Goal: Task Accomplishment & Management: Complete application form

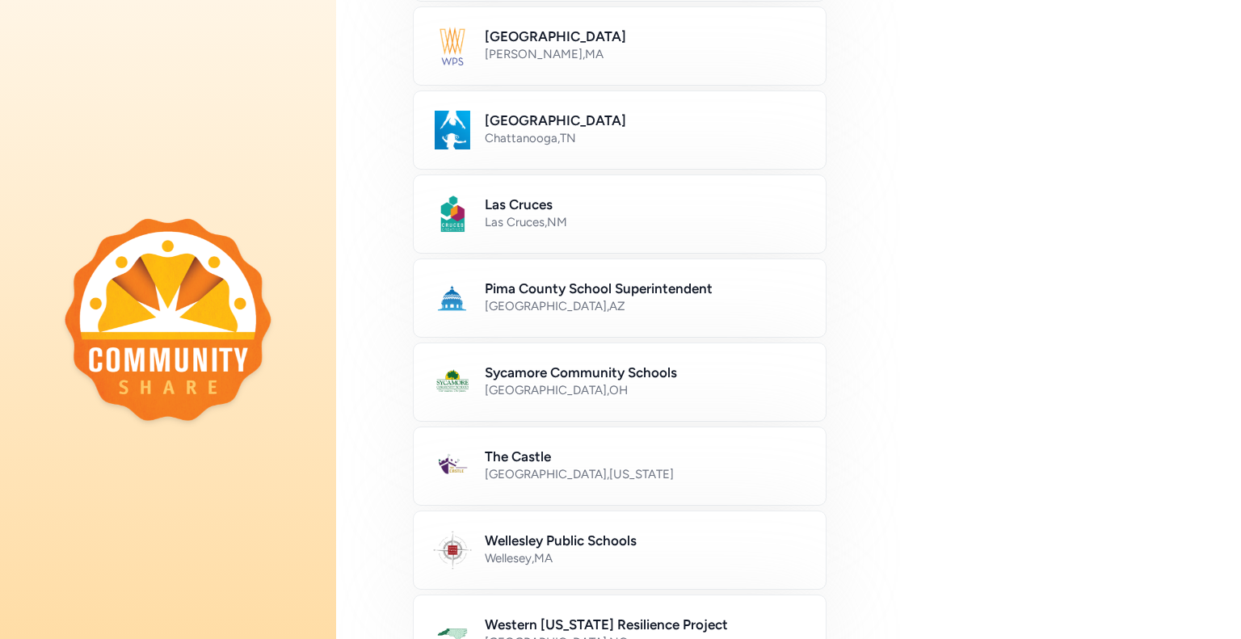
scroll to position [620, 0]
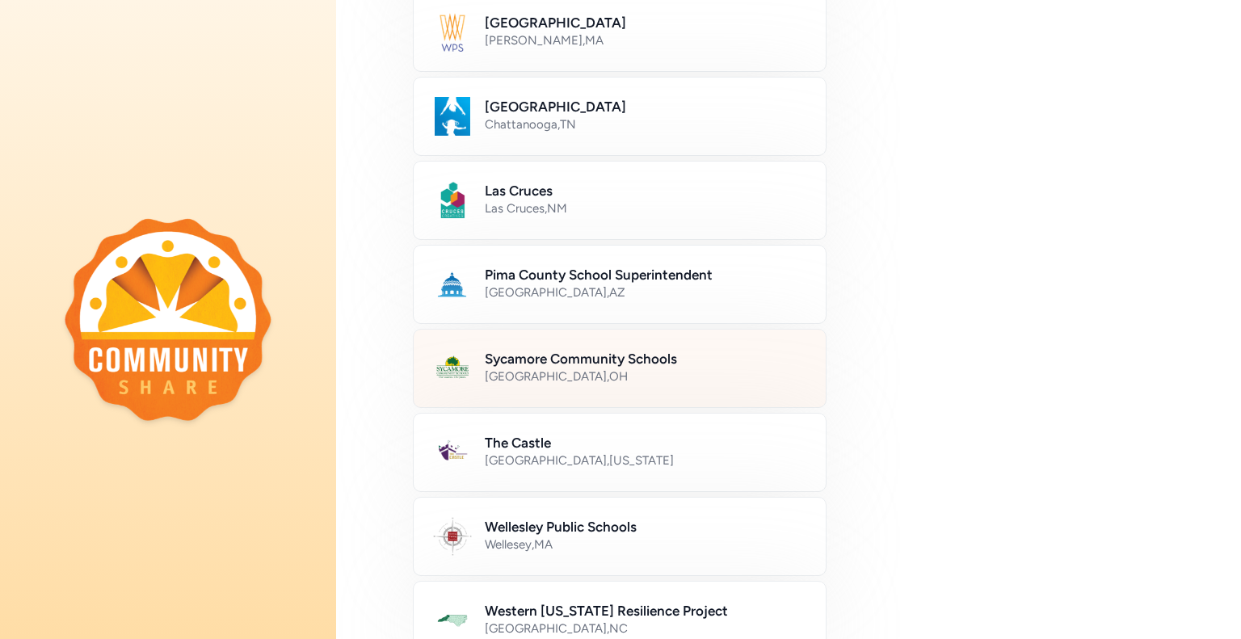
click at [653, 374] on div "[GEOGRAPHIC_DATA] , [GEOGRAPHIC_DATA]" at bounding box center [646, 376] width 322 height 16
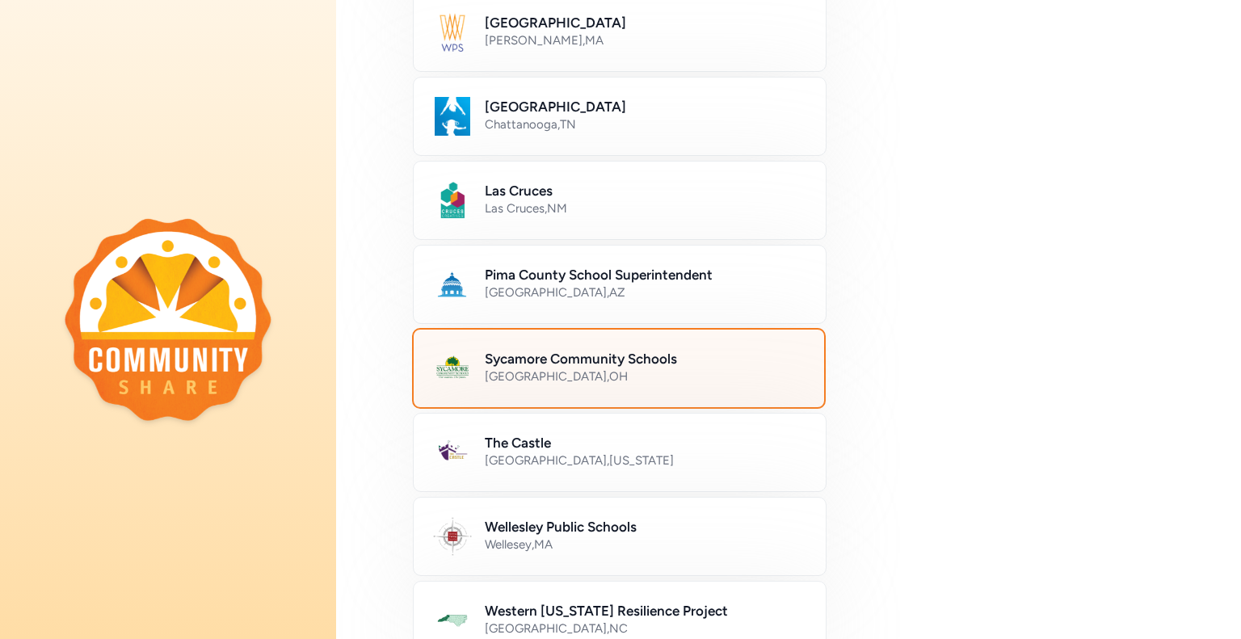
click at [589, 361] on h2 "Sycamore Community Schools" at bounding box center [645, 358] width 320 height 19
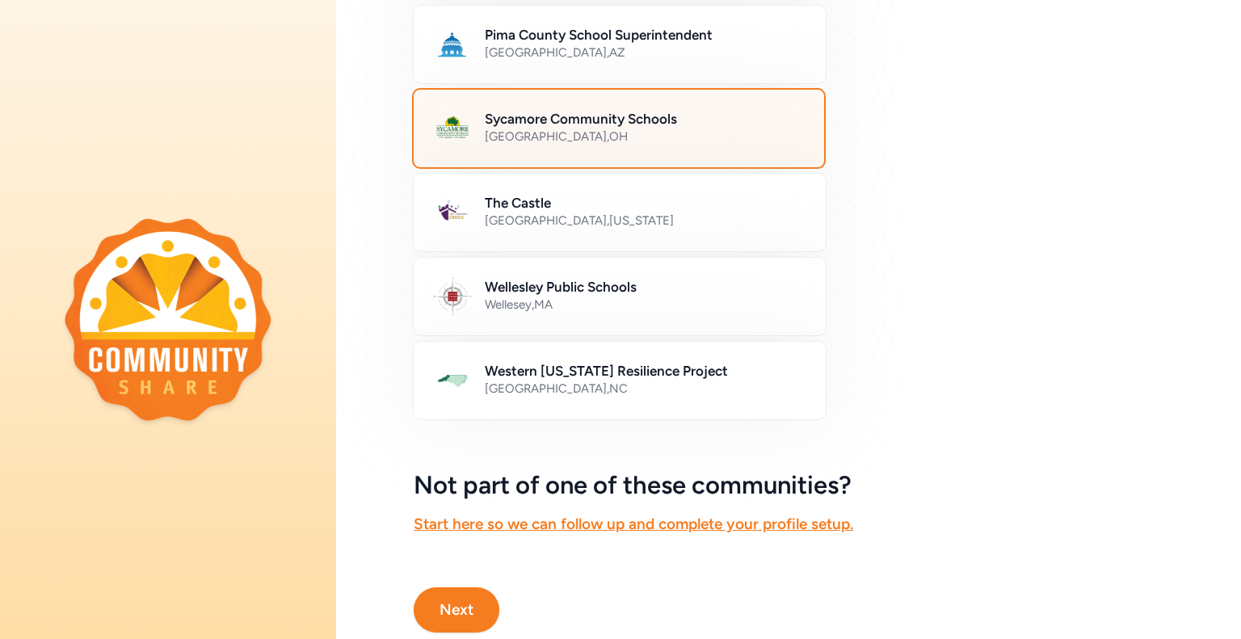
scroll to position [901, 0]
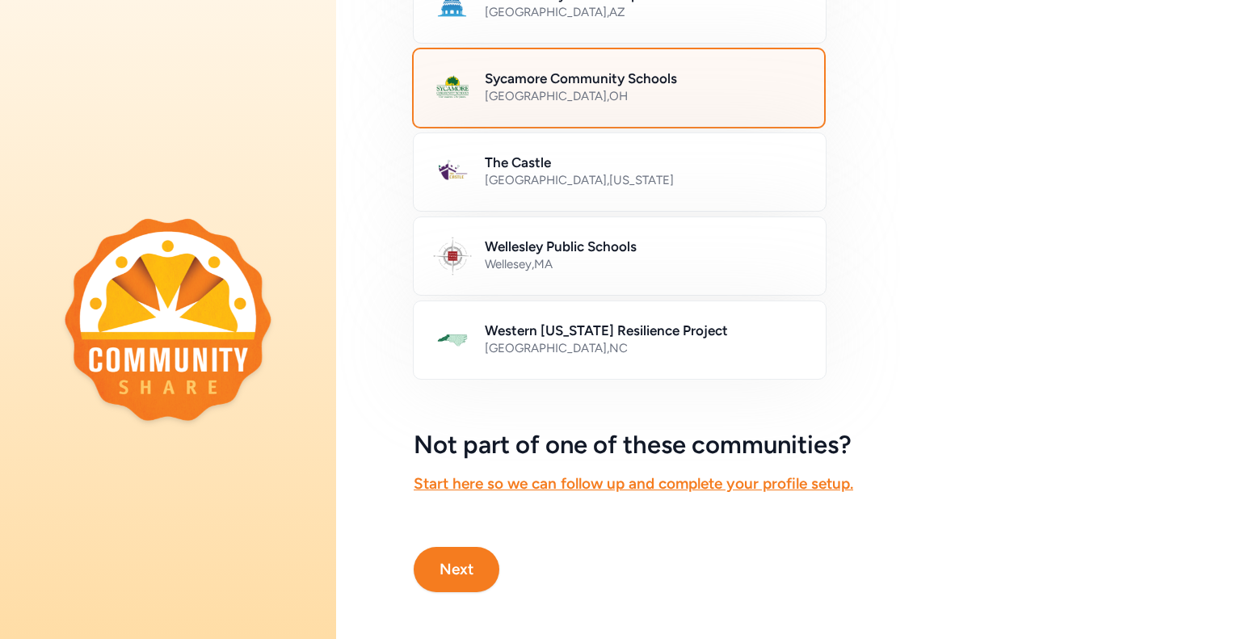
click at [485, 561] on button "Next" at bounding box center [457, 569] width 86 height 45
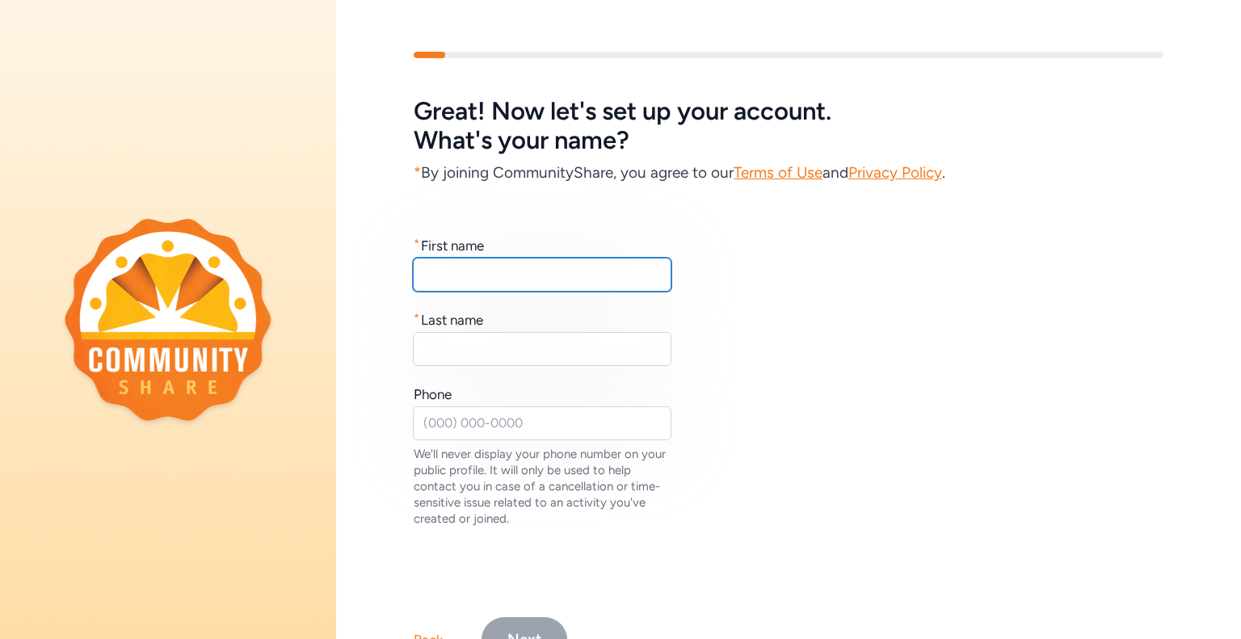
click at [452, 281] on input "text" at bounding box center [542, 275] width 259 height 34
type input "[PERSON_NAME]"
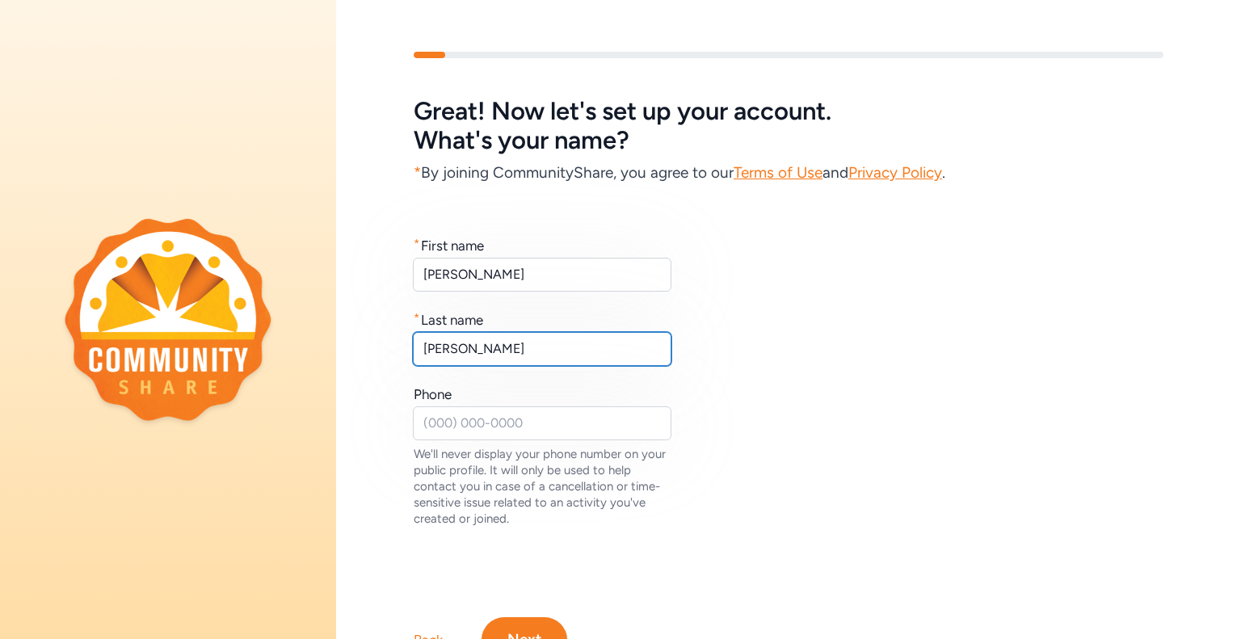
type input "[PERSON_NAME]"
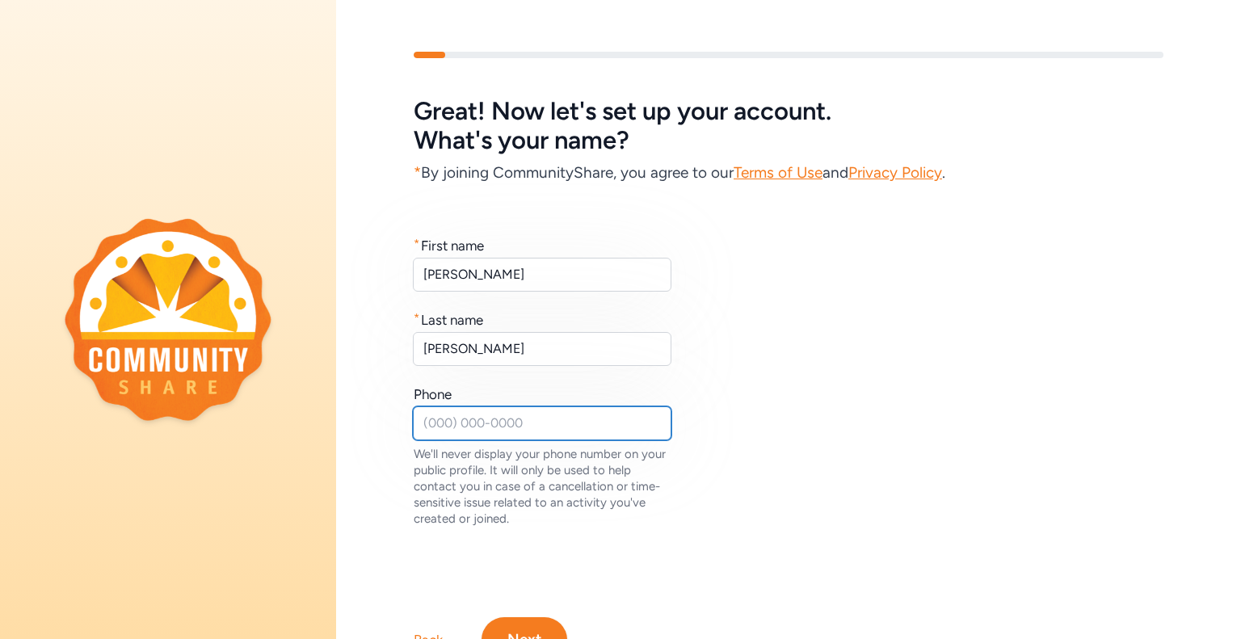
click at [483, 423] on input "text" at bounding box center [542, 423] width 259 height 34
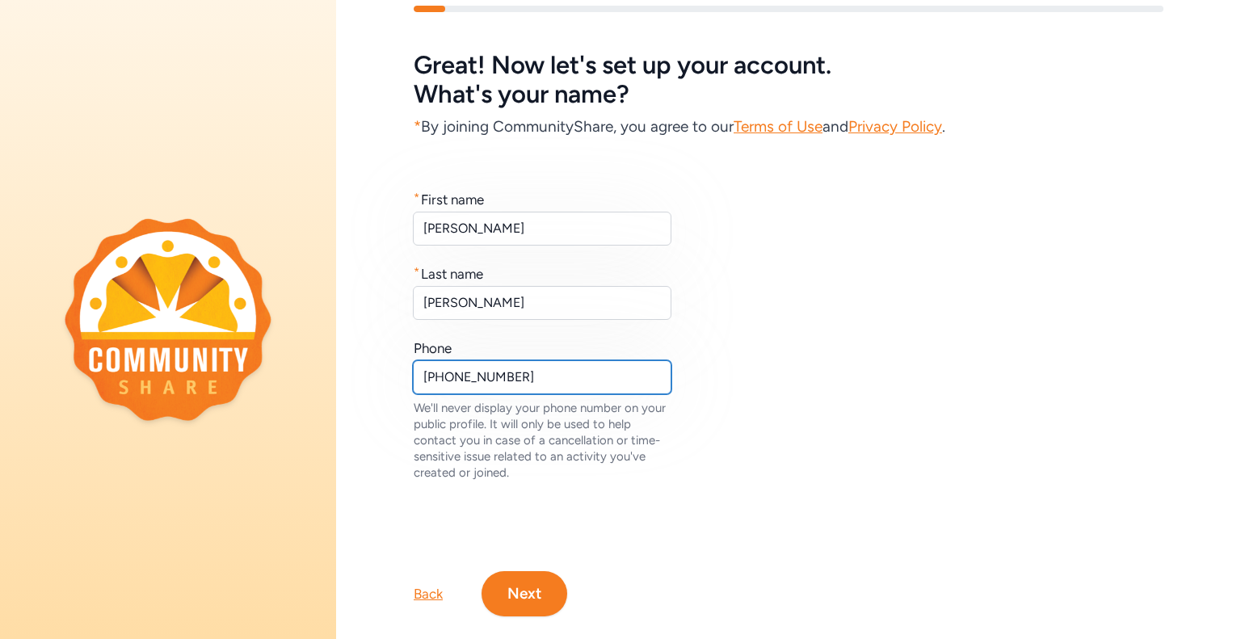
scroll to position [74, 0]
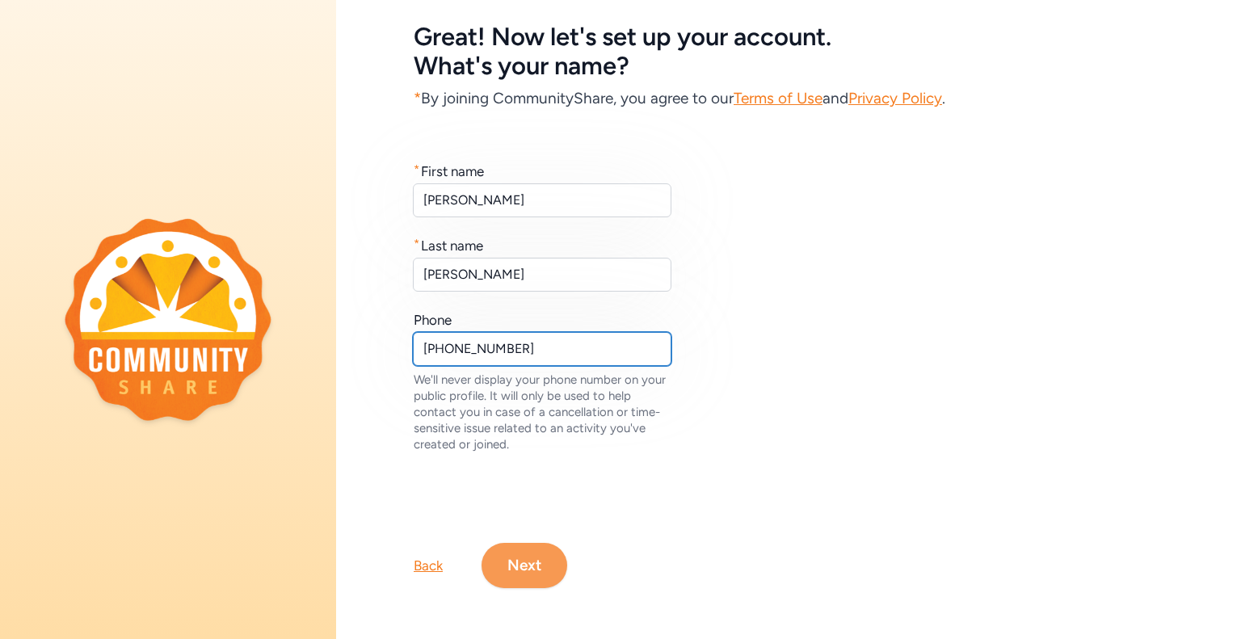
type input "[PHONE_NUMBER]"
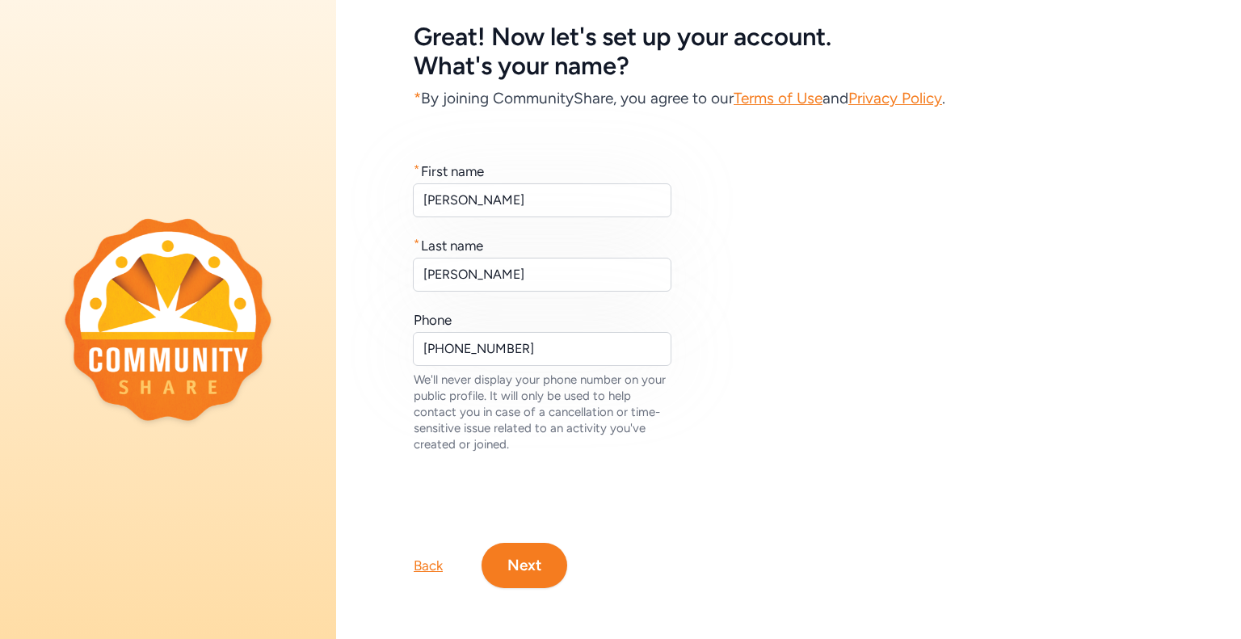
click at [536, 570] on button "Next" at bounding box center [524, 565] width 86 height 45
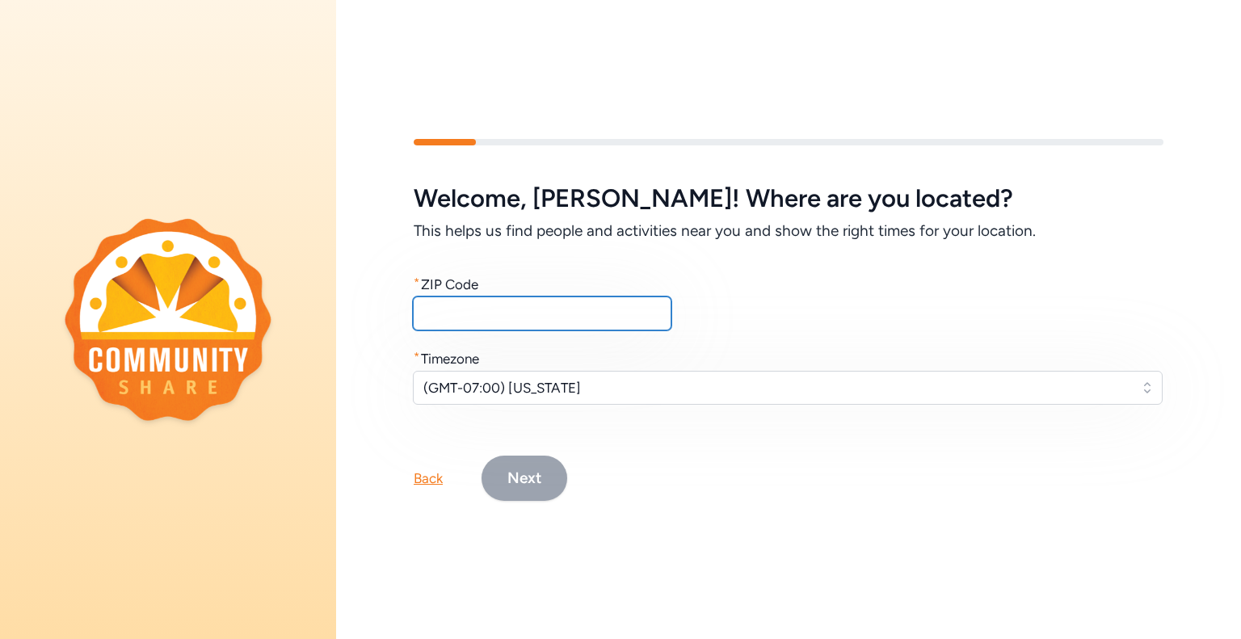
click at [494, 305] on input "text" at bounding box center [542, 313] width 259 height 34
type input "45236"
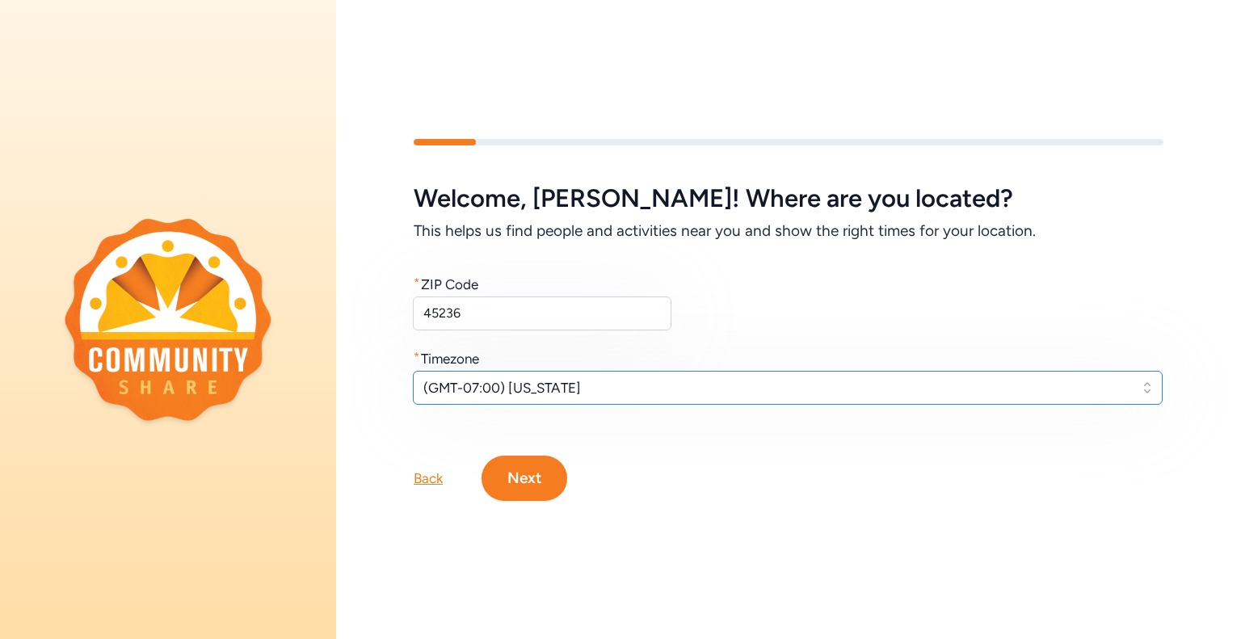
click at [551, 389] on span "(GMT-07:00) [US_STATE]" at bounding box center [776, 387] width 706 height 19
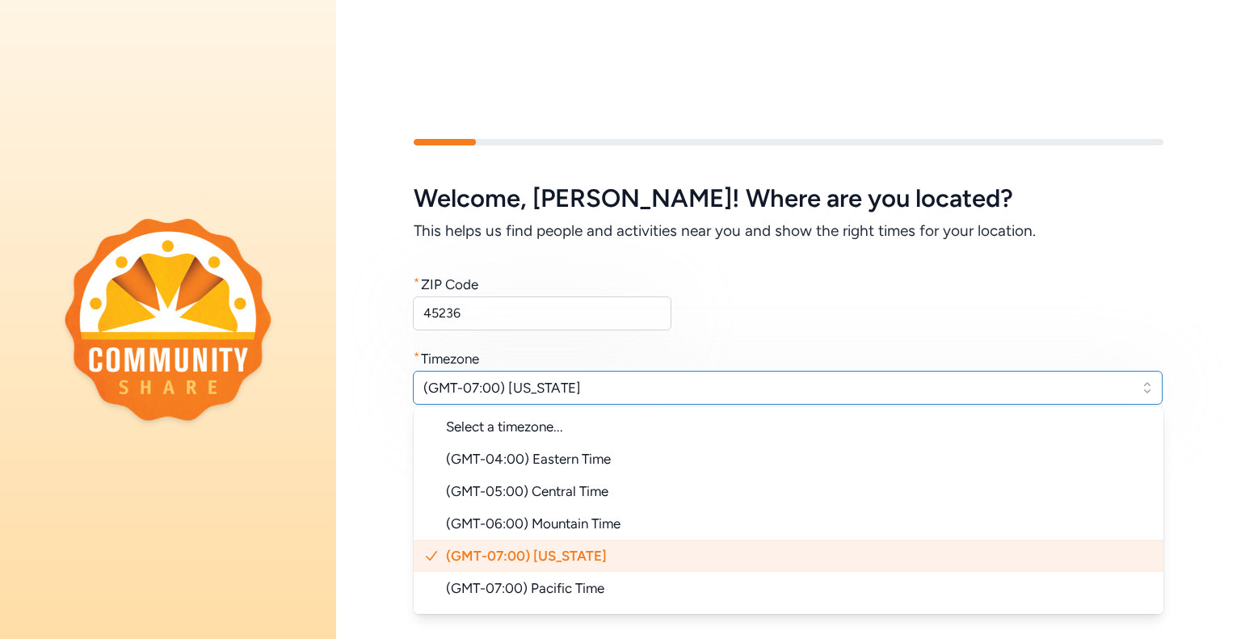
click at [551, 389] on span "(GMT-07:00) [US_STATE]" at bounding box center [776, 387] width 706 height 19
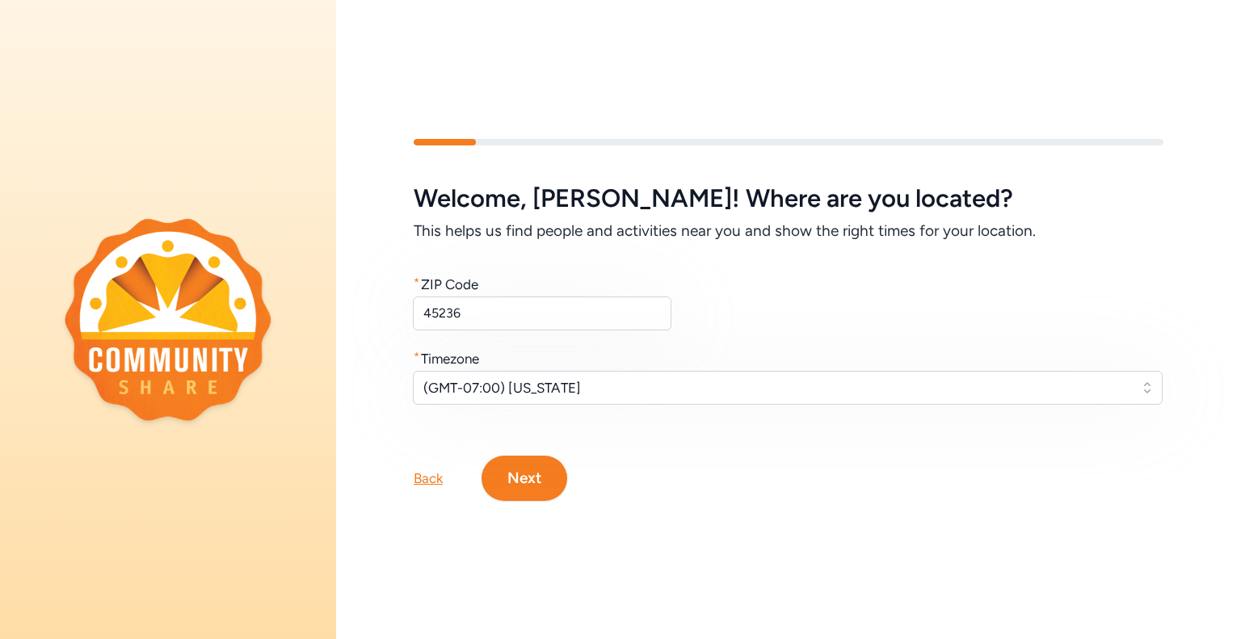
click at [528, 484] on button "Next" at bounding box center [524, 478] width 86 height 45
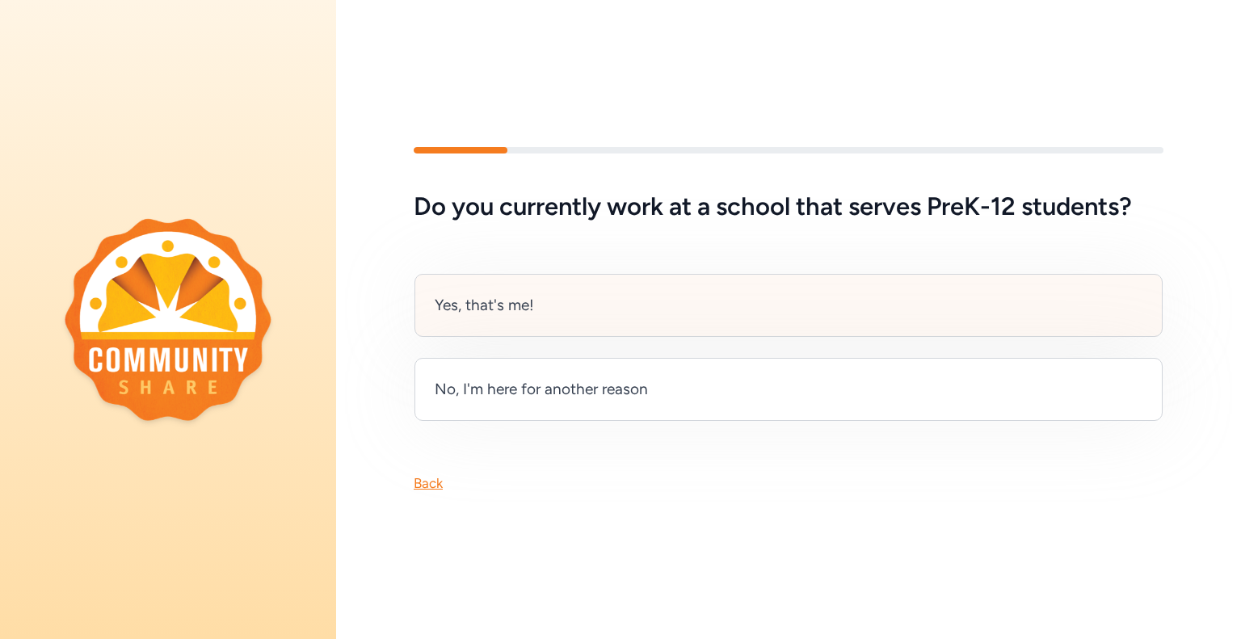
click at [535, 294] on div "Yes, that's me!" at bounding box center [788, 305] width 748 height 63
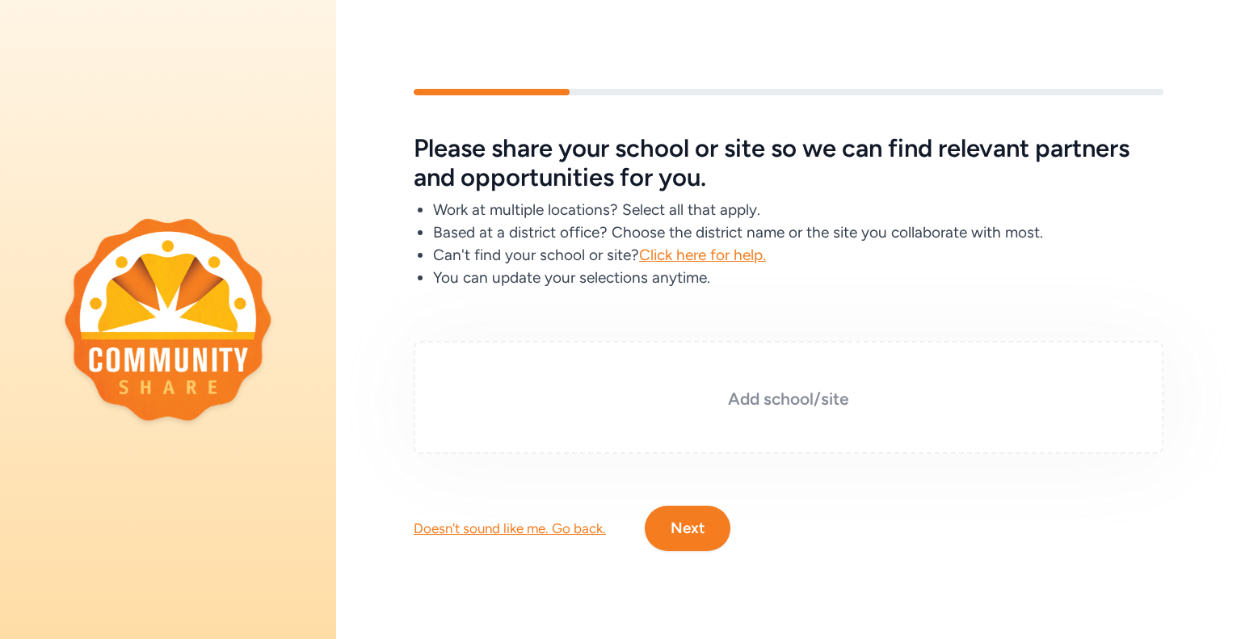
click at [738, 407] on h3 "Add school/site" at bounding box center [788, 399] width 669 height 23
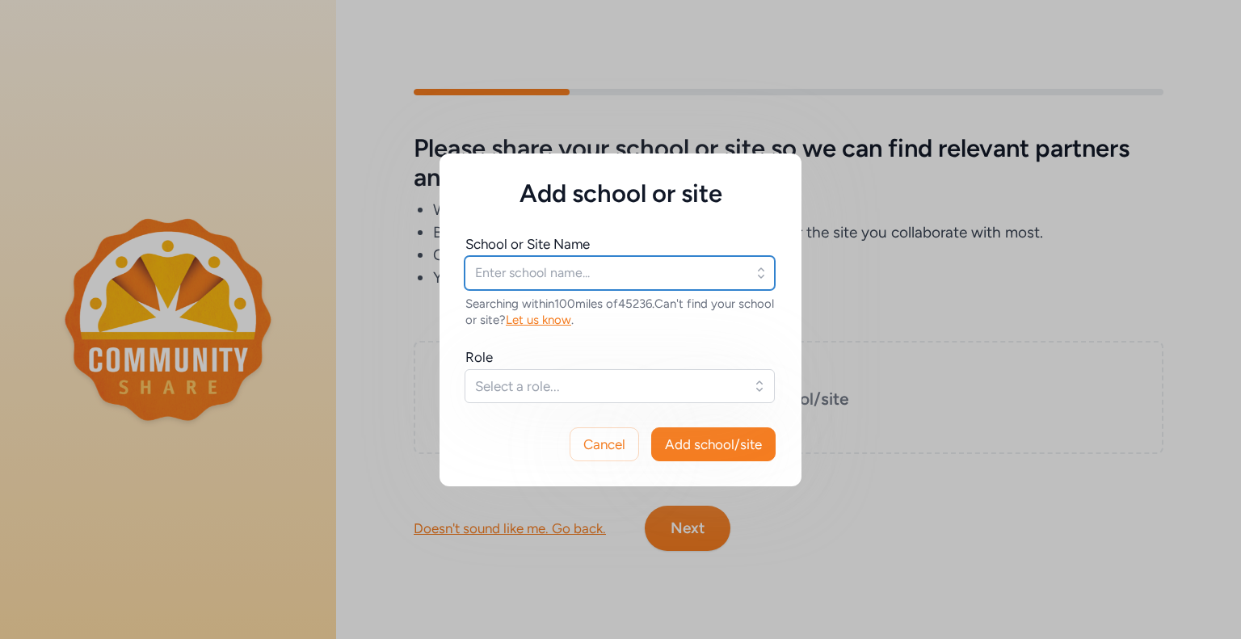
click at [599, 278] on input "text" at bounding box center [620, 273] width 310 height 34
type input "[GEOGRAPHIC_DATA]"
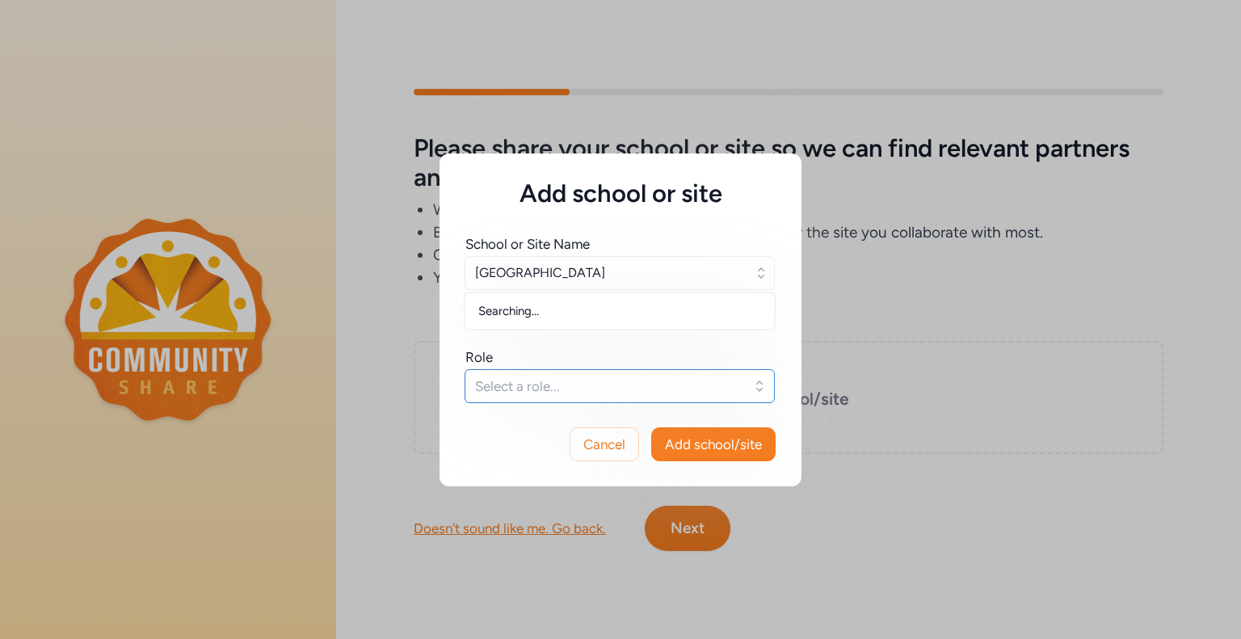
click at [596, 385] on span "Select a role..." at bounding box center [608, 385] width 267 height 19
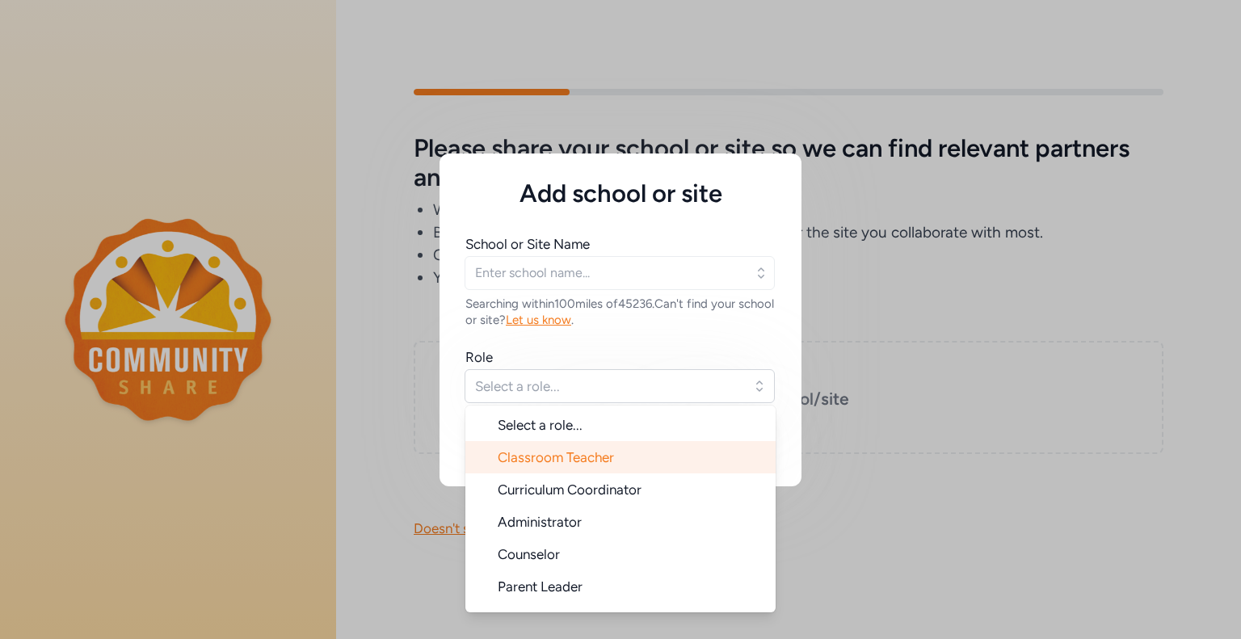
click at [599, 452] on span "Classroom Teacher" at bounding box center [556, 457] width 116 height 16
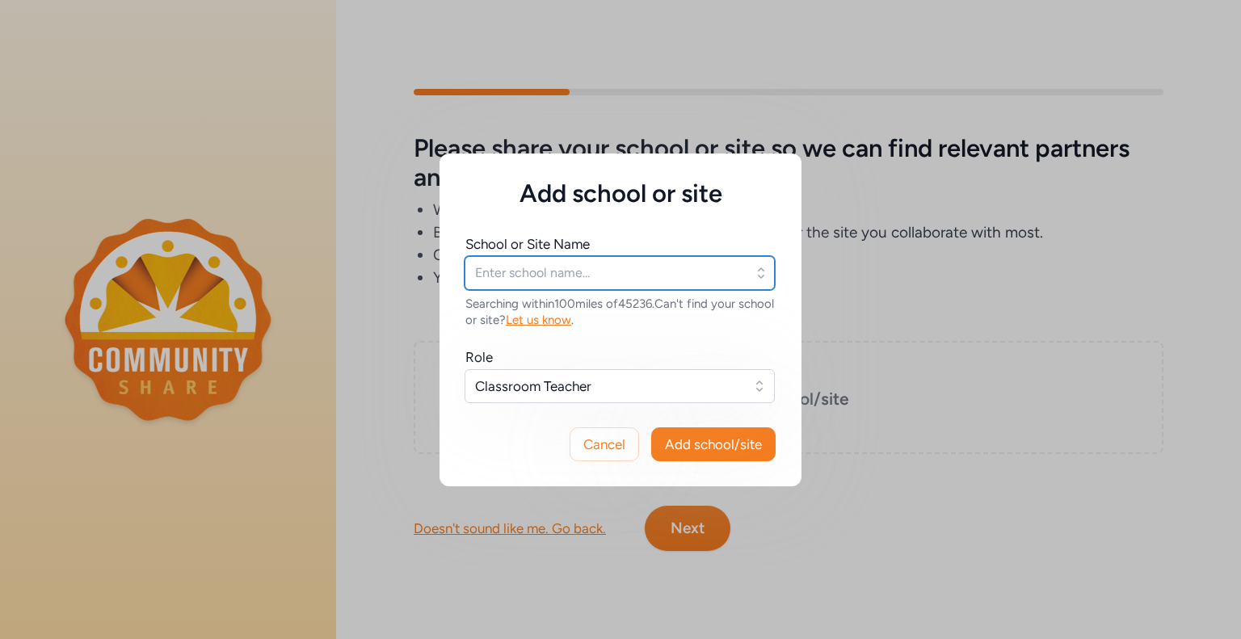
click at [552, 282] on input "text" at bounding box center [620, 273] width 310 height 34
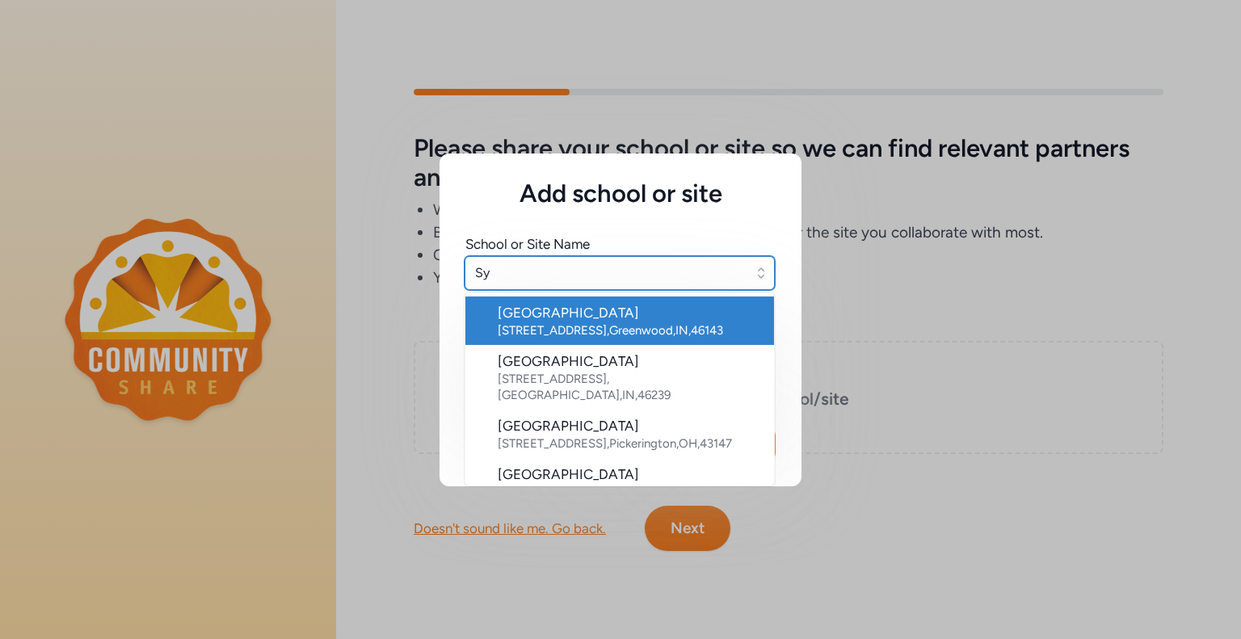
type input "S"
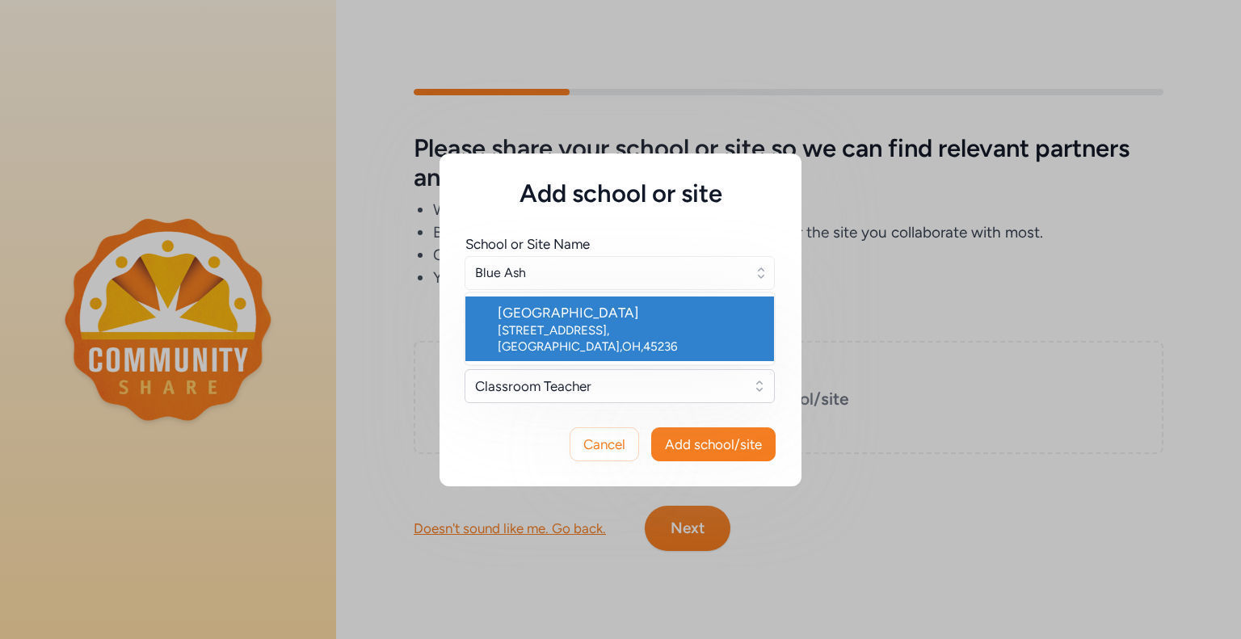
click at [566, 313] on div "[GEOGRAPHIC_DATA]" at bounding box center [629, 312] width 263 height 19
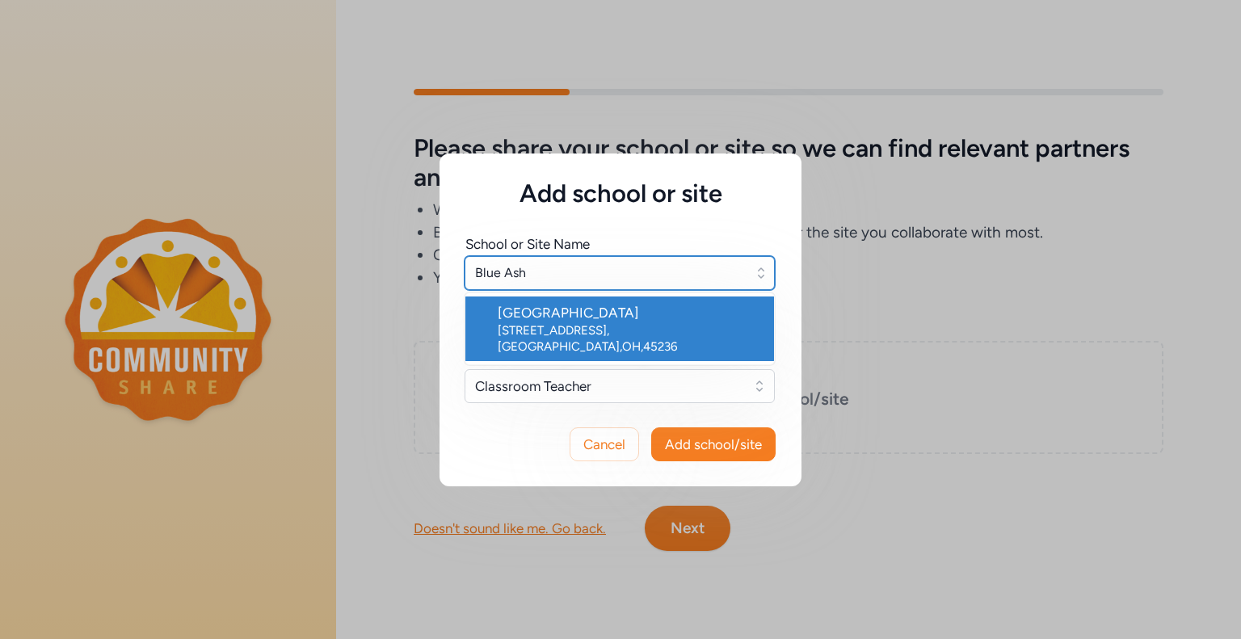
type input "[GEOGRAPHIC_DATA]"
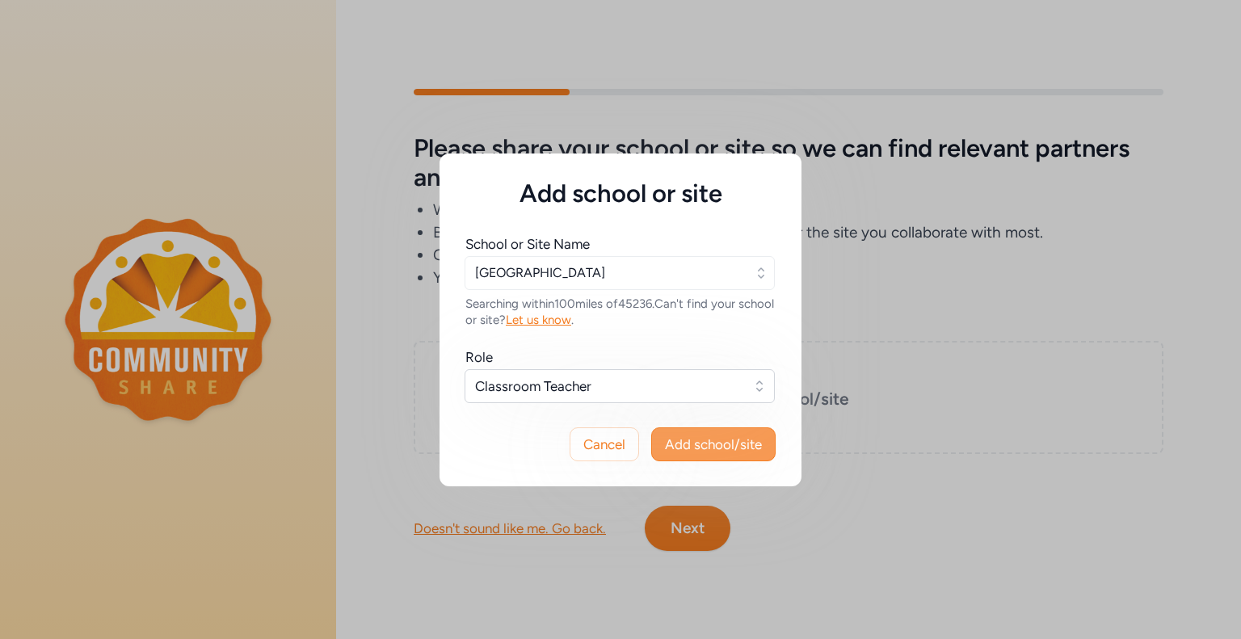
click at [694, 444] on span "Add school/site" at bounding box center [713, 444] width 97 height 19
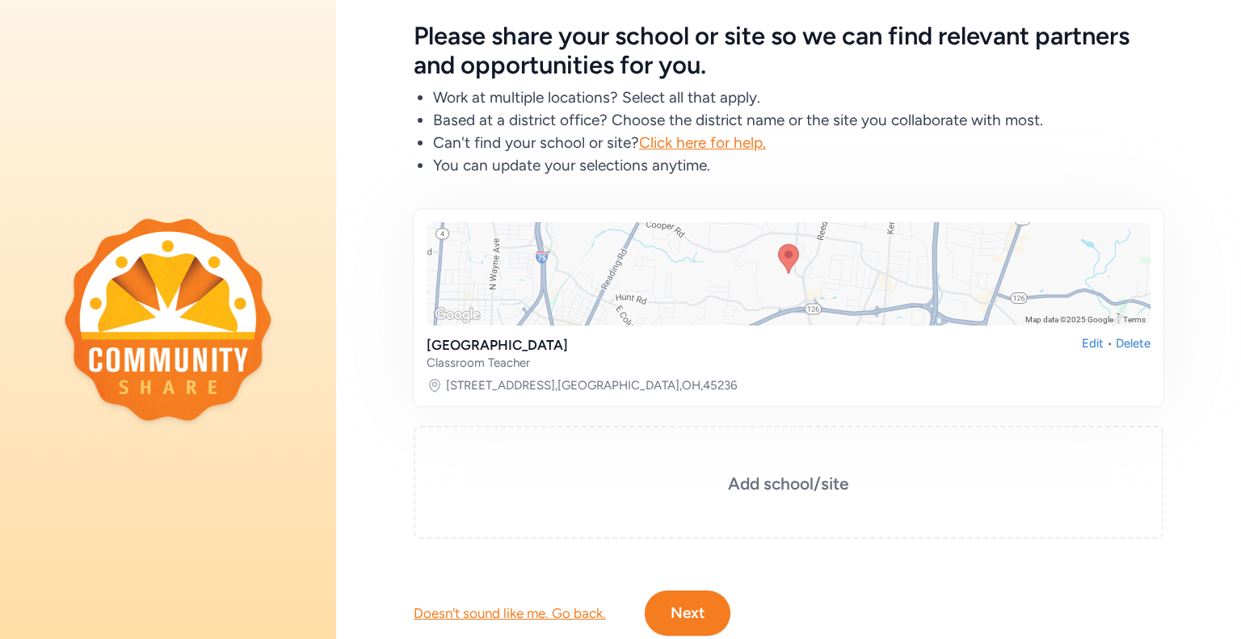
scroll to position [123, 0]
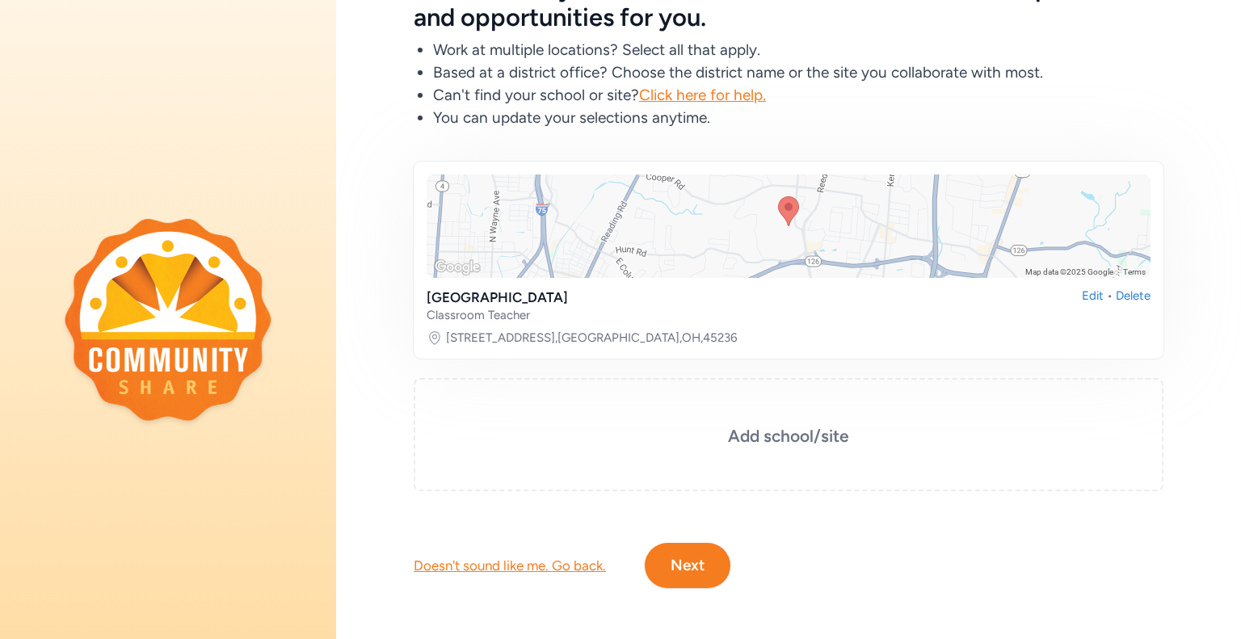
click at [688, 578] on button "Next" at bounding box center [688, 565] width 86 height 45
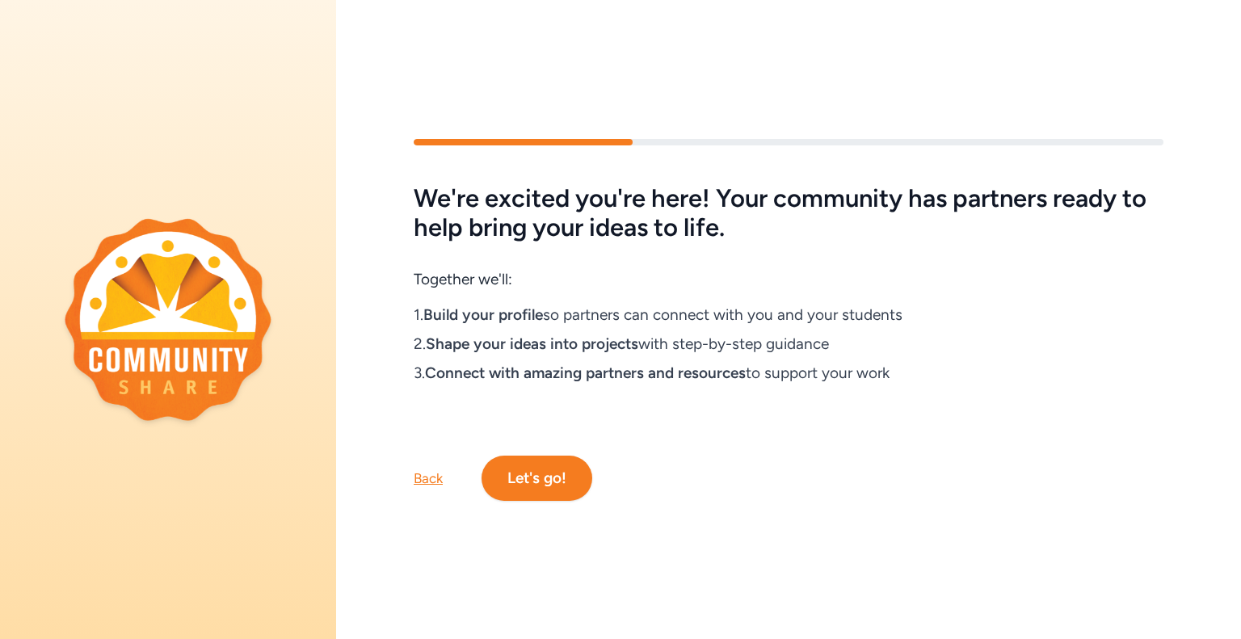
click at [540, 469] on button "Let's go!" at bounding box center [536, 478] width 111 height 45
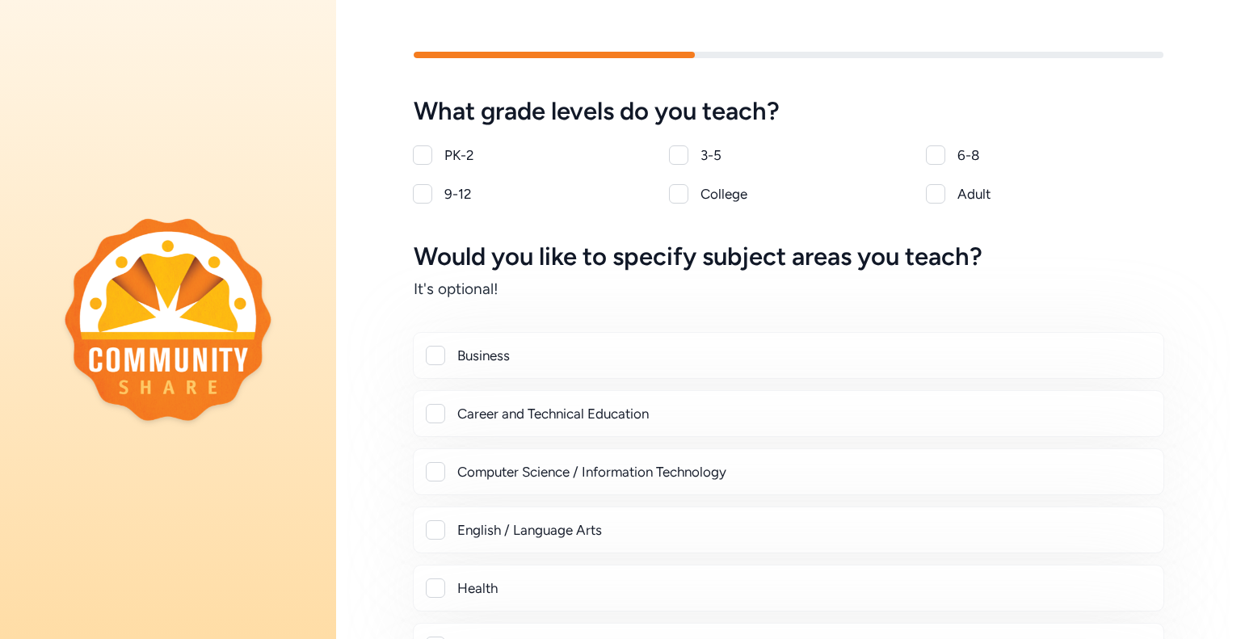
click at [423, 155] on div at bounding box center [422, 154] width 19 height 19
checkbox input "true"
click at [670, 163] on div at bounding box center [678, 154] width 19 height 19
checkbox input "true"
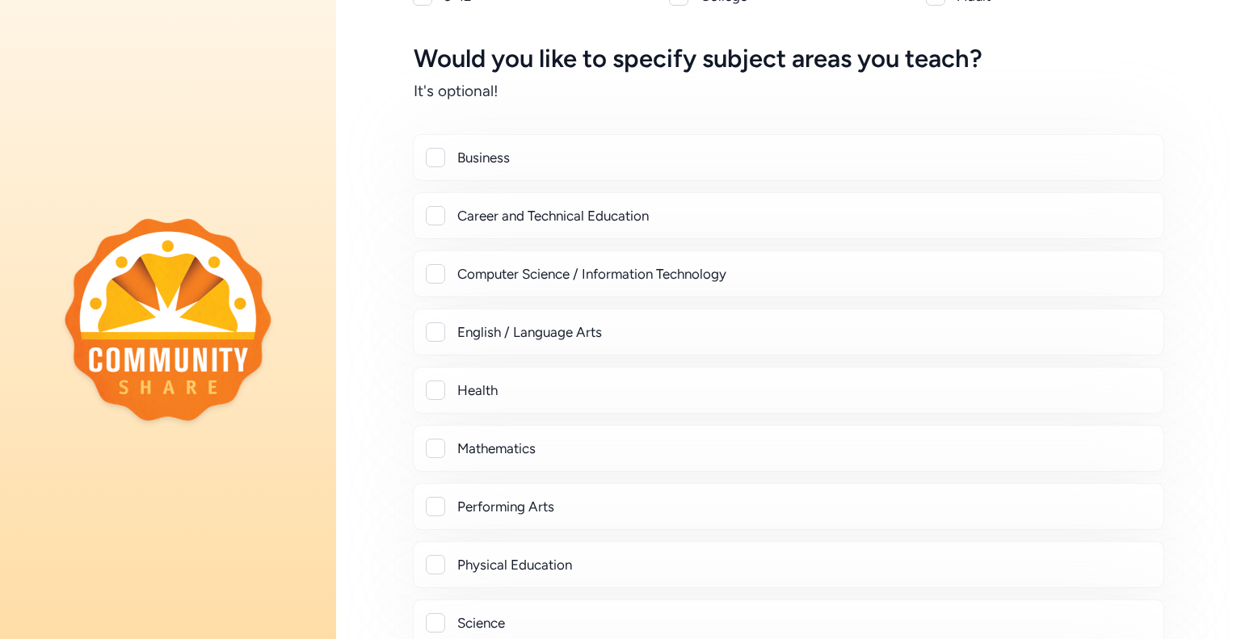
scroll to position [195, 0]
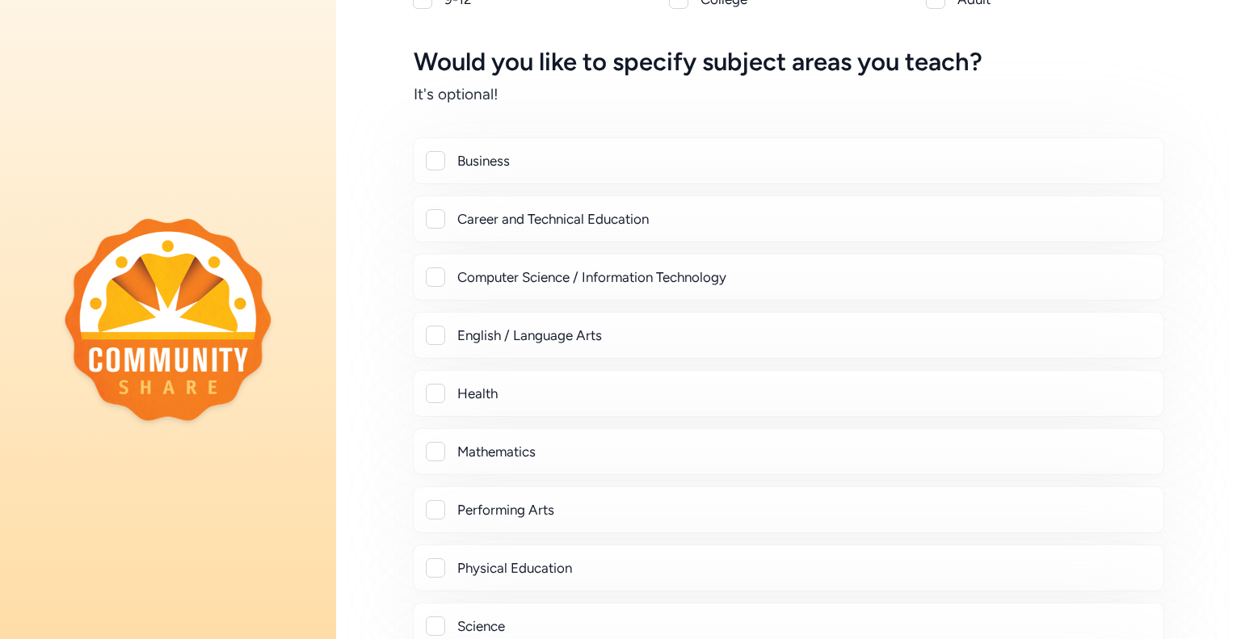
click at [430, 277] on div at bounding box center [435, 276] width 19 height 19
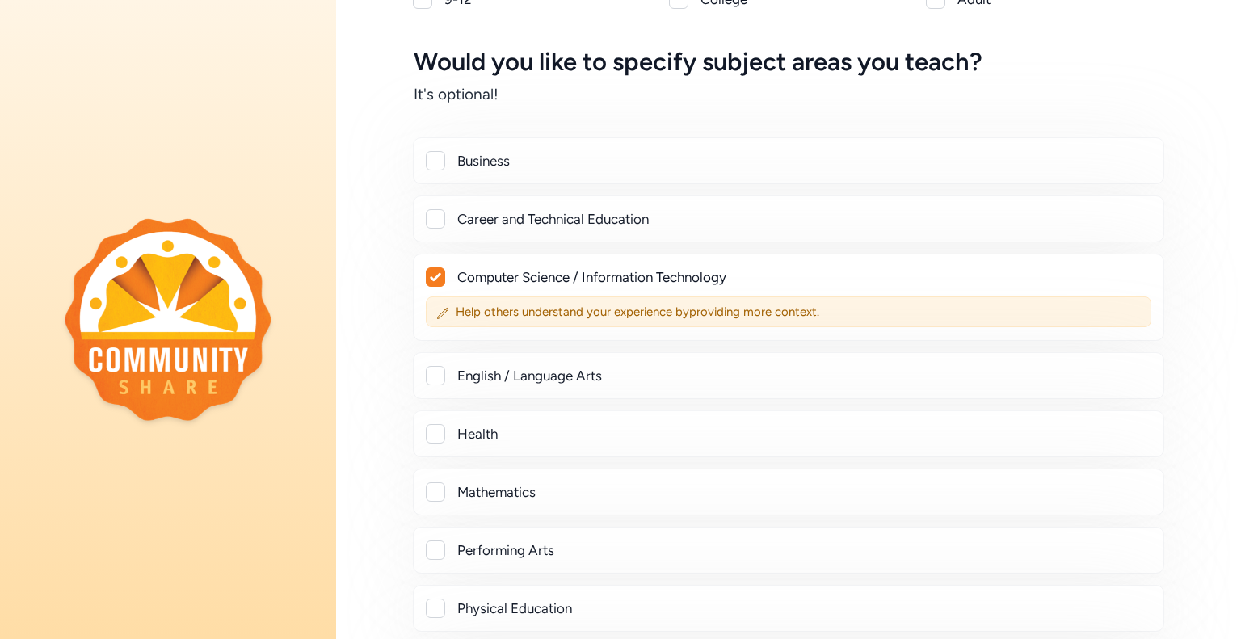
click at [435, 275] on icon at bounding box center [435, 277] width 11 height 8
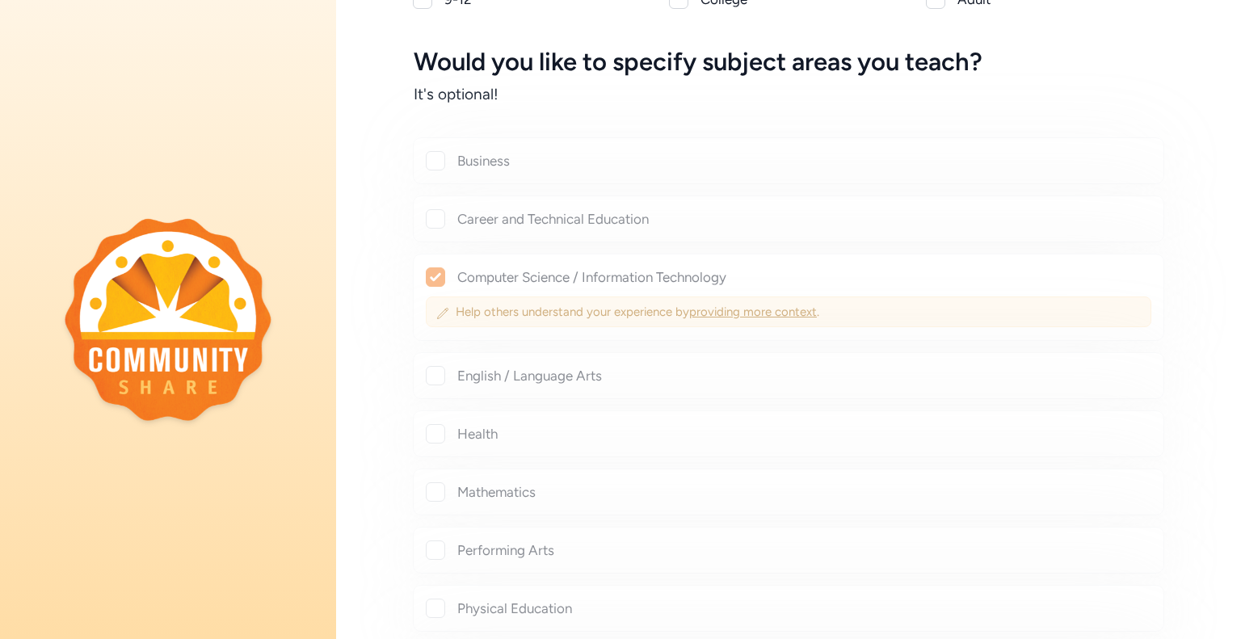
checkbox input "false"
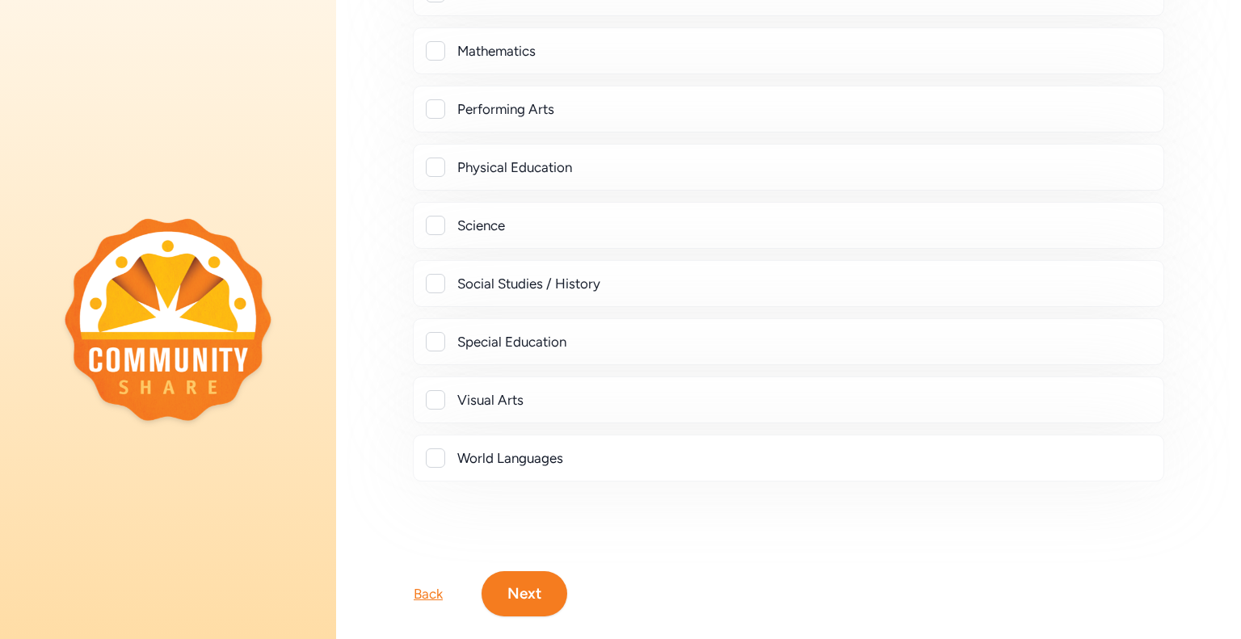
scroll to position [620, 0]
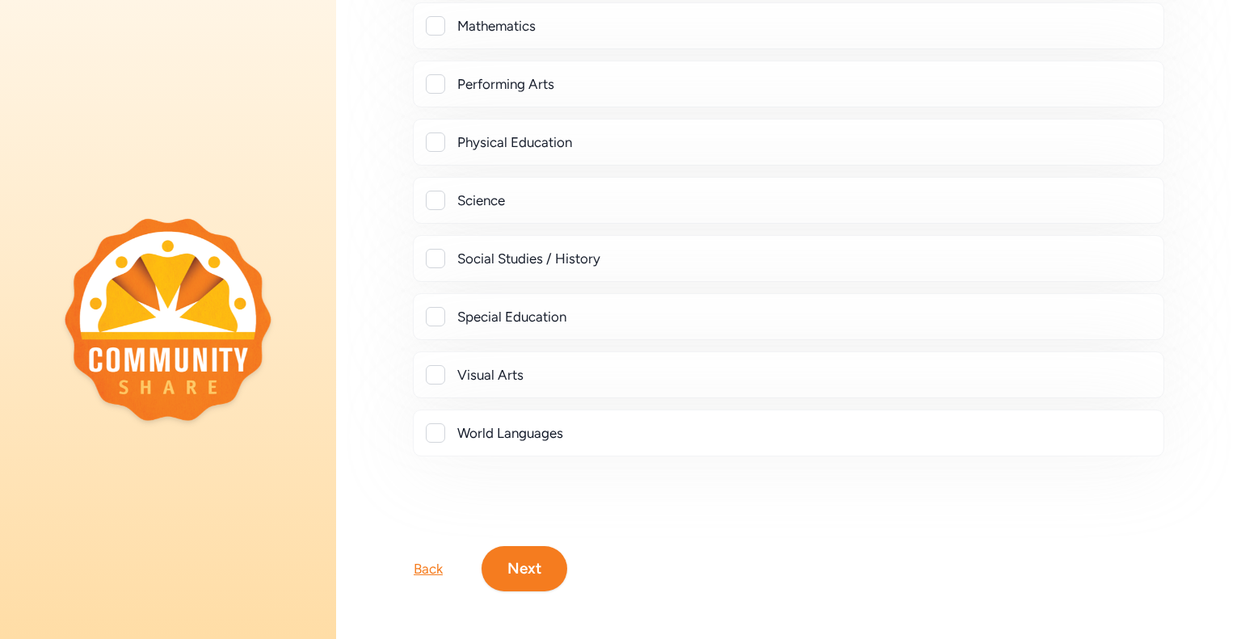
click at [524, 572] on button "Next" at bounding box center [524, 568] width 86 height 45
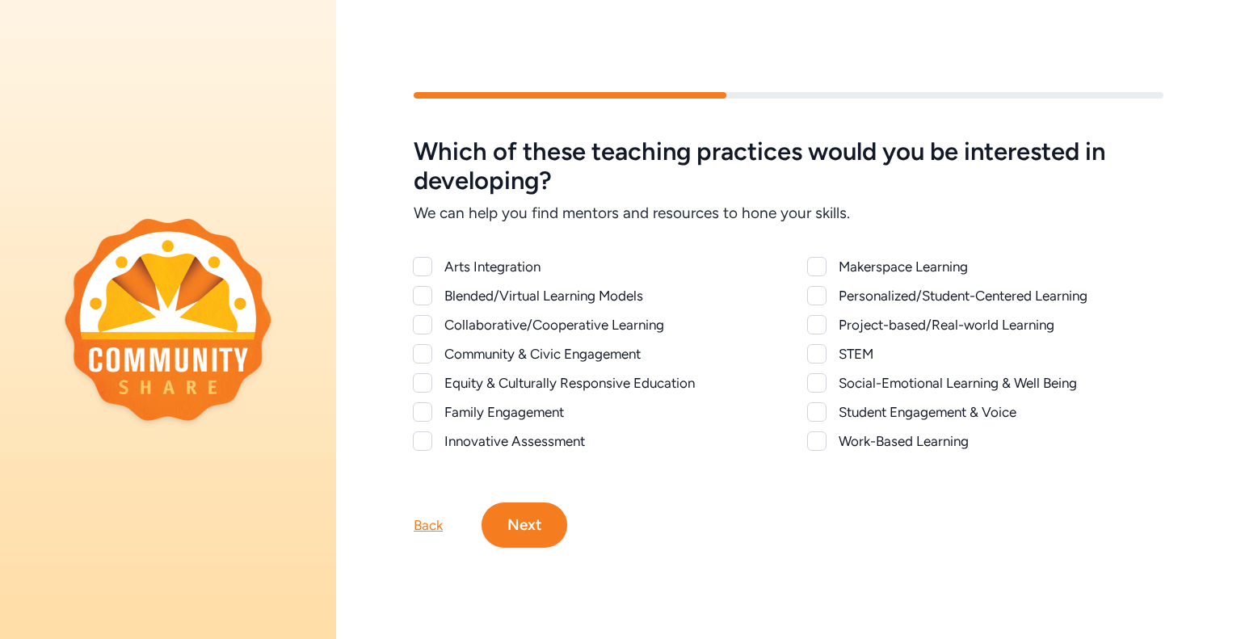
click at [826, 355] on div "STEM" at bounding box center [985, 353] width 355 height 19
click at [822, 355] on div at bounding box center [816, 353] width 19 height 19
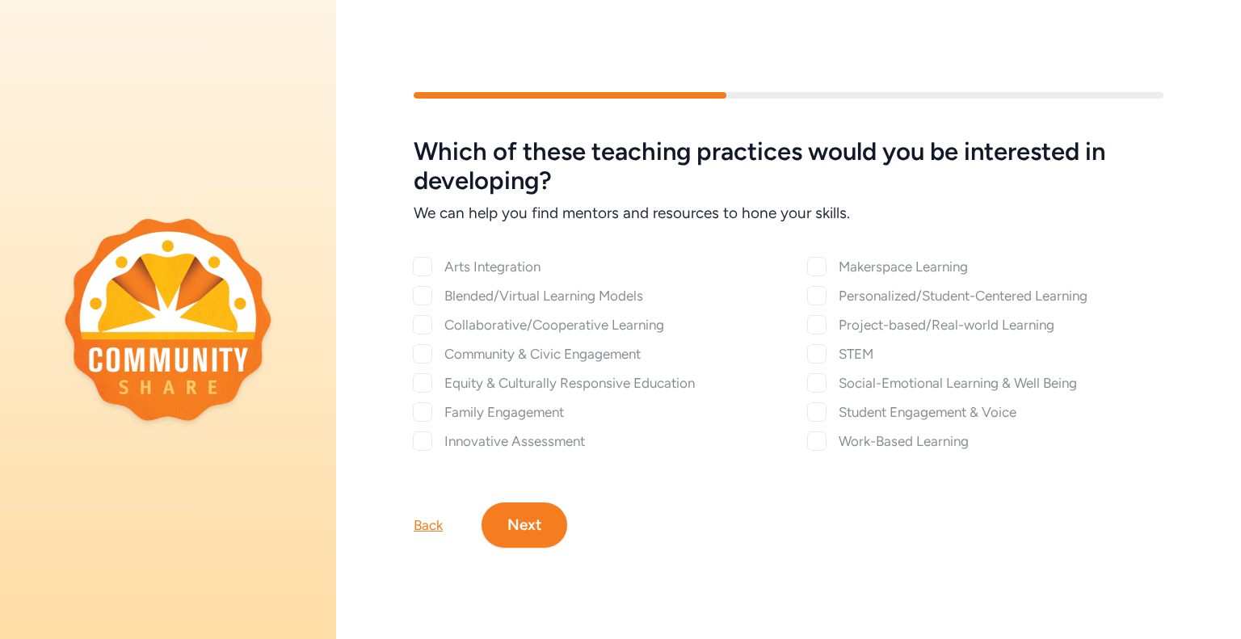
checkbox input "true"
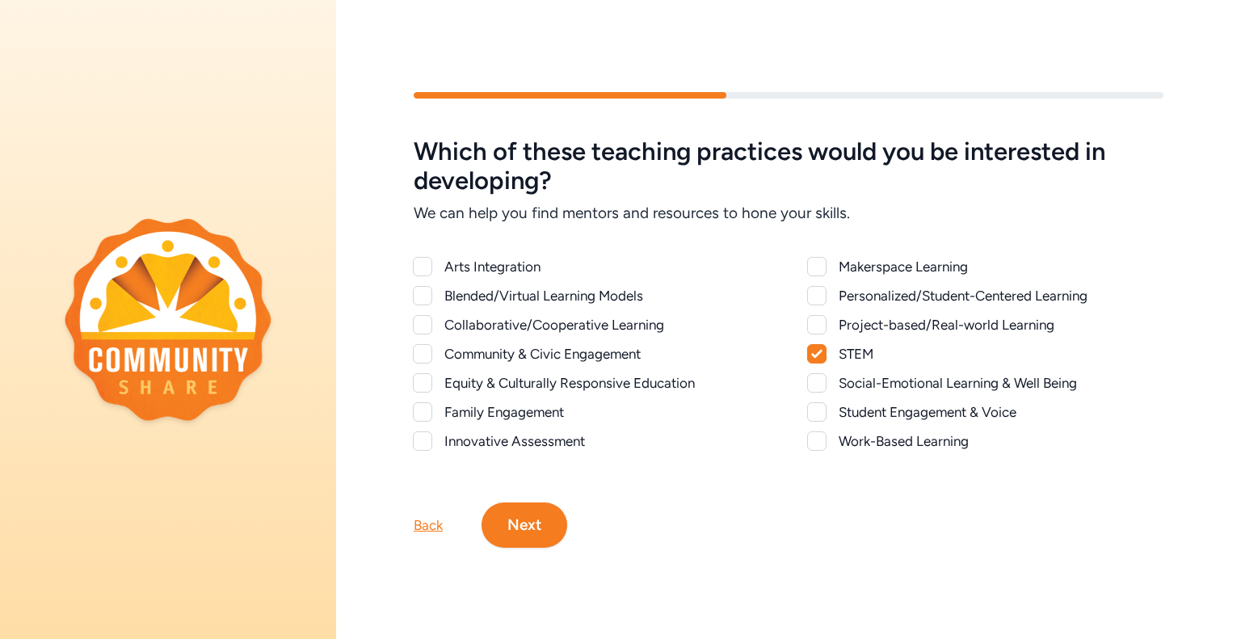
click at [818, 330] on div at bounding box center [816, 324] width 19 height 19
checkbox input "true"
click at [814, 266] on div at bounding box center [816, 266] width 19 height 19
checkbox input "true"
click at [426, 266] on div at bounding box center [422, 266] width 19 height 19
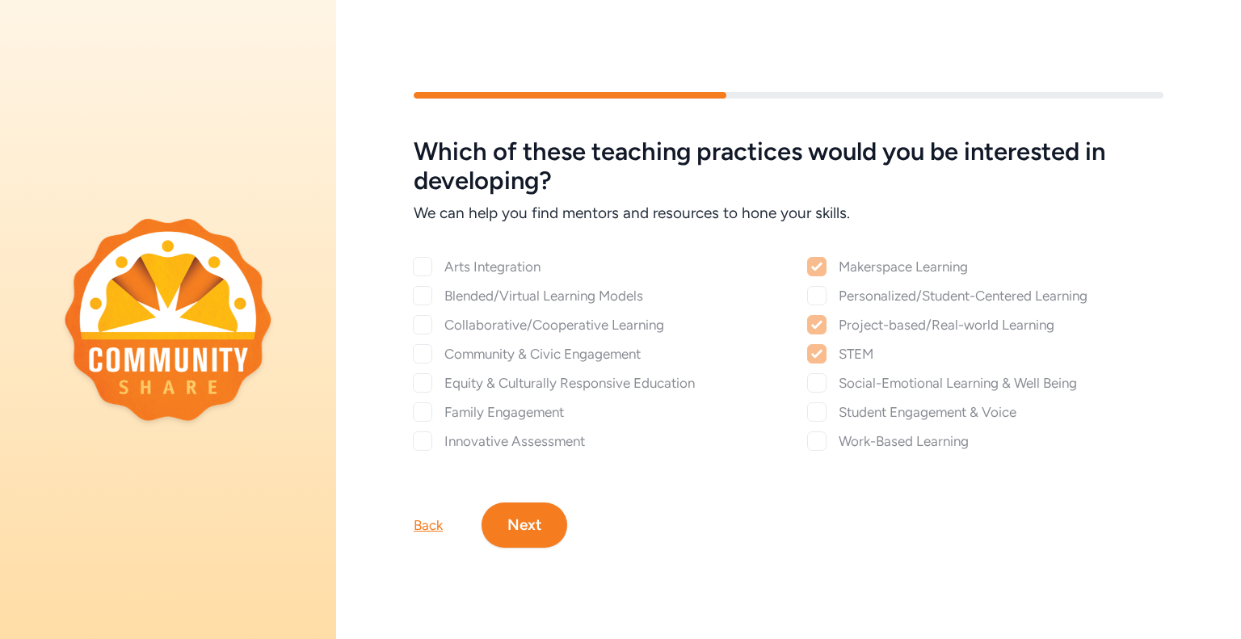
checkbox input "true"
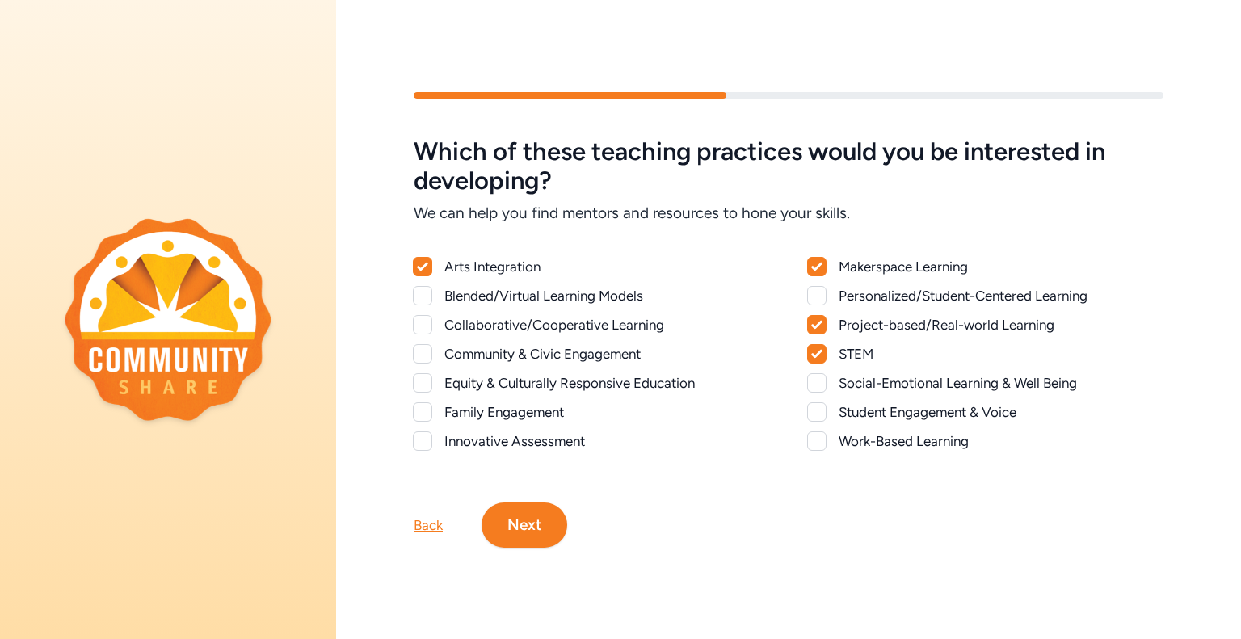
click at [425, 329] on div at bounding box center [422, 324] width 19 height 19
checkbox input "true"
click at [425, 438] on div at bounding box center [422, 440] width 19 height 19
click at [425, 438] on icon at bounding box center [422, 440] width 11 height 8
click at [425, 438] on div at bounding box center [422, 440] width 19 height 19
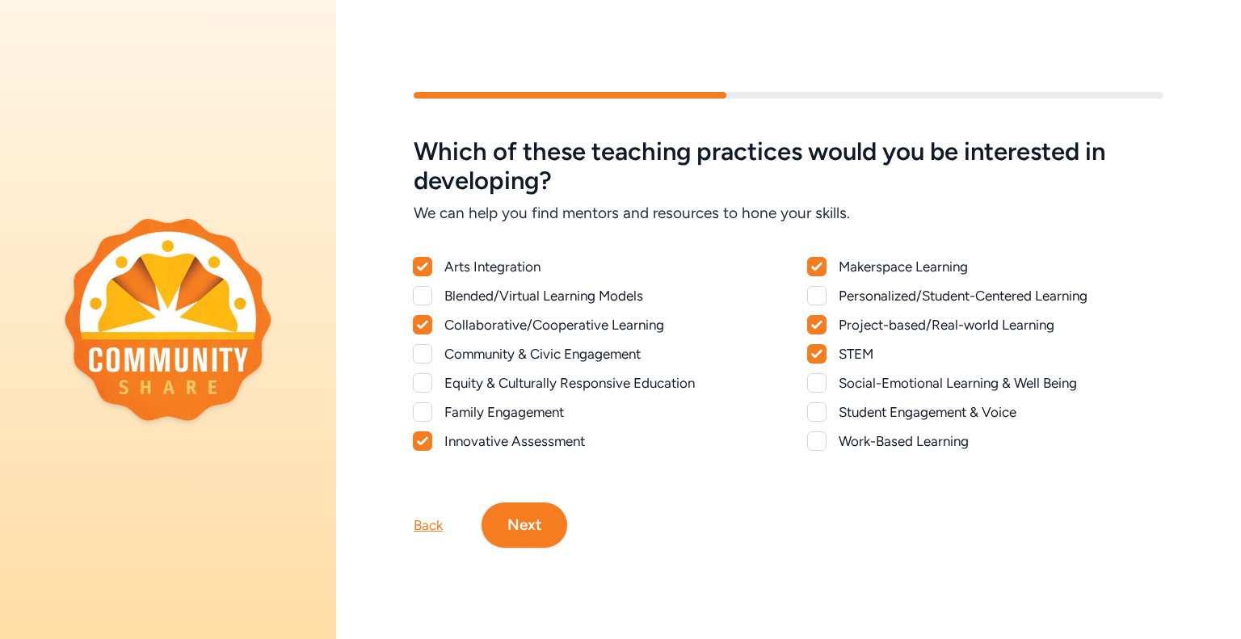
checkbox input "true"
click at [498, 544] on button "Next" at bounding box center [524, 524] width 86 height 45
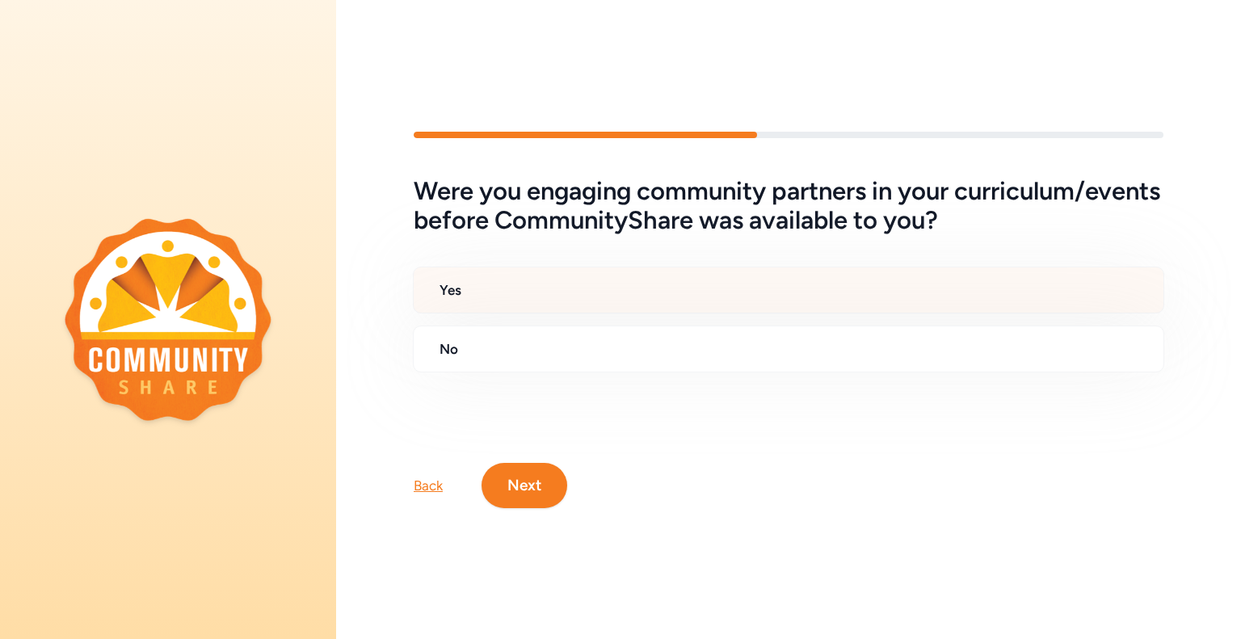
click at [582, 279] on div "Yes" at bounding box center [788, 290] width 751 height 47
click at [549, 492] on button "Next" at bounding box center [524, 485] width 86 height 45
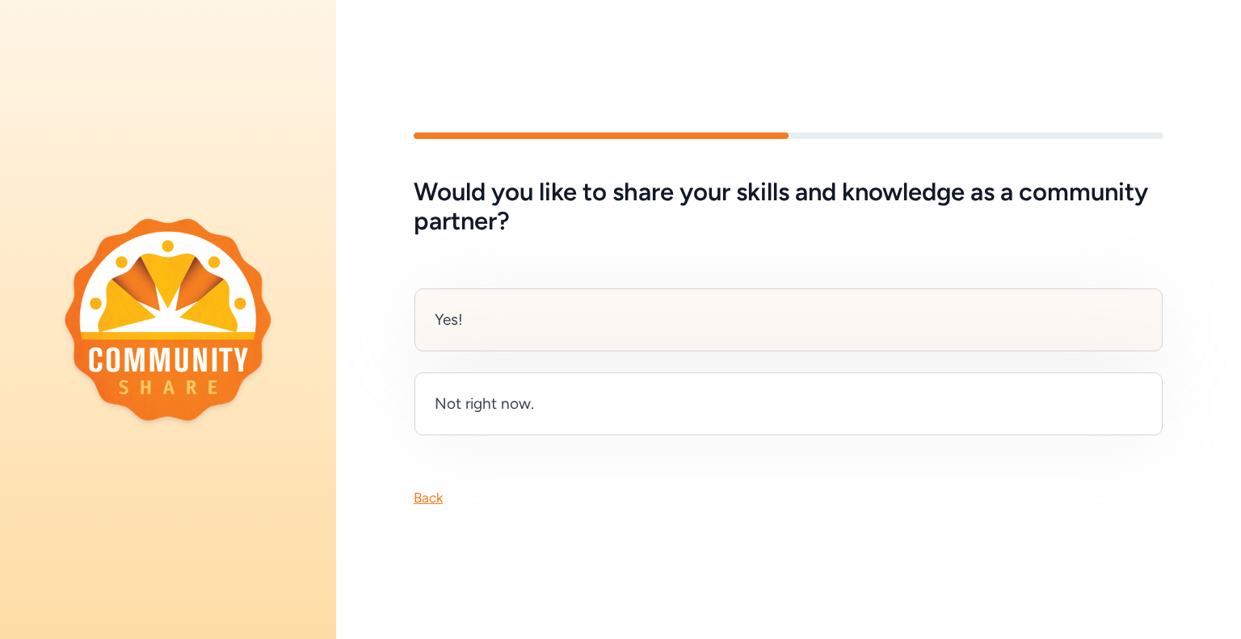
click at [507, 316] on div "Yes!" at bounding box center [788, 319] width 748 height 63
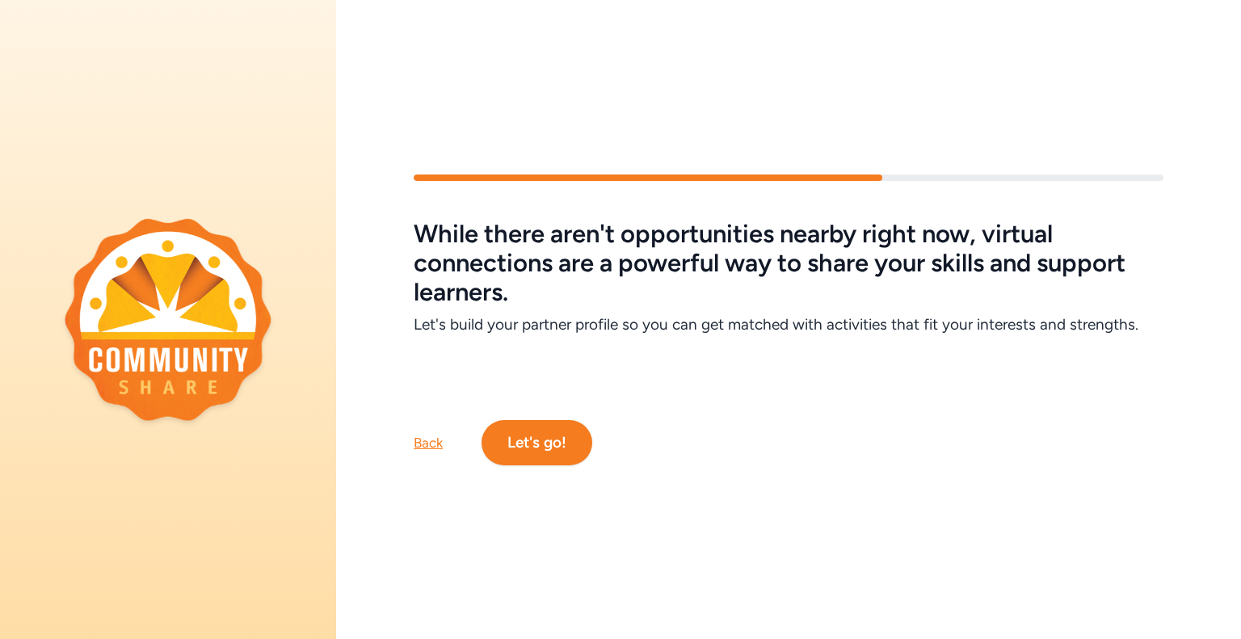
click at [559, 439] on button "Let's go!" at bounding box center [536, 442] width 111 height 45
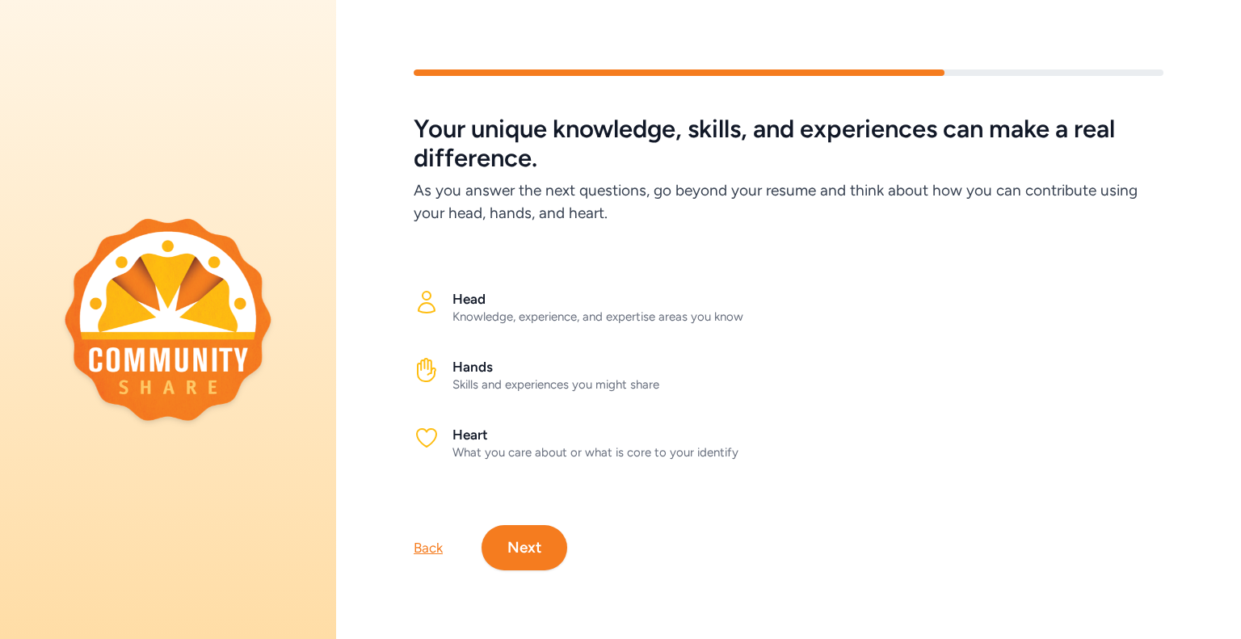
click at [523, 534] on button "Next" at bounding box center [524, 547] width 86 height 45
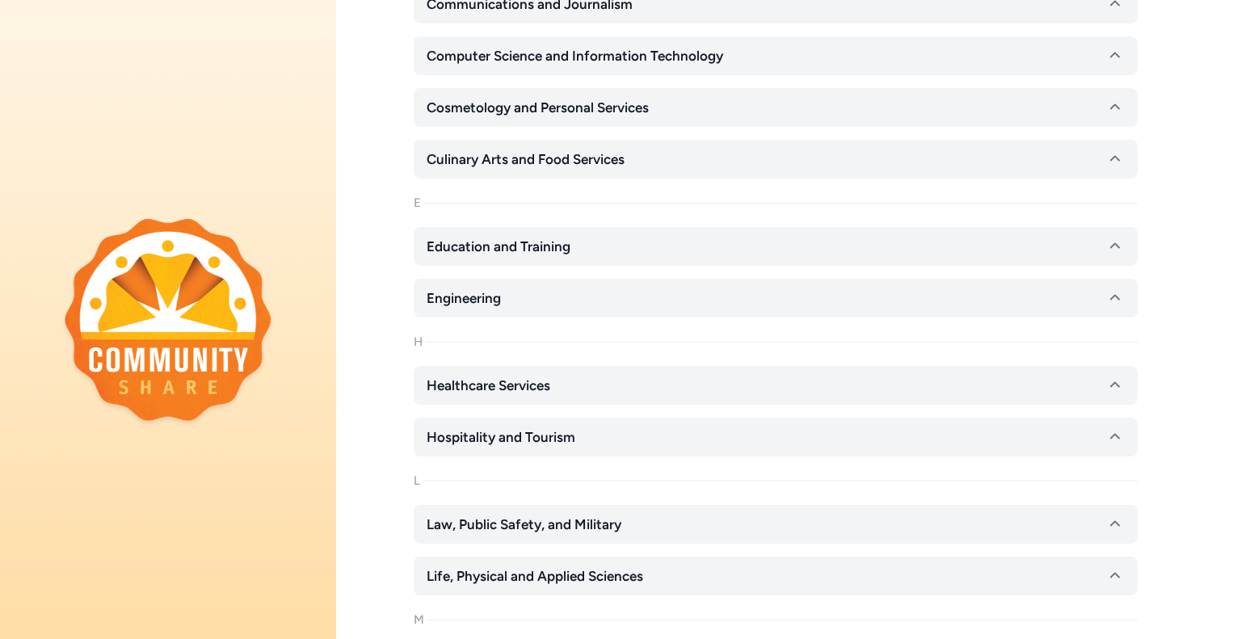
scroll to position [598, 0]
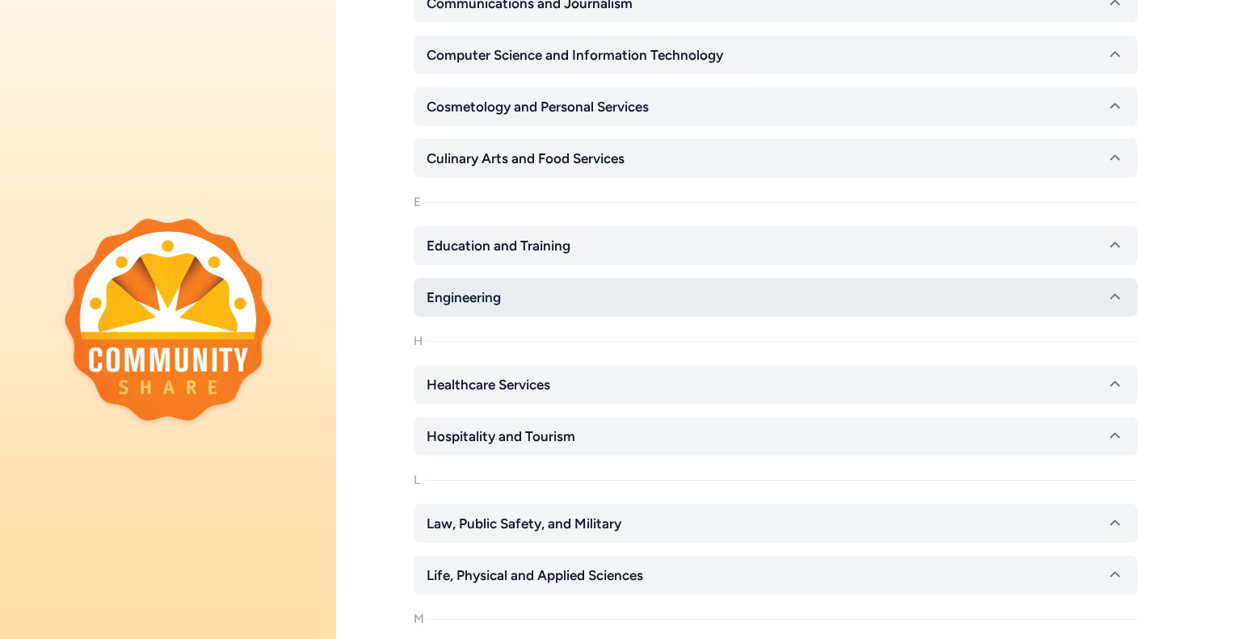
click at [1083, 302] on button "Engineering" at bounding box center [776, 297] width 724 height 39
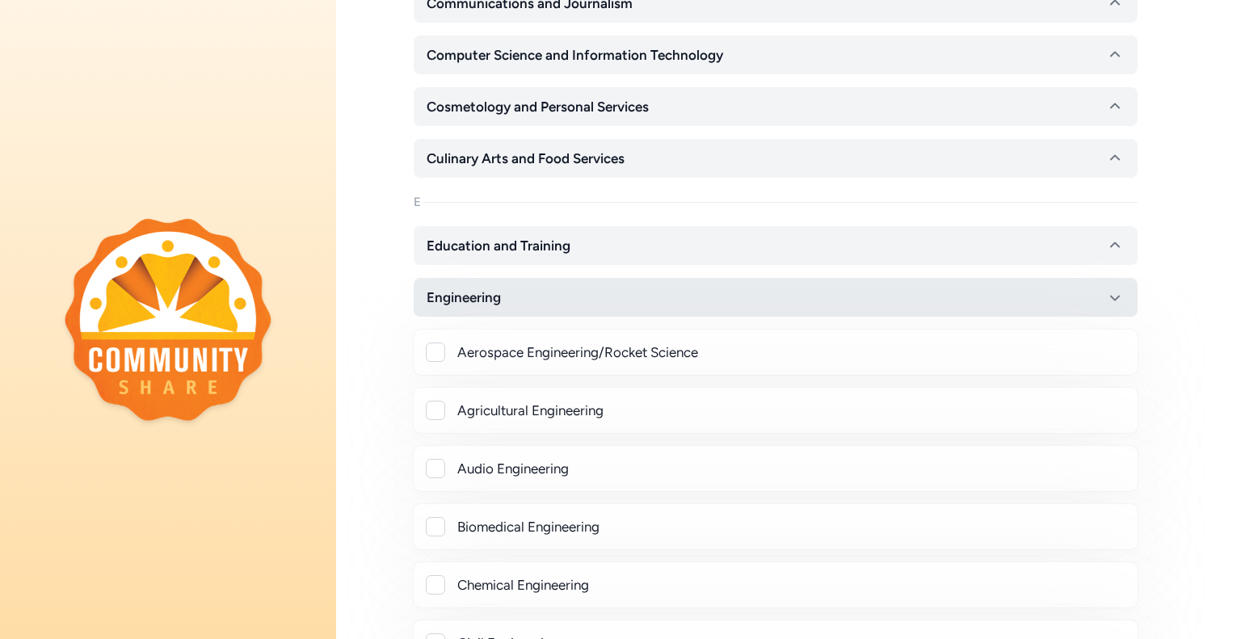
click at [1115, 297] on icon "button" at bounding box center [1114, 297] width 19 height 19
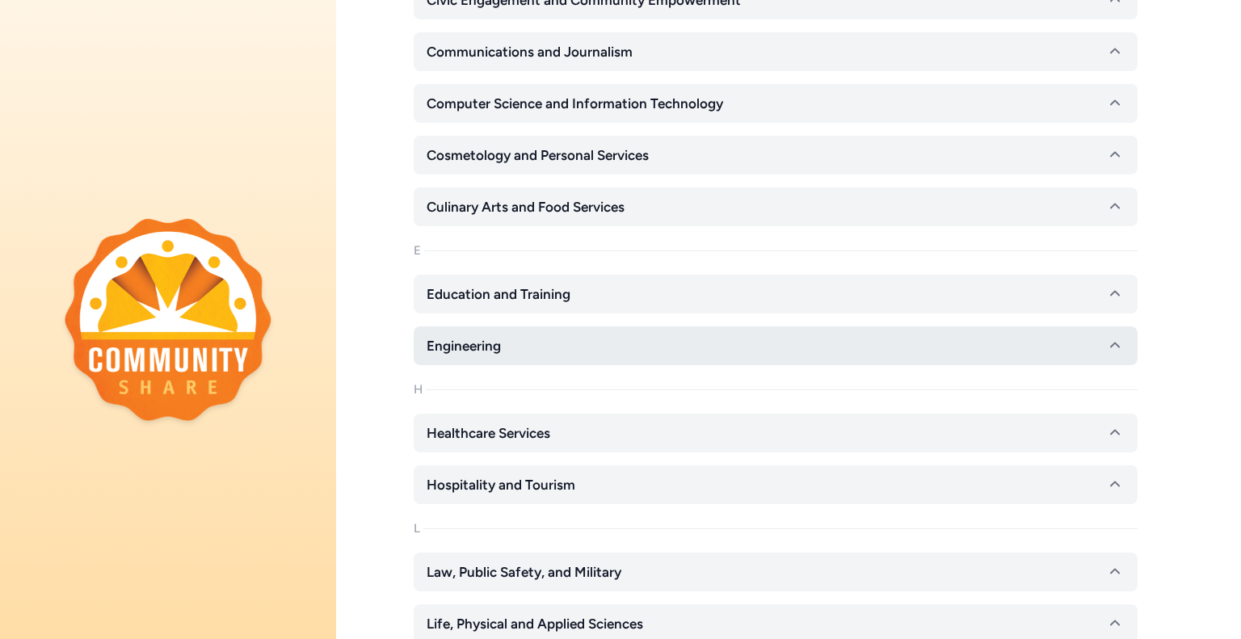
scroll to position [553, 0]
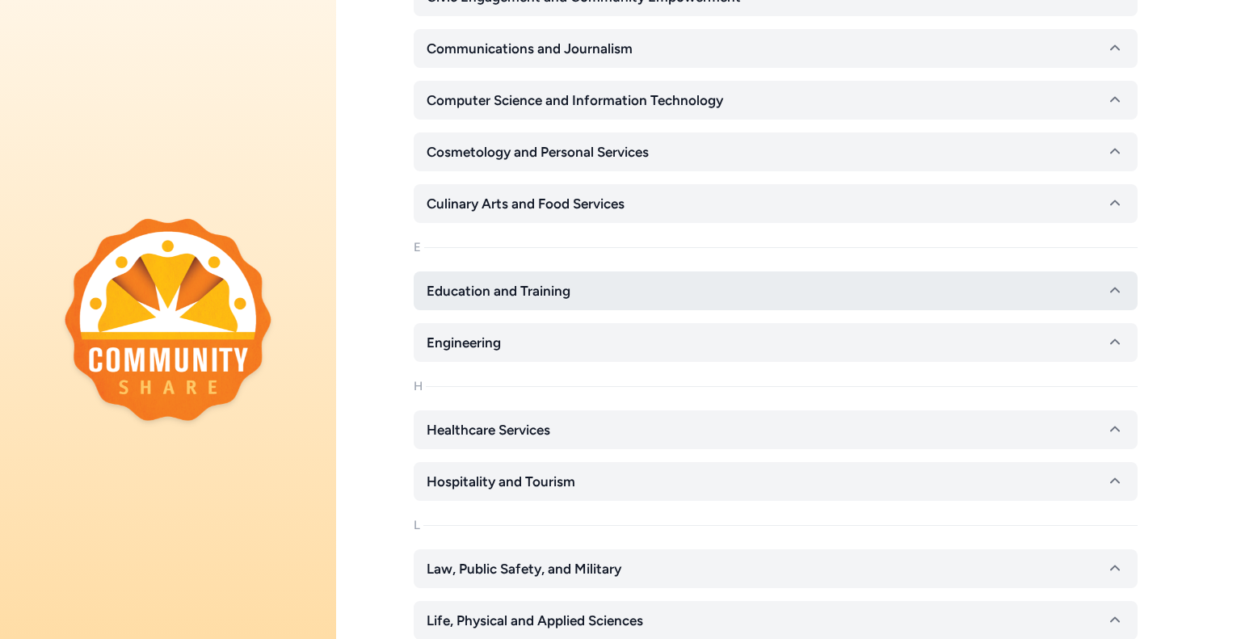
click at [1112, 294] on icon "button" at bounding box center [1114, 290] width 19 height 19
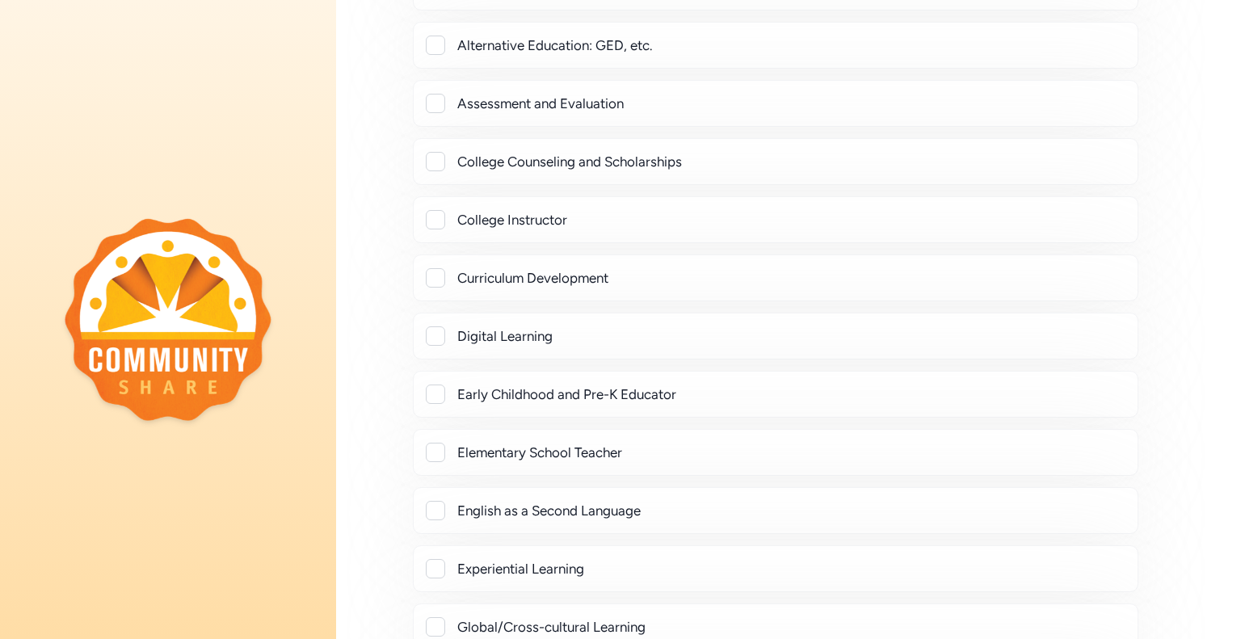
scroll to position [998, 0]
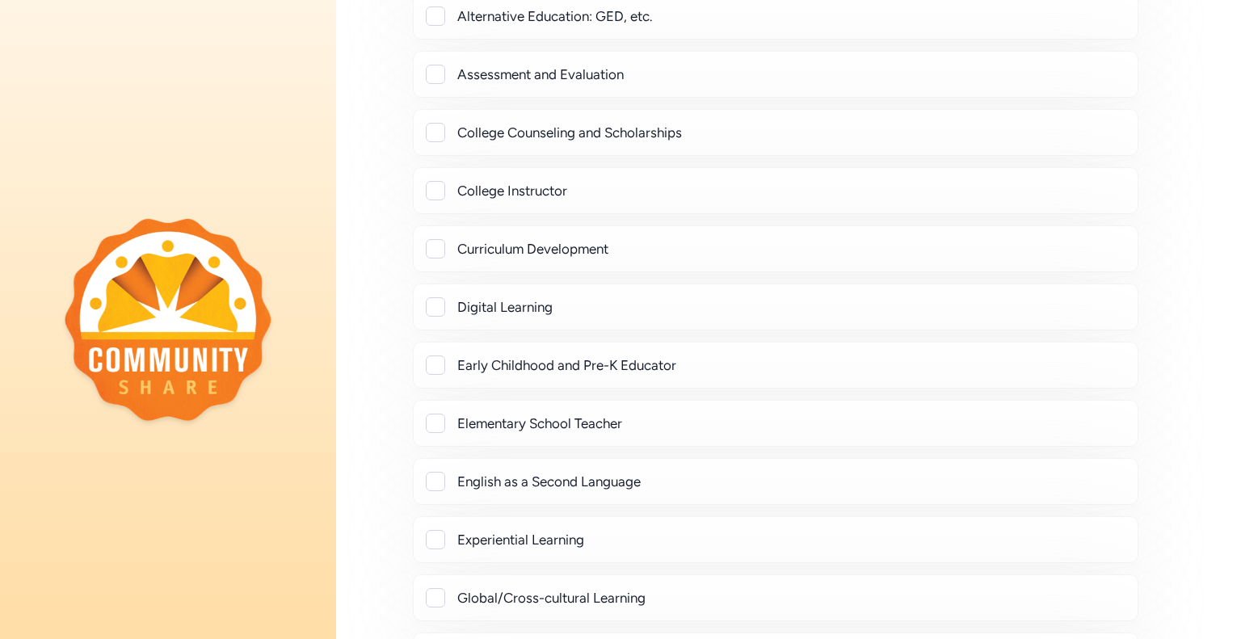
click at [627, 418] on div "Elementary School Teacher" at bounding box center [790, 423] width 667 height 19
checkbox input "true"
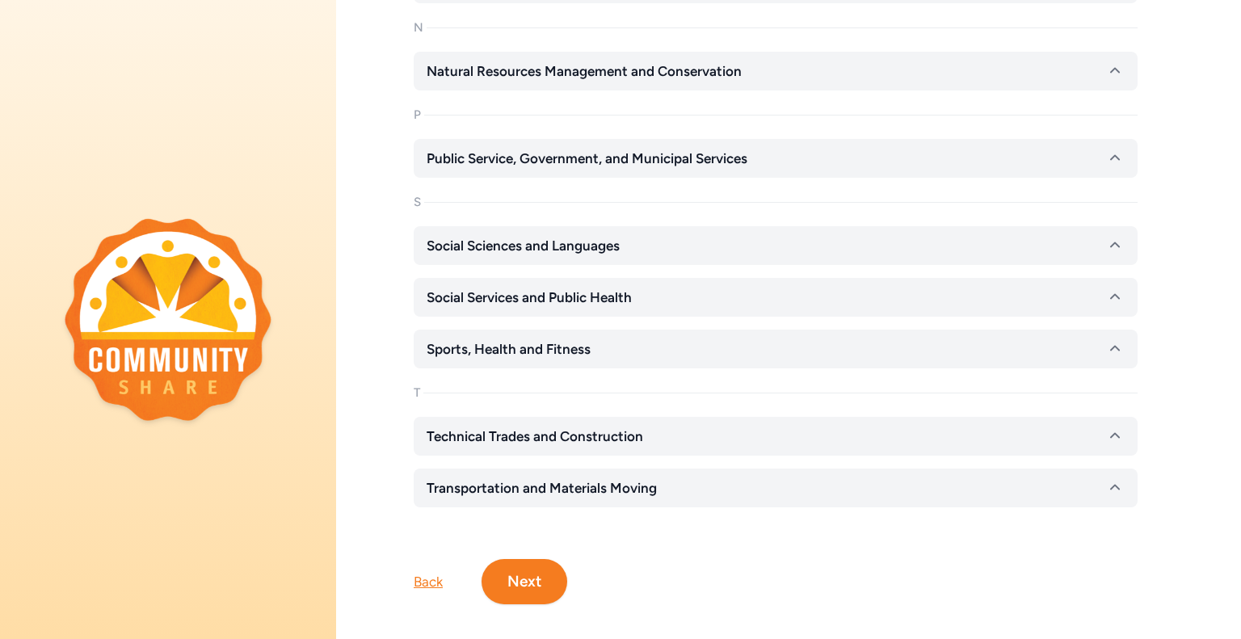
scroll to position [2837, 0]
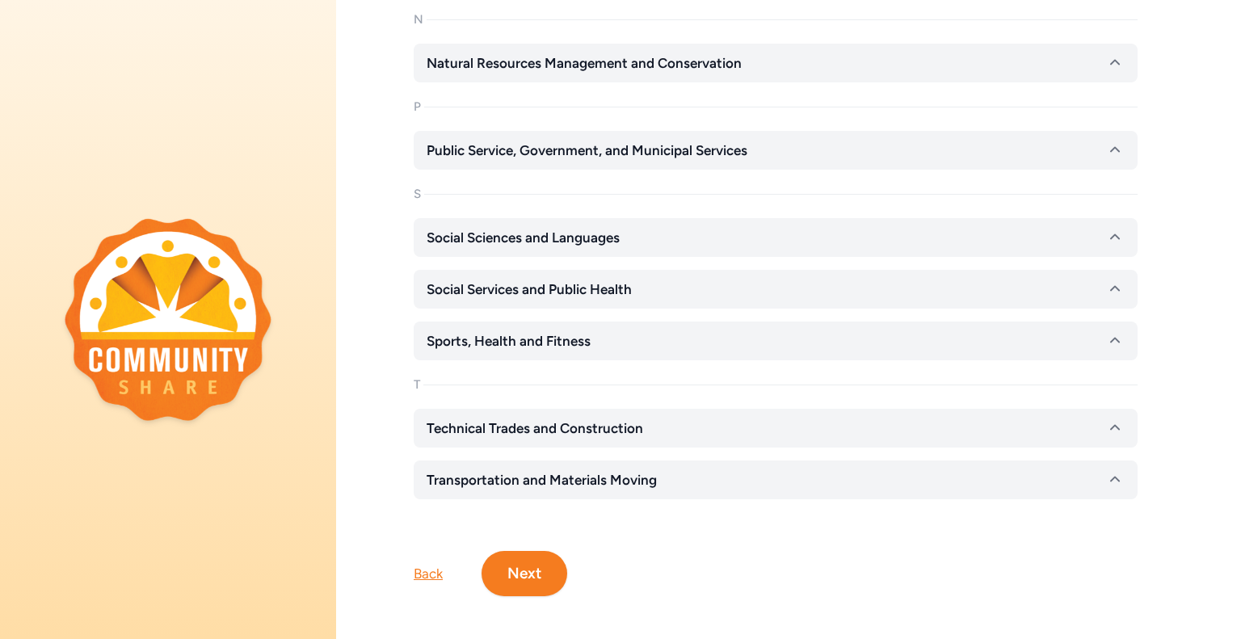
click at [531, 571] on button "Next" at bounding box center [524, 573] width 86 height 45
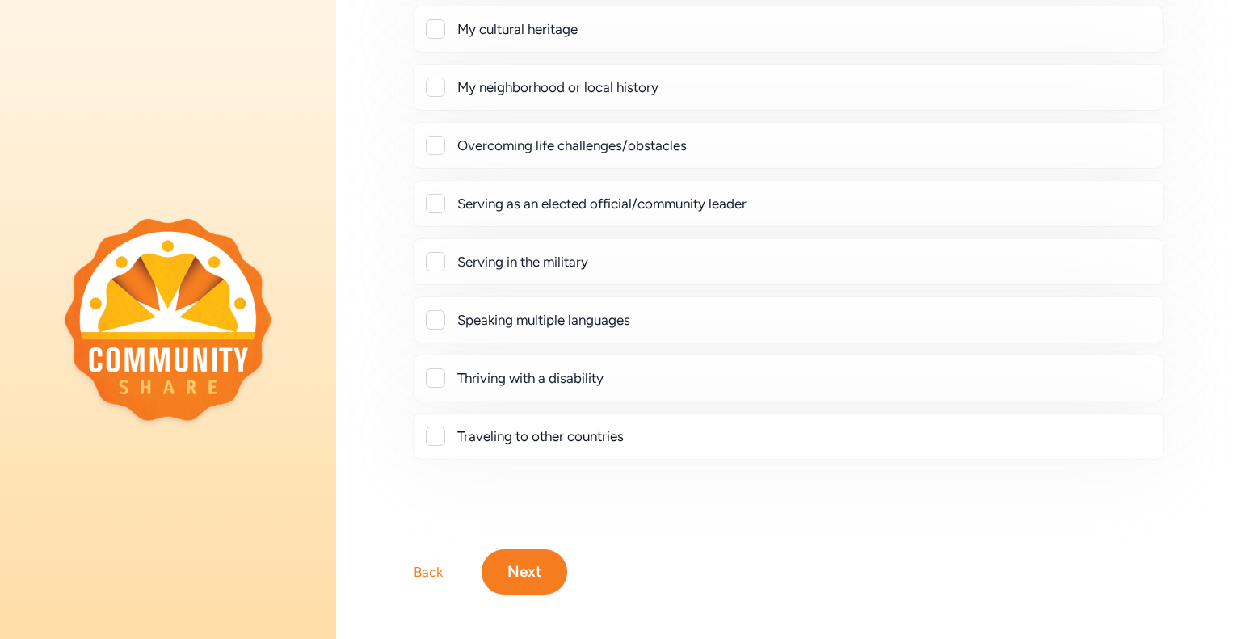
scroll to position [288, 0]
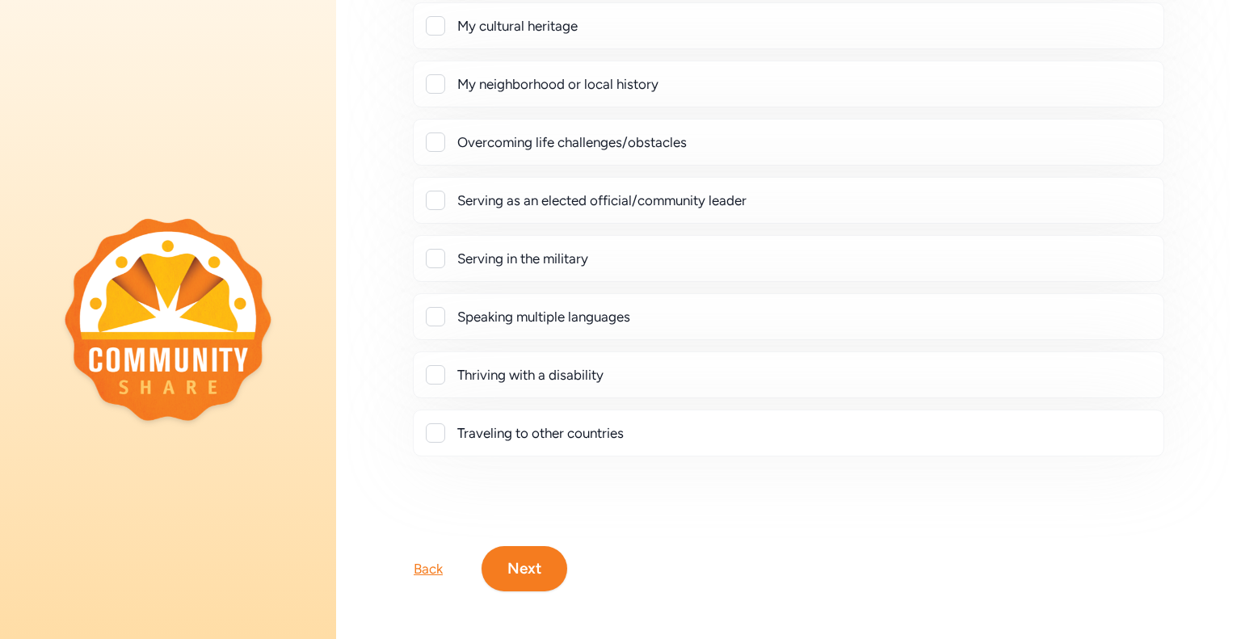
click at [532, 572] on button "Next" at bounding box center [524, 568] width 86 height 45
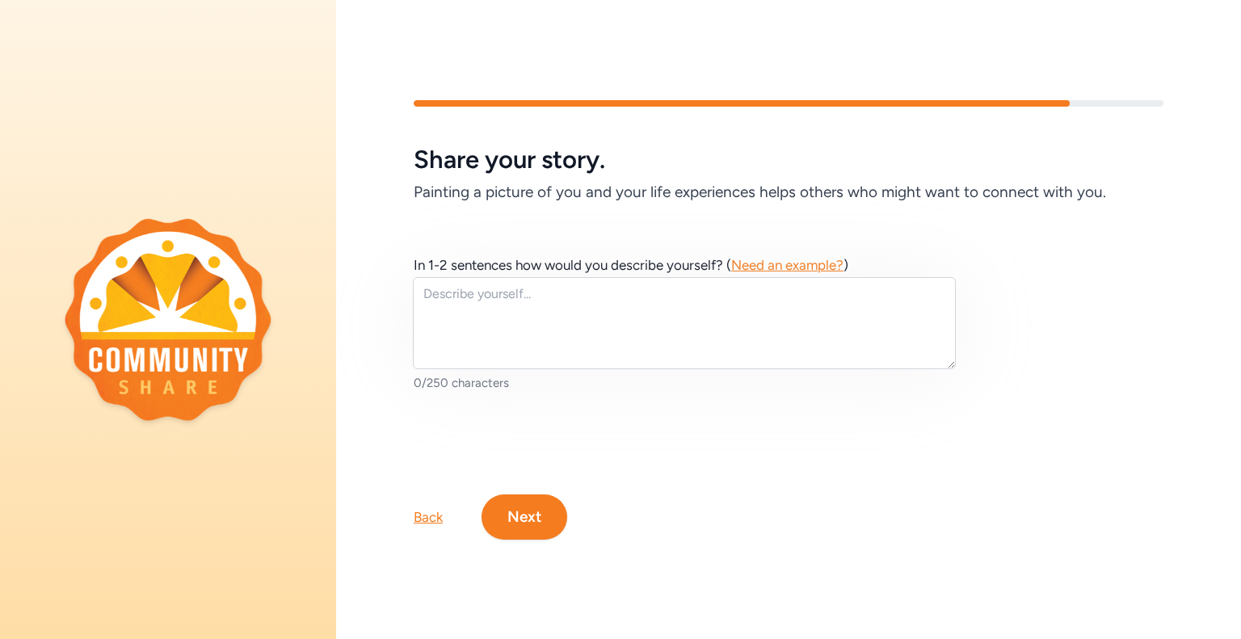
click at [432, 523] on div "Back" at bounding box center [428, 516] width 29 height 19
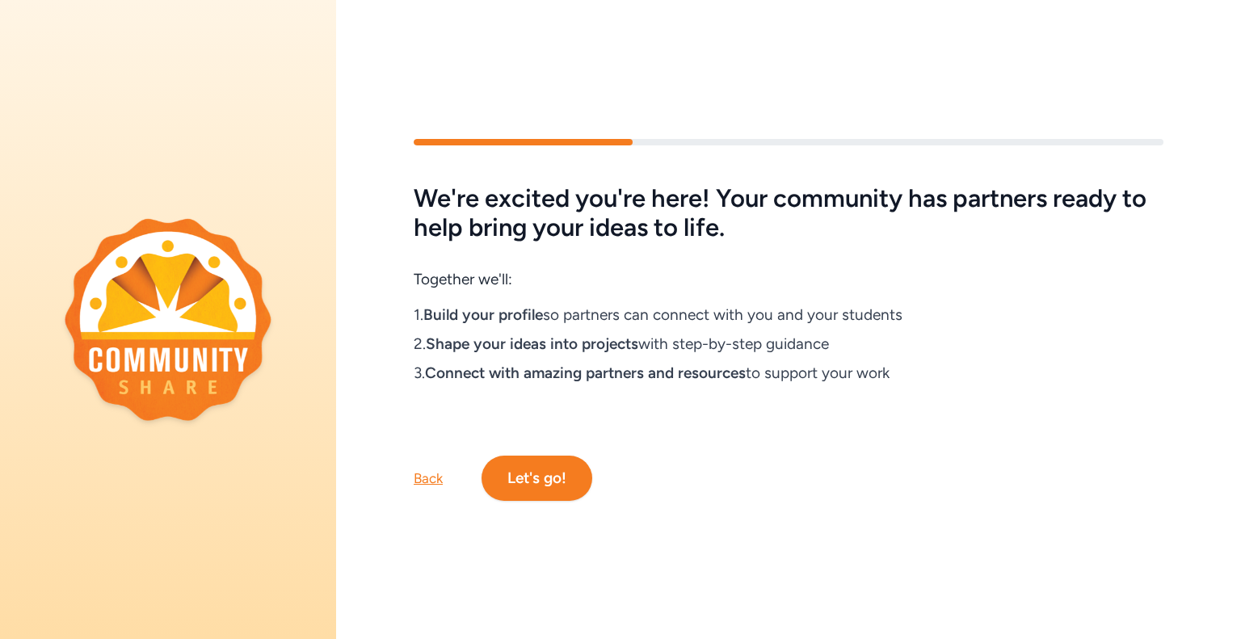
click at [572, 486] on button "Let's go!" at bounding box center [536, 478] width 111 height 45
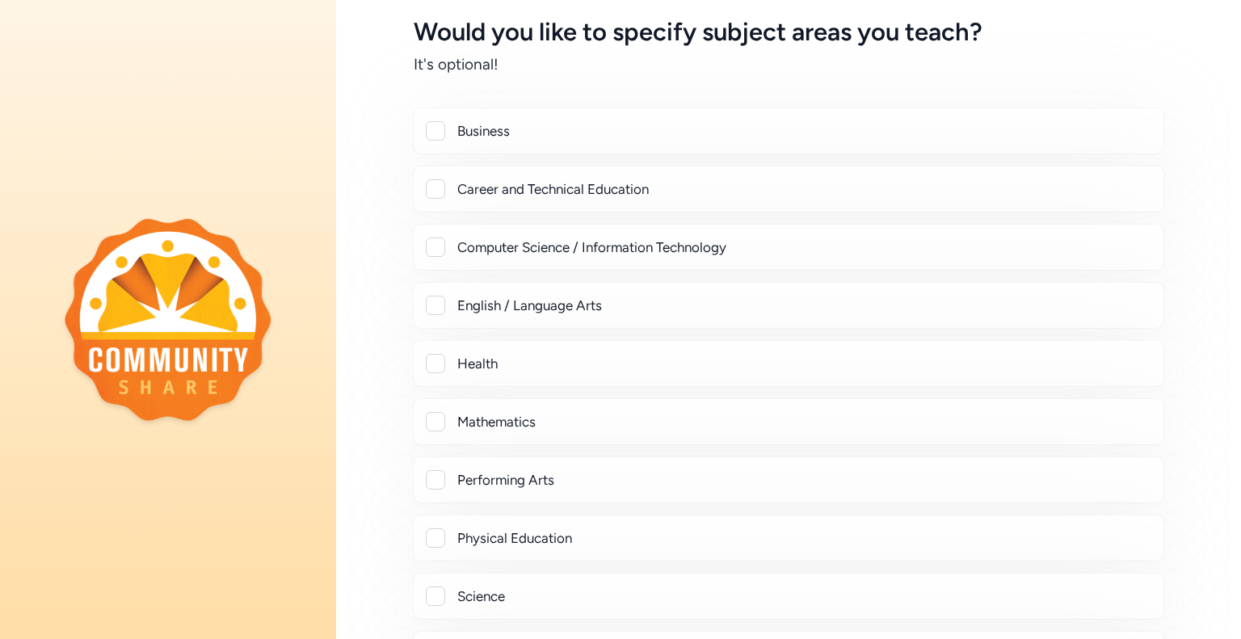
scroll to position [236, 0]
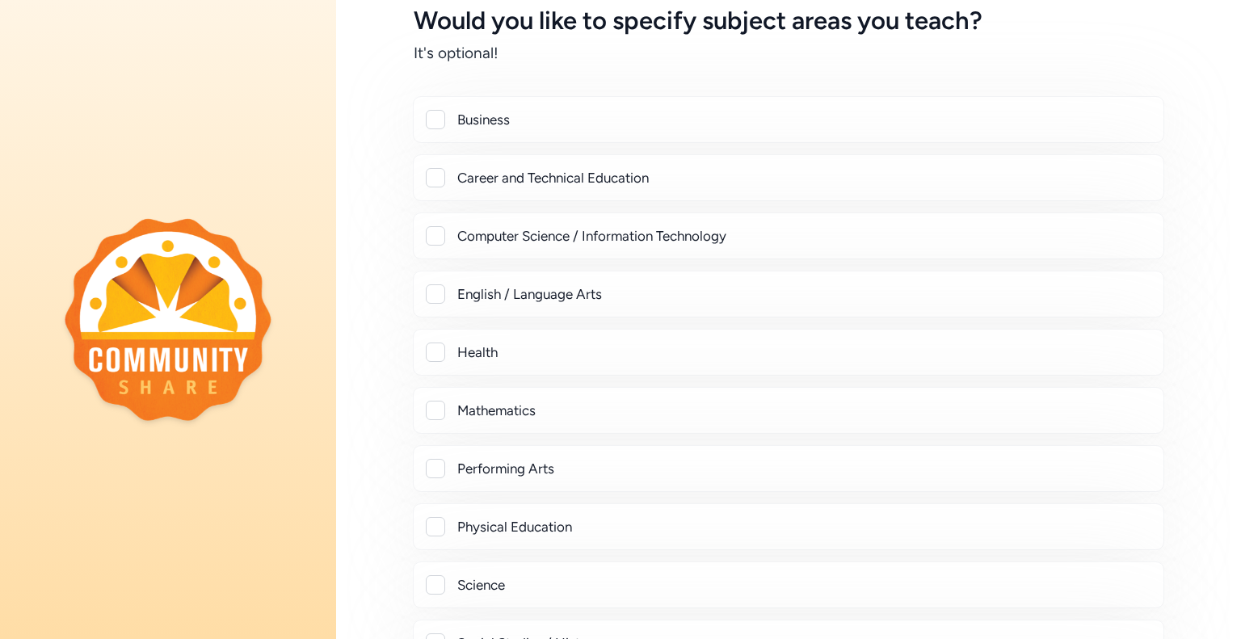
click at [439, 233] on div at bounding box center [435, 235] width 19 height 19
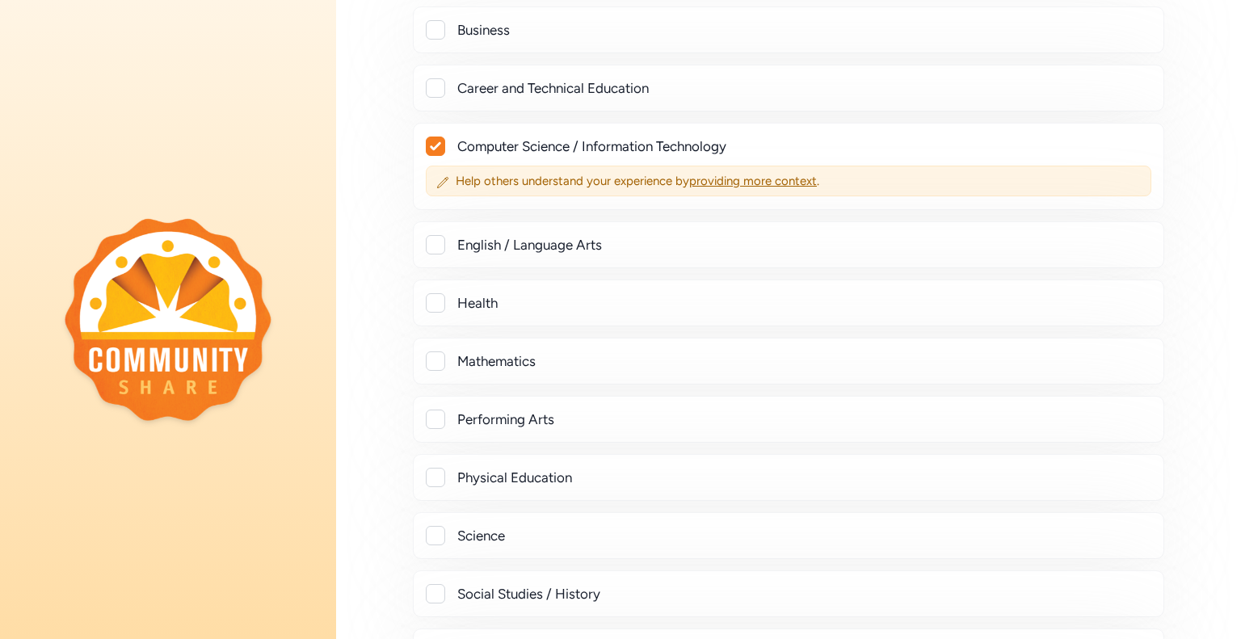
scroll to position [0, 0]
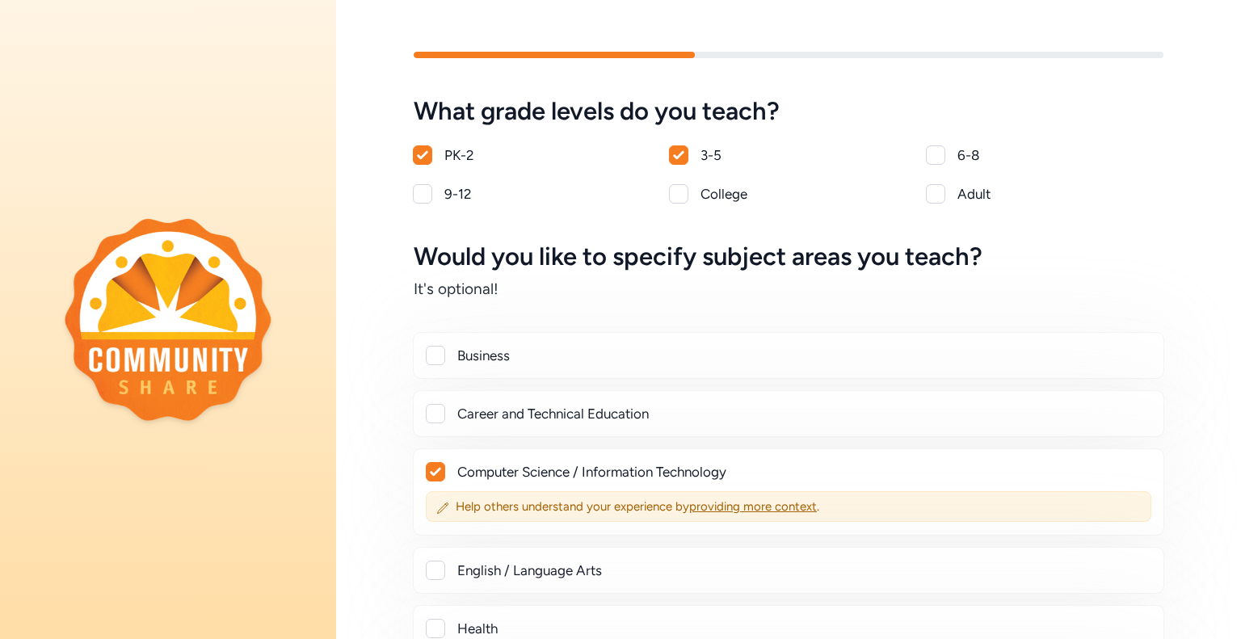
click at [430, 465] on div at bounding box center [436, 472] width 18 height 18
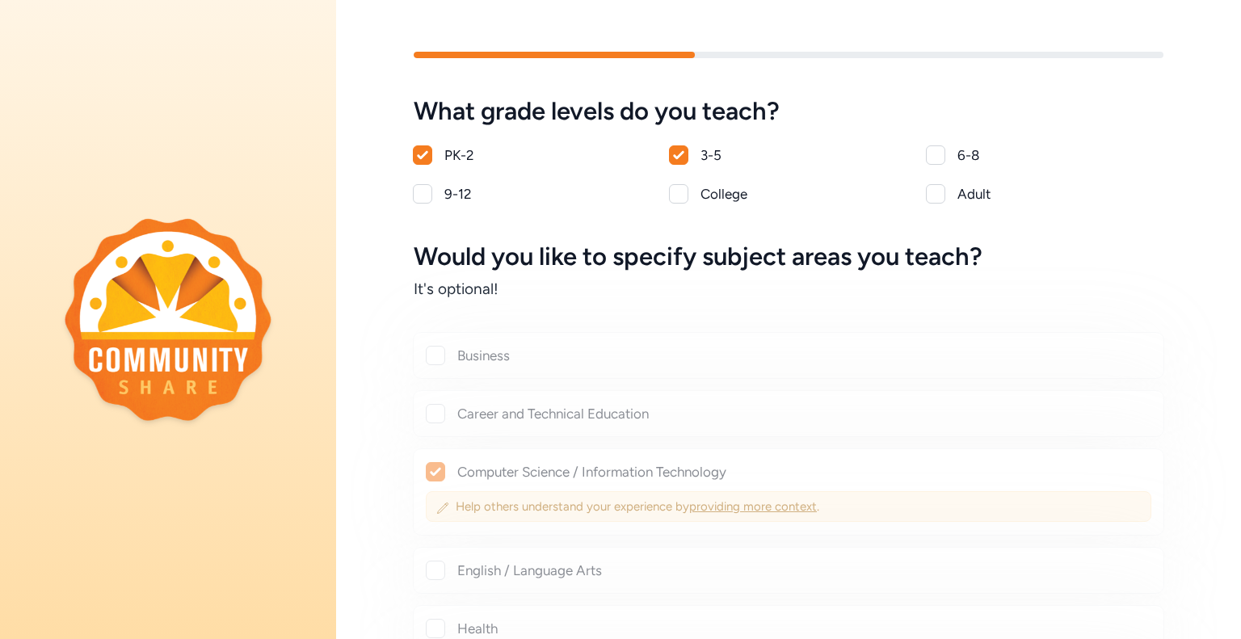
checkbox input "false"
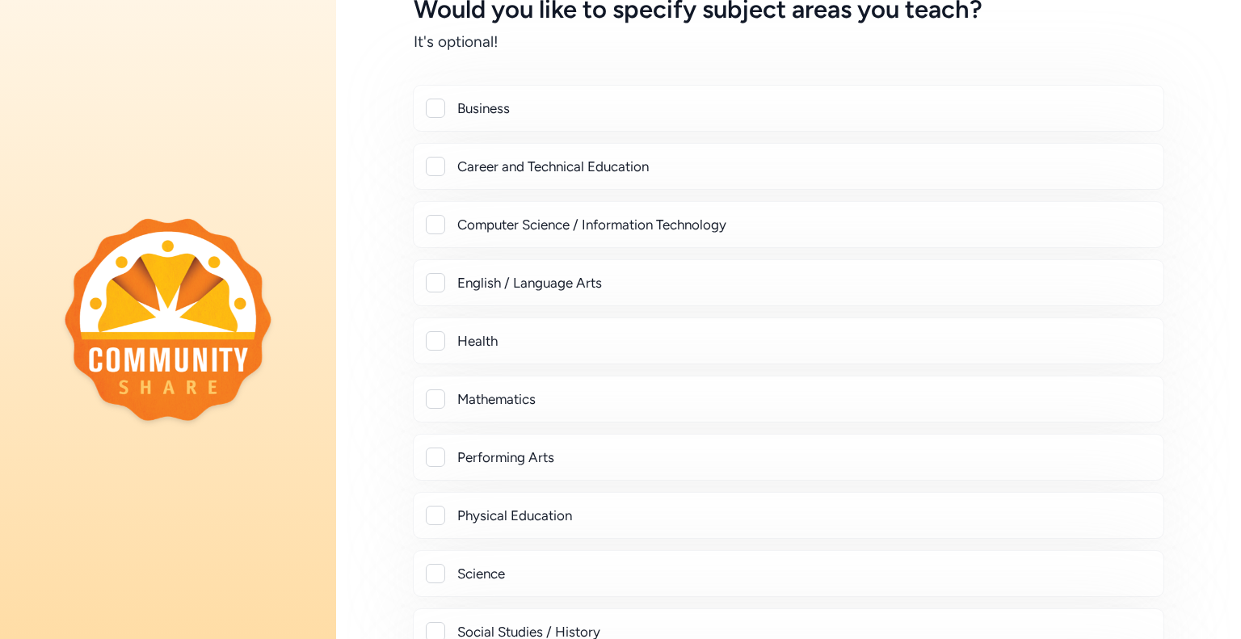
scroll to position [249, 0]
click at [442, 298] on div "English / Language Arts" at bounding box center [788, 281] width 751 height 47
click at [435, 286] on div at bounding box center [435, 280] width 19 height 19
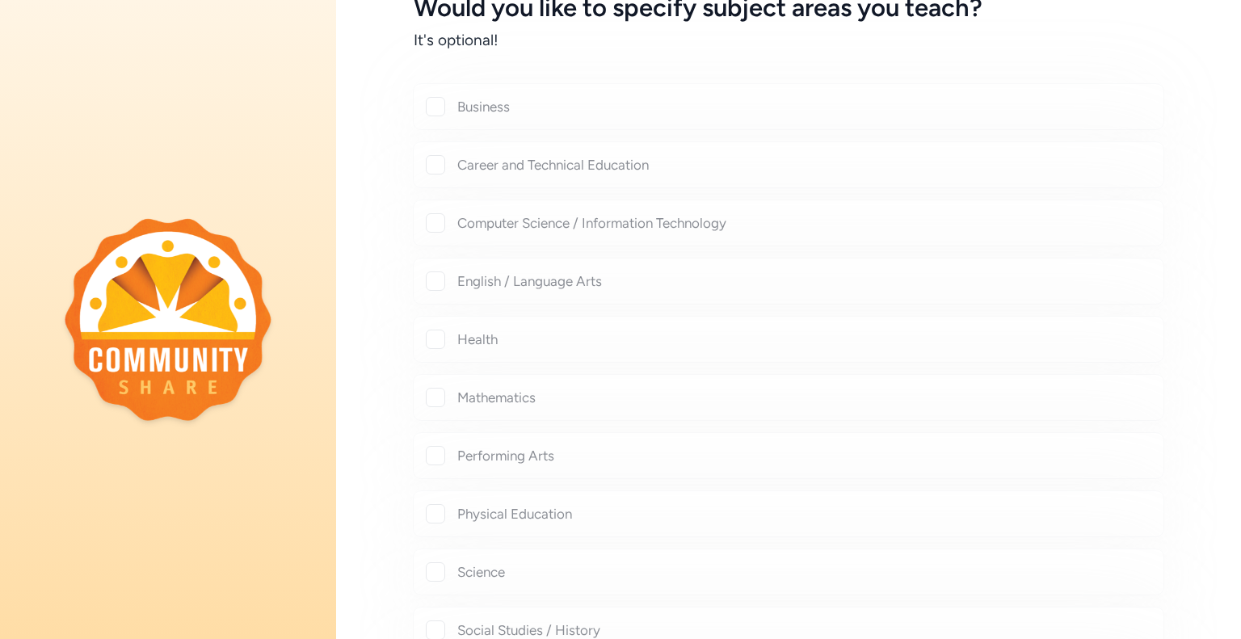
checkbox input "true"
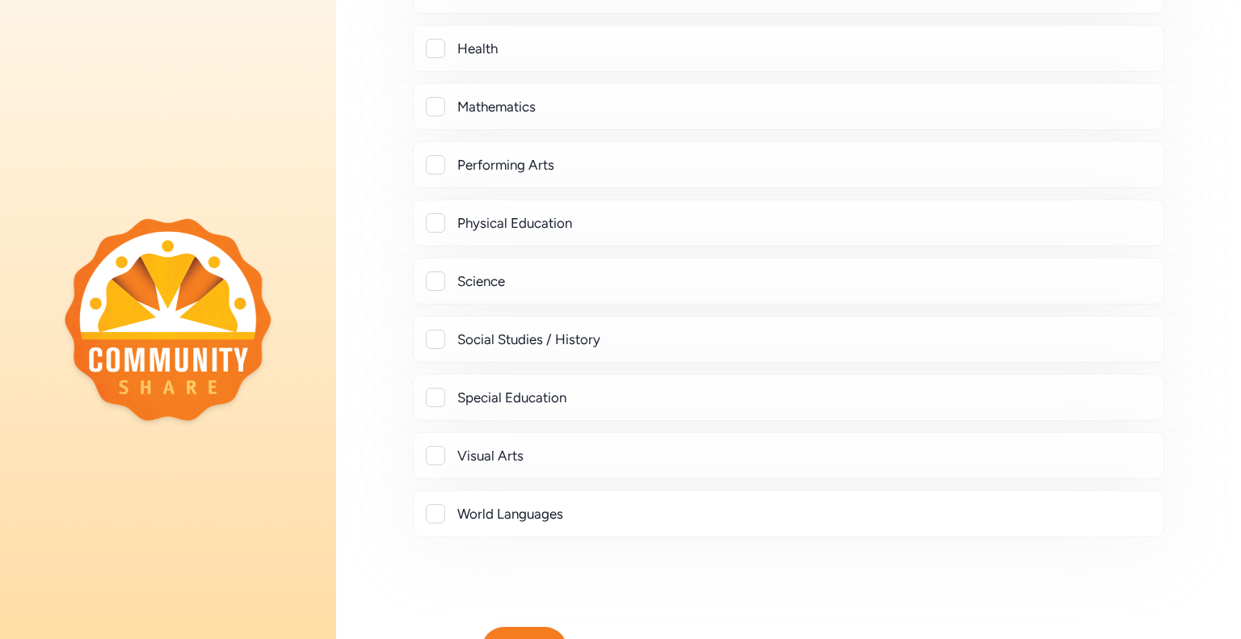
scroll to position [660, 0]
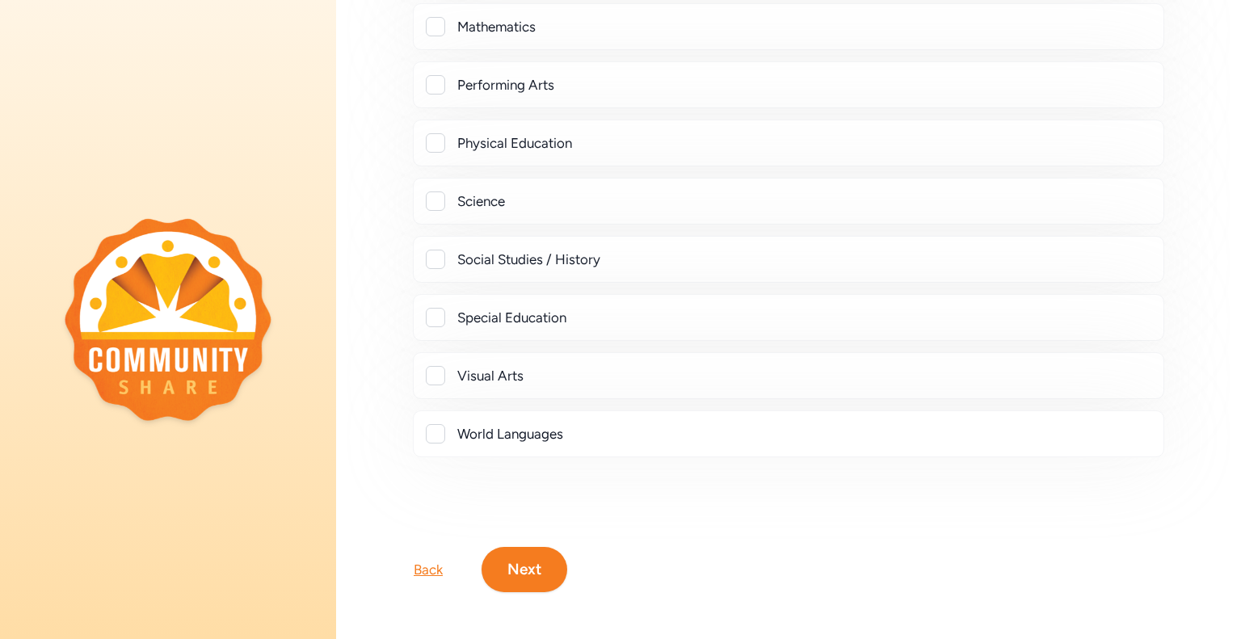
click at [523, 572] on button "Next" at bounding box center [524, 569] width 86 height 45
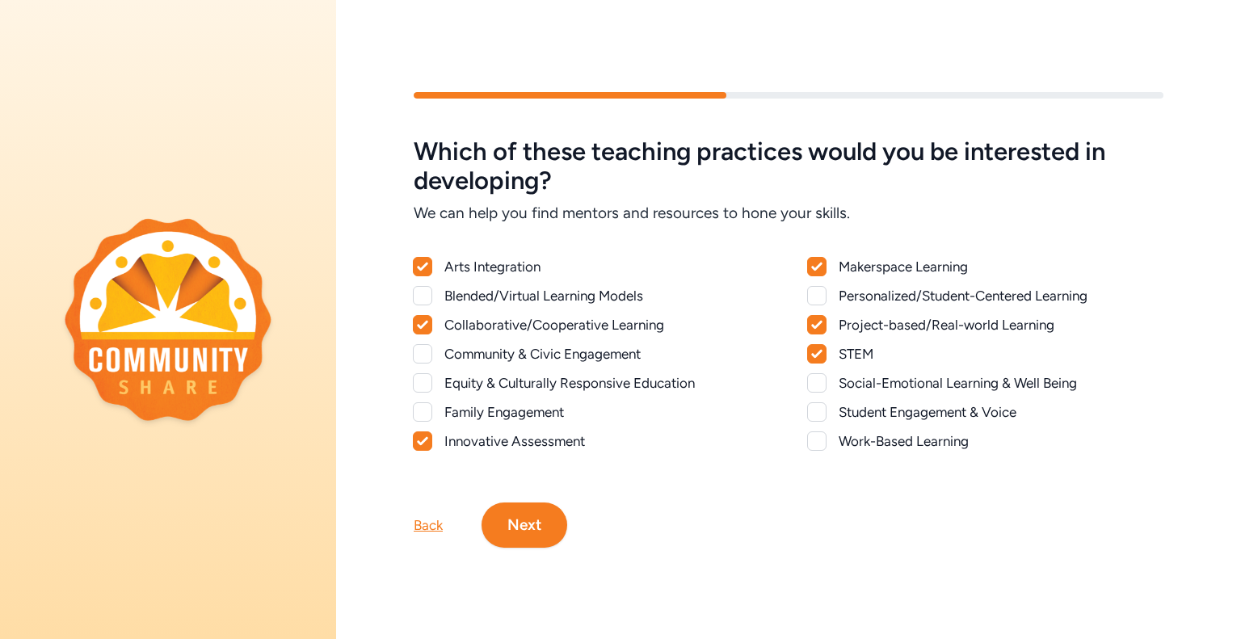
click at [548, 532] on button "Next" at bounding box center [524, 524] width 86 height 45
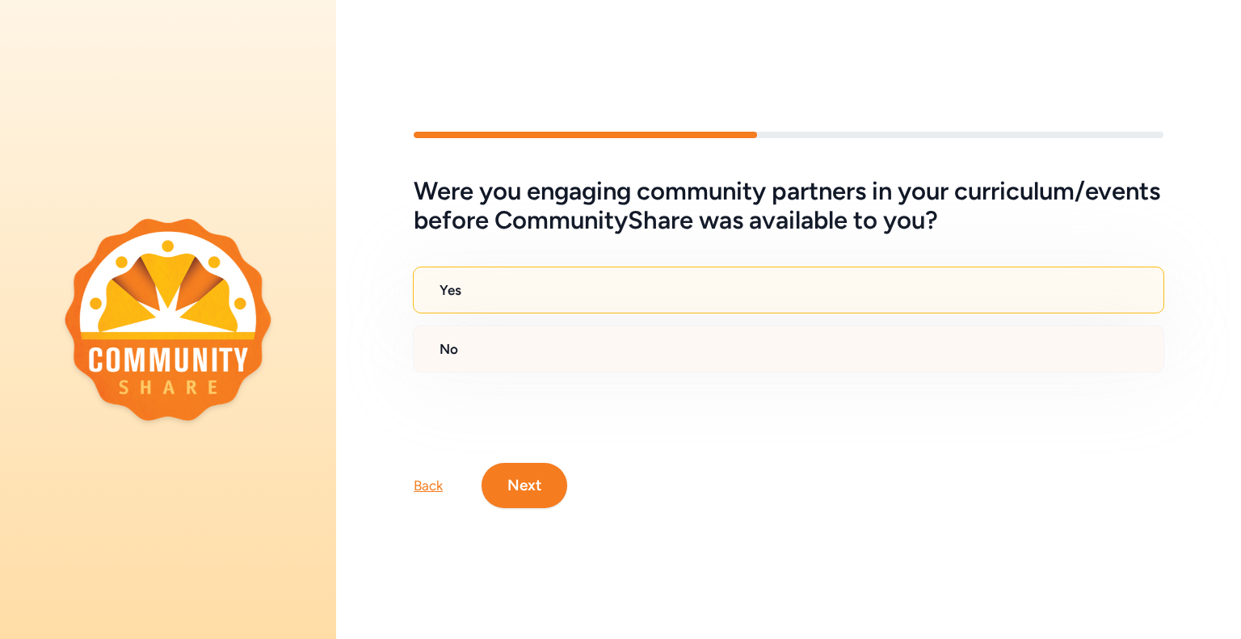
click at [504, 360] on div "No" at bounding box center [788, 349] width 751 height 47
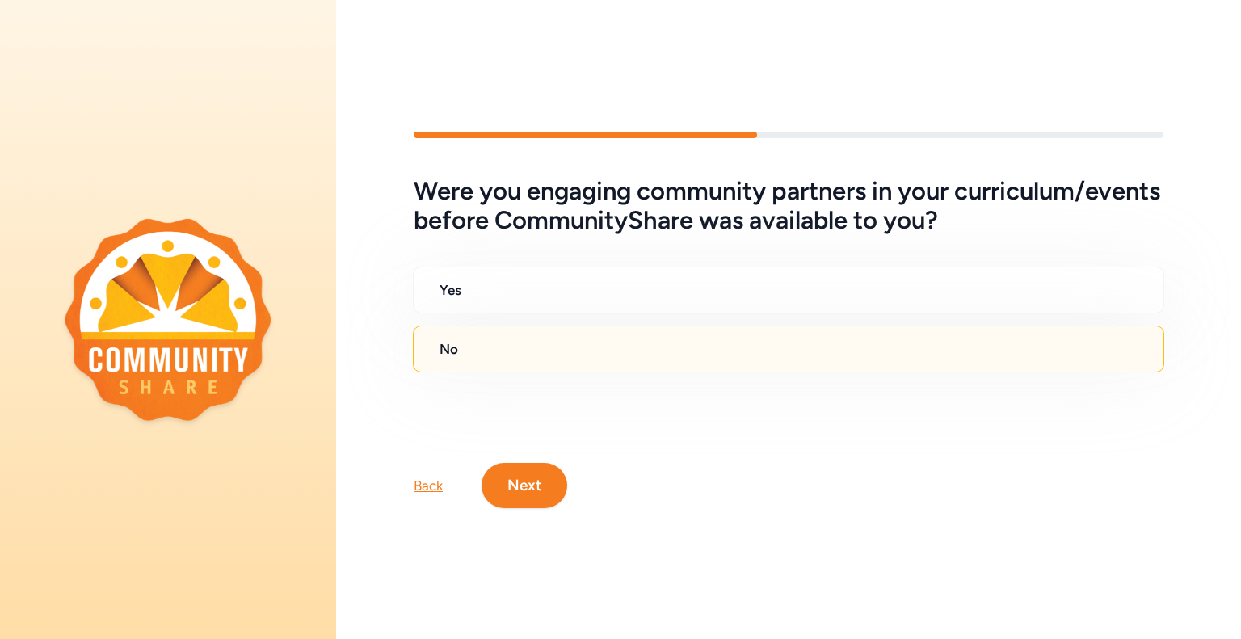
click at [542, 478] on button "Next" at bounding box center [524, 485] width 86 height 45
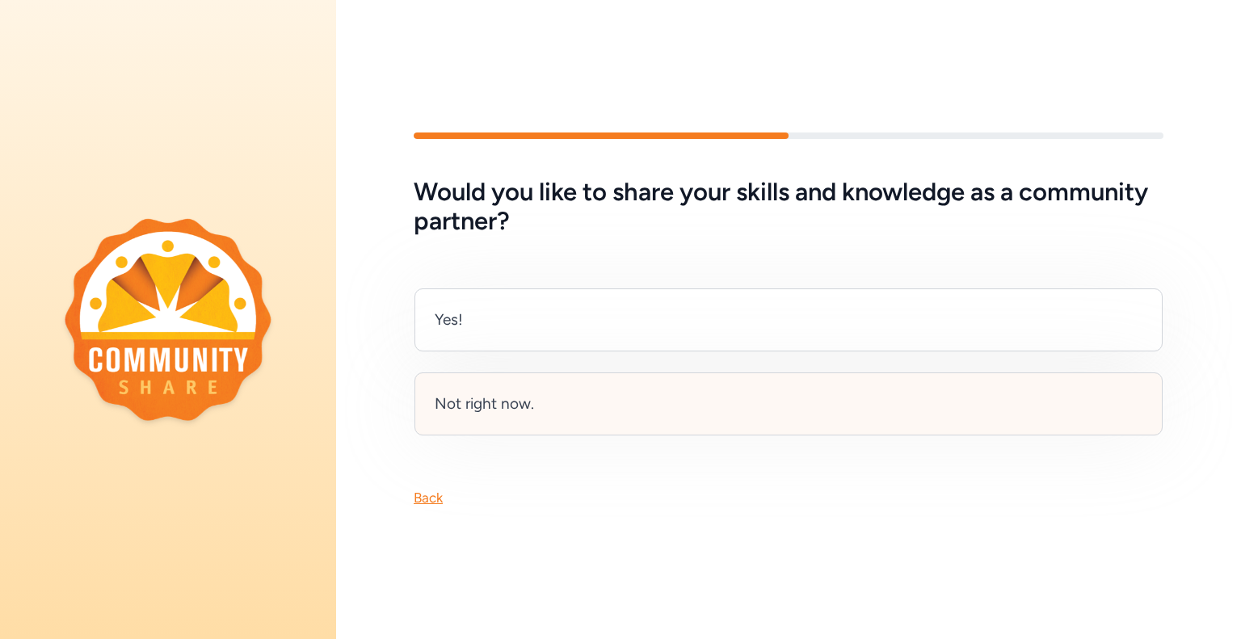
click at [550, 388] on div "Not right now." at bounding box center [788, 403] width 748 height 63
click at [501, 410] on div "Not right now." at bounding box center [484, 404] width 99 height 23
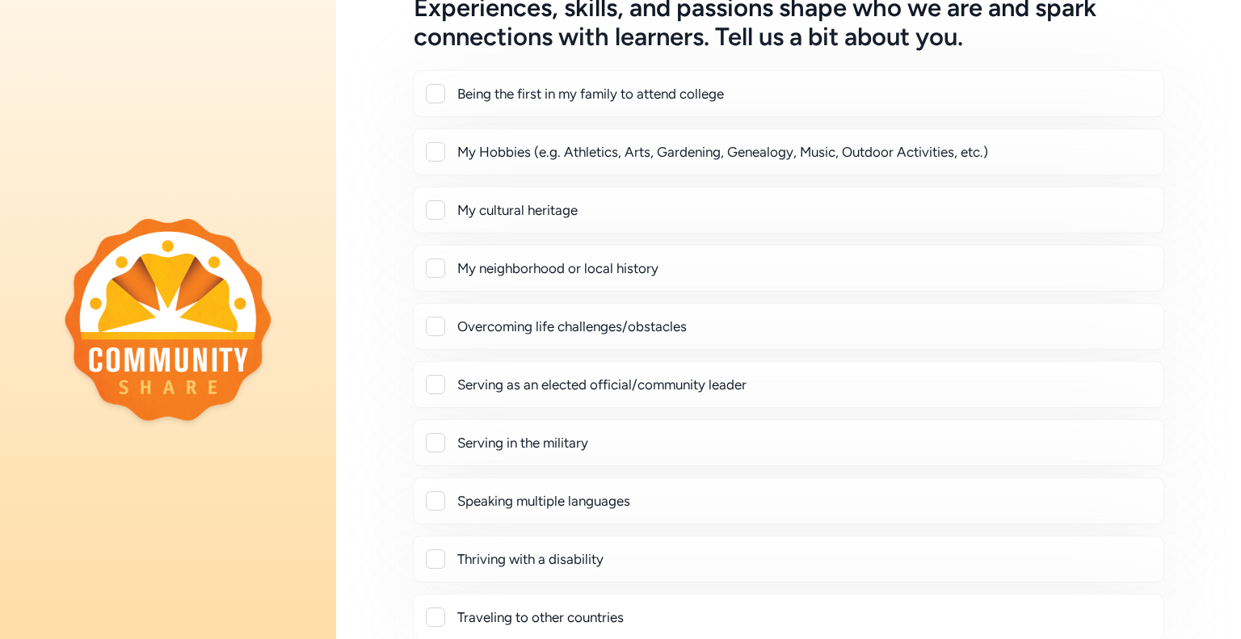
scroll to position [114, 0]
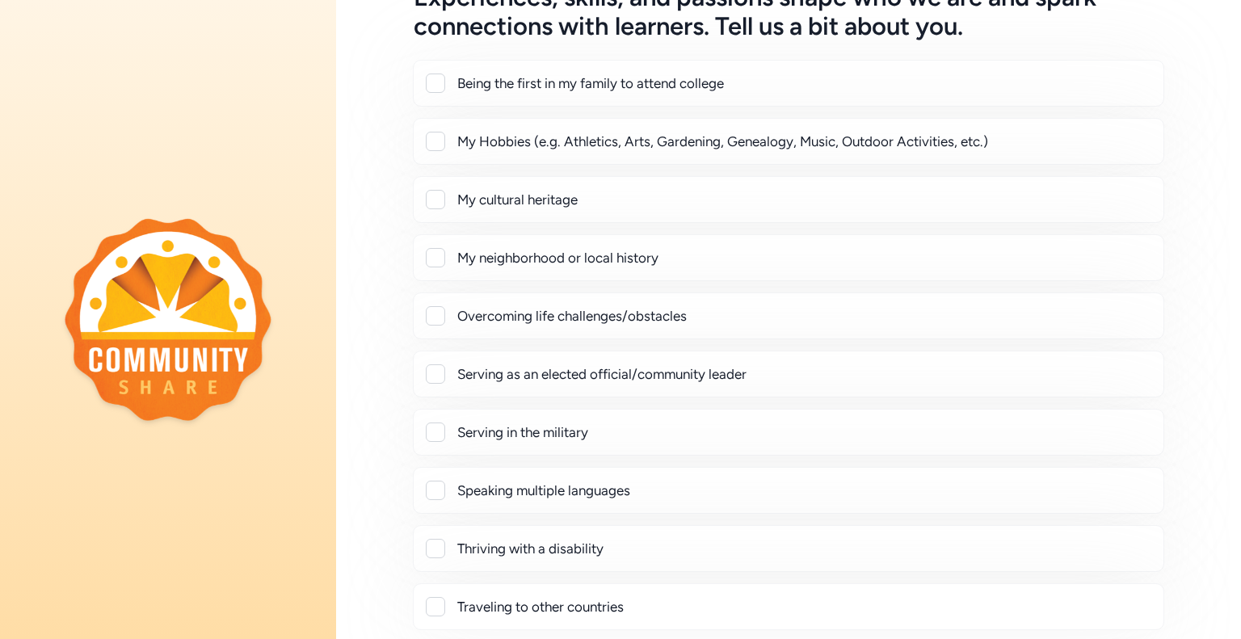
click at [440, 81] on div at bounding box center [435, 83] width 19 height 19
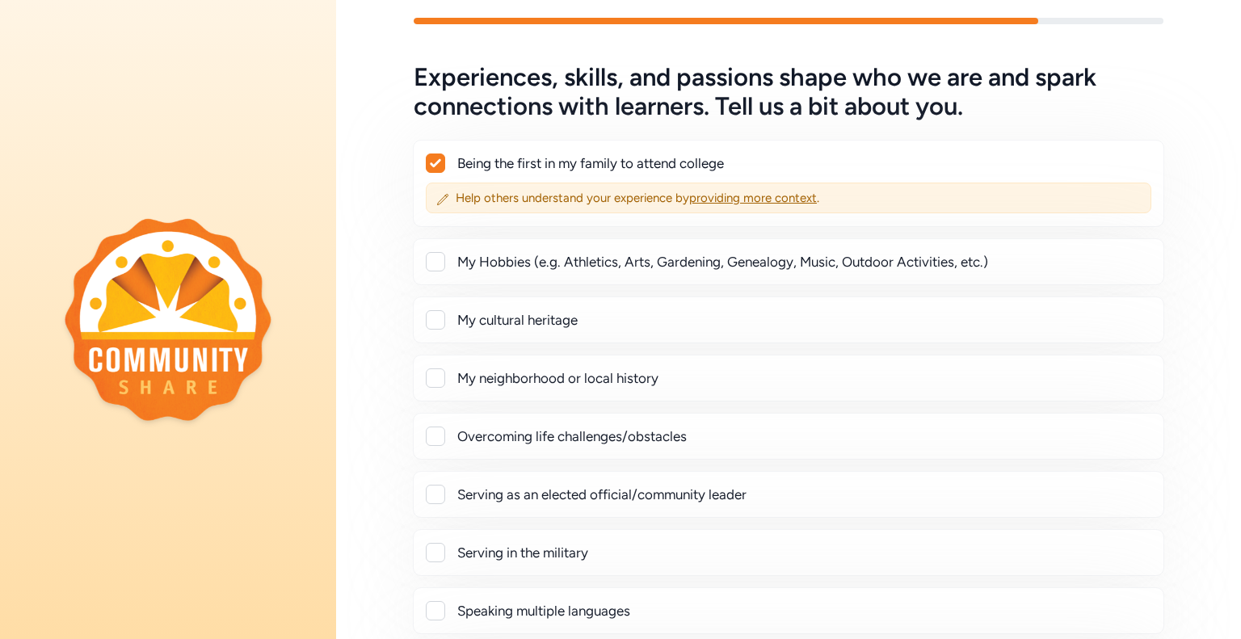
scroll to position [33, 0]
click at [434, 163] on icon at bounding box center [435, 164] width 11 height 10
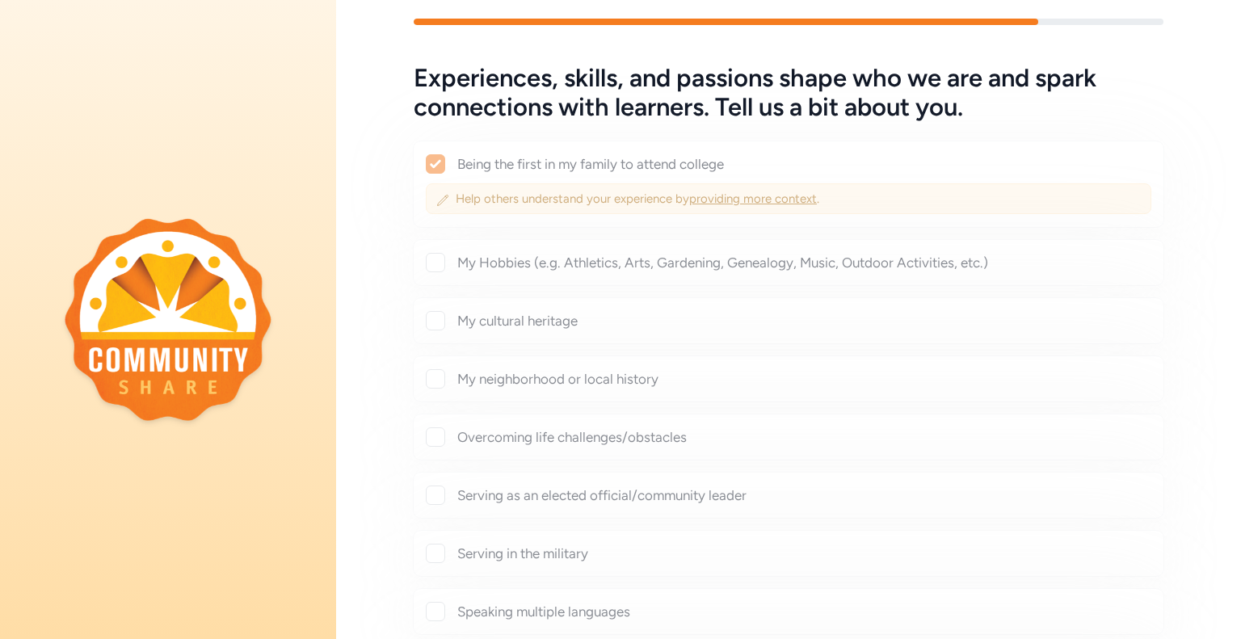
checkbox input "false"
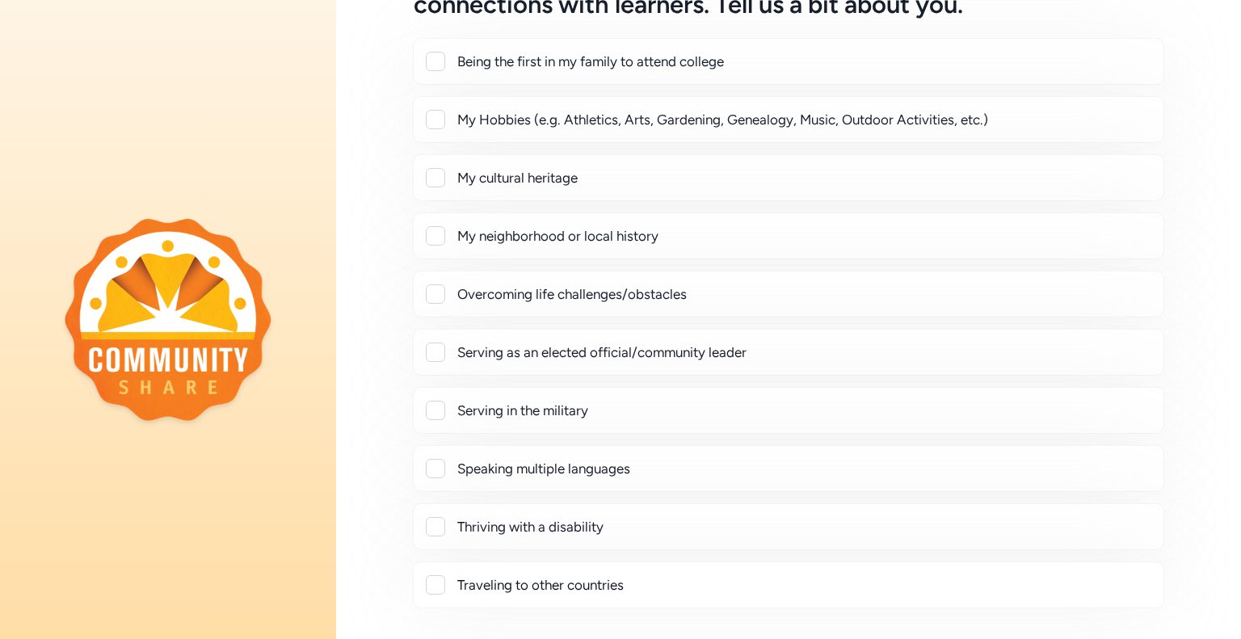
scroll to position [288, 0]
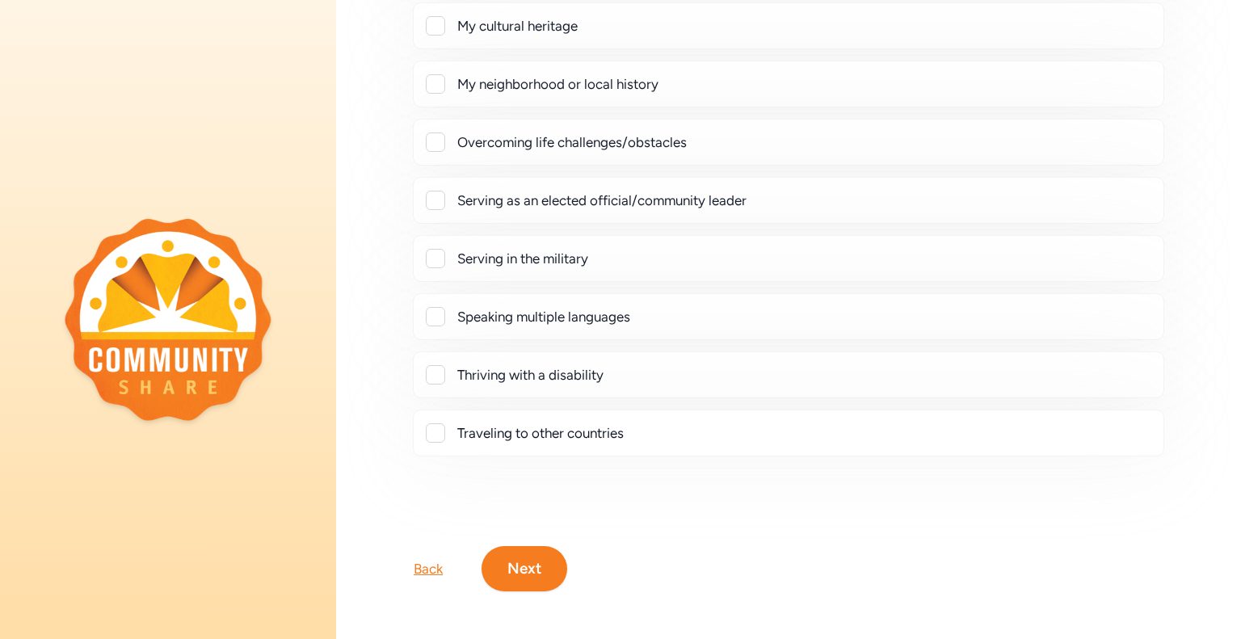
click at [537, 570] on button "Next" at bounding box center [524, 568] width 86 height 45
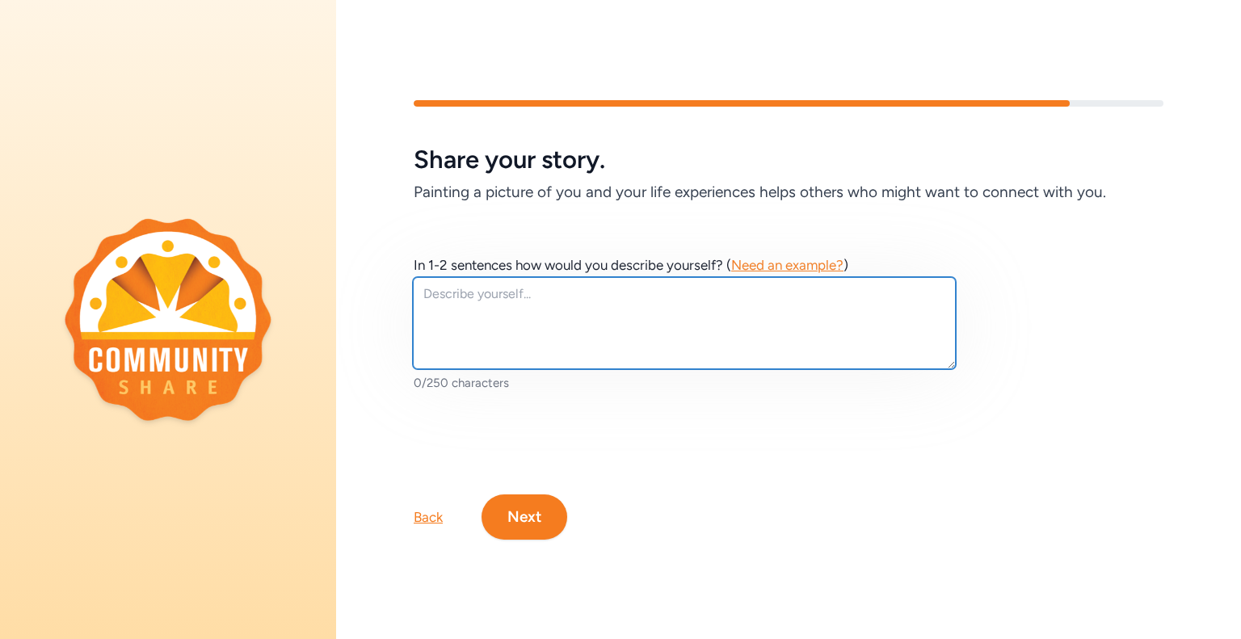
click at [549, 304] on textarea at bounding box center [684, 323] width 543 height 92
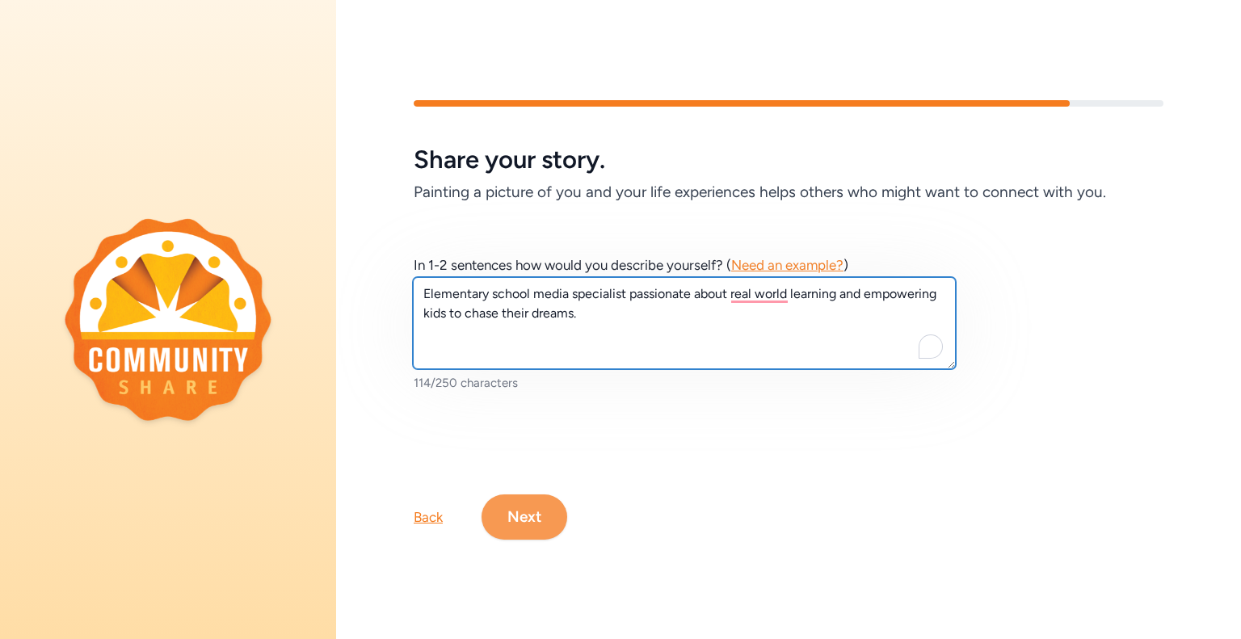
type textarea "Elementary school media specialist passionate about real world learning and emp…"
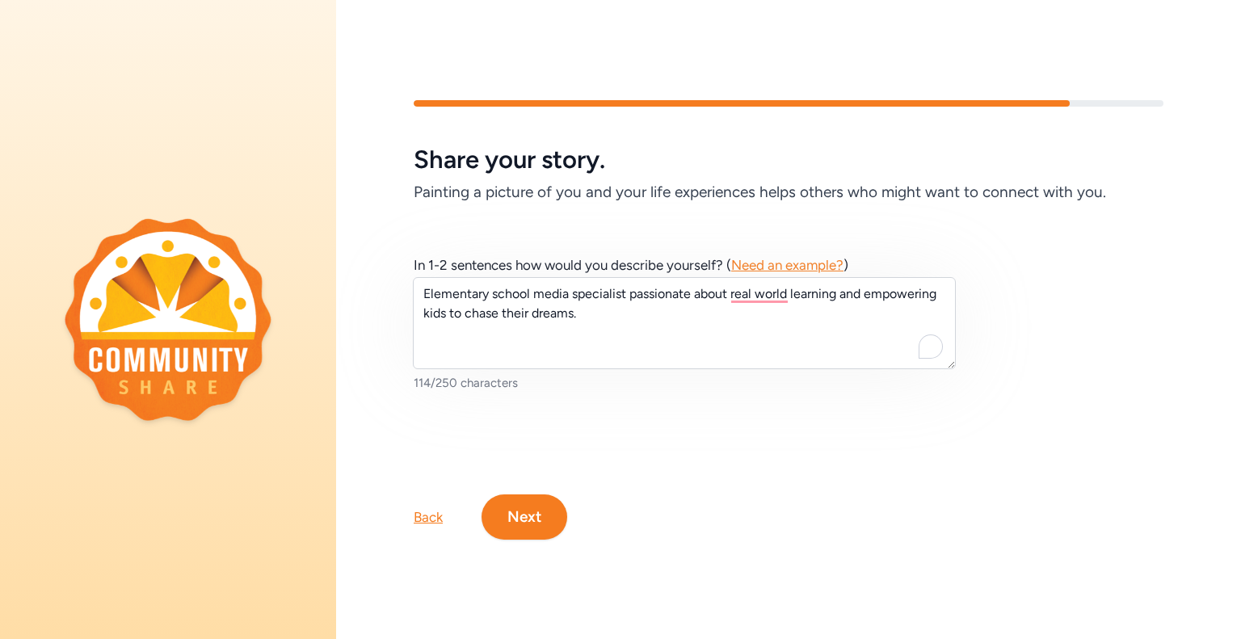
click at [555, 522] on button "Next" at bounding box center [524, 516] width 86 height 45
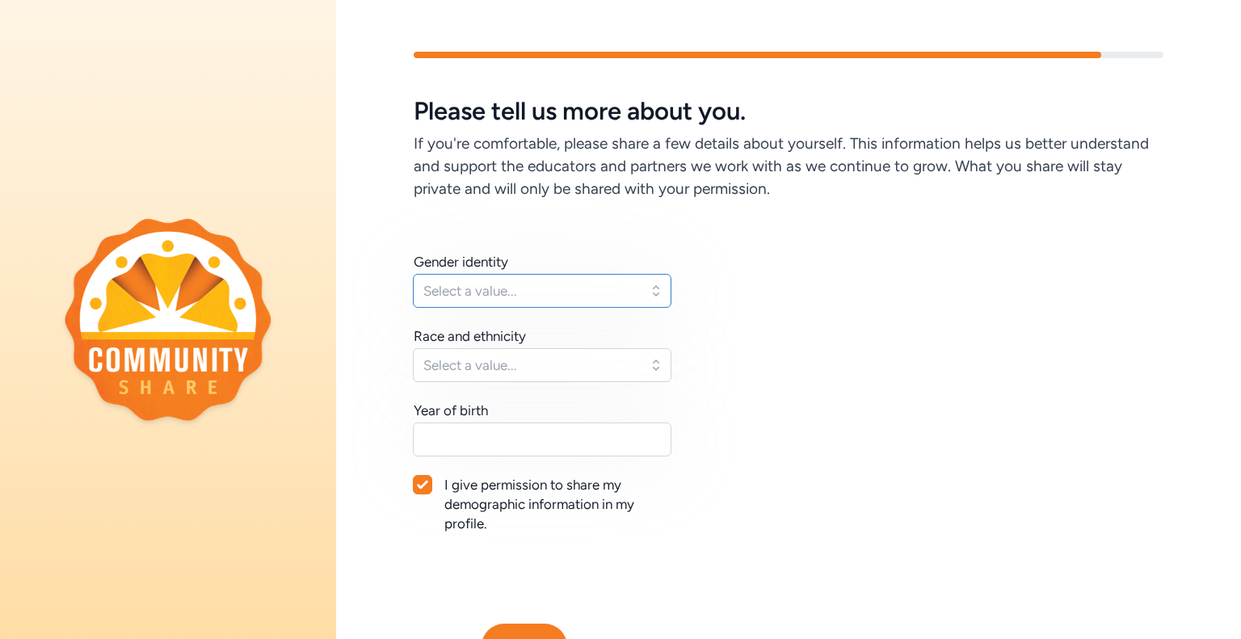
click at [533, 289] on span "Select a value..." at bounding box center [530, 290] width 215 height 19
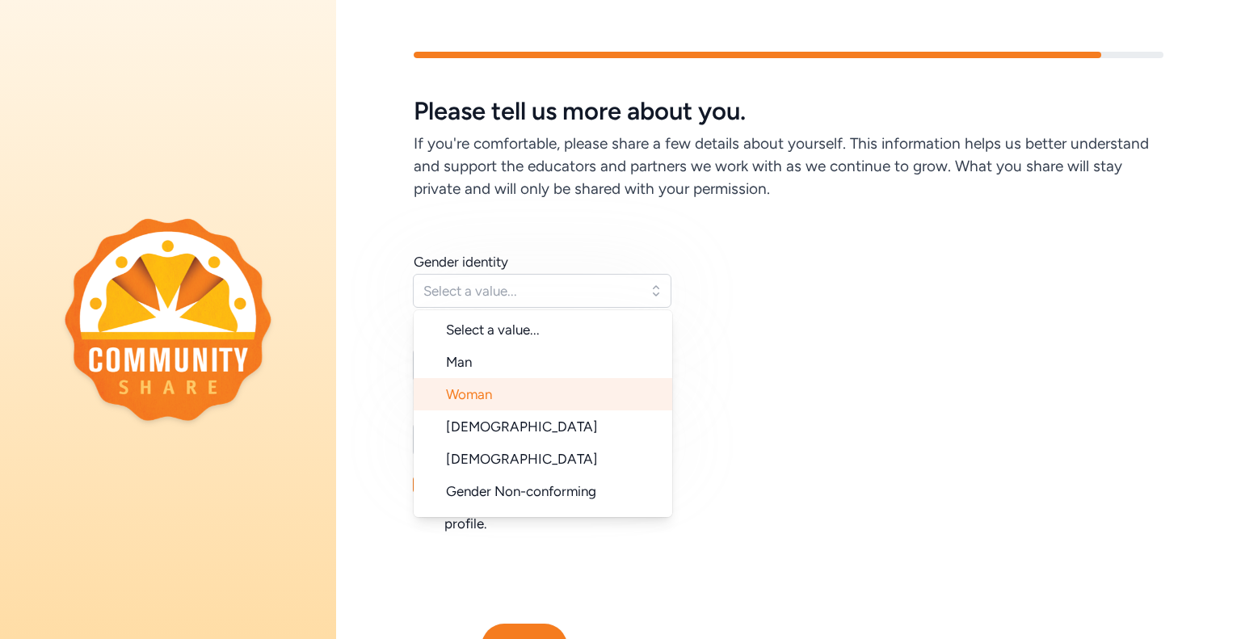
click at [532, 387] on li "Woman" at bounding box center [543, 394] width 259 height 32
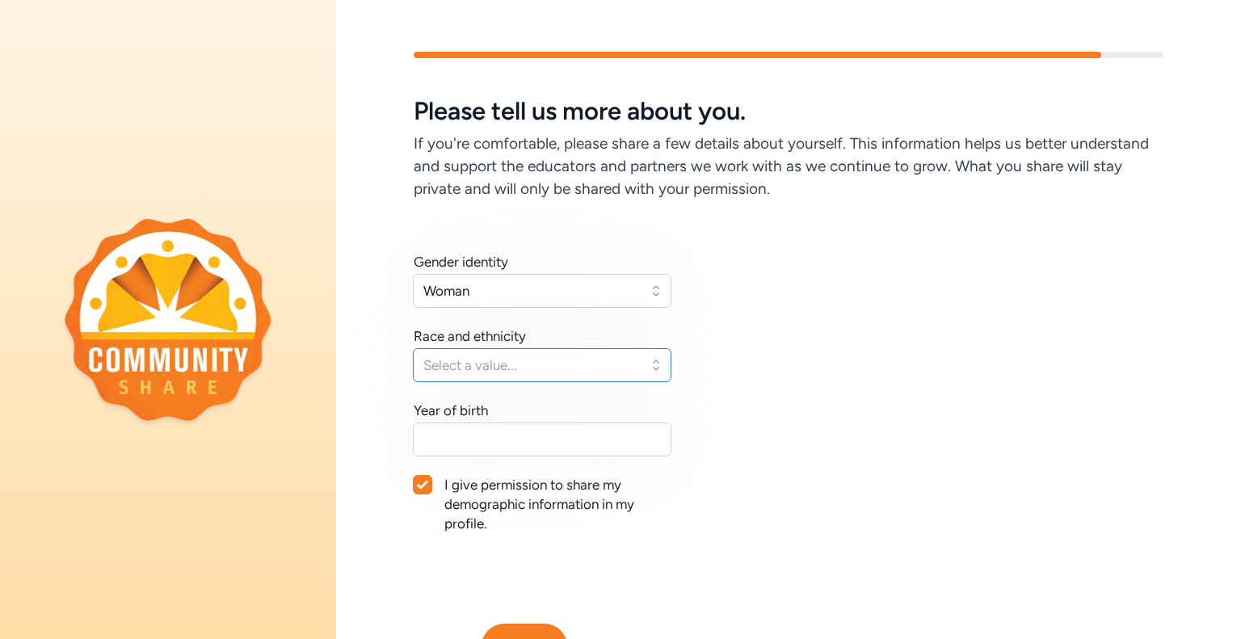
click at [542, 366] on span "Select a value..." at bounding box center [530, 364] width 215 height 19
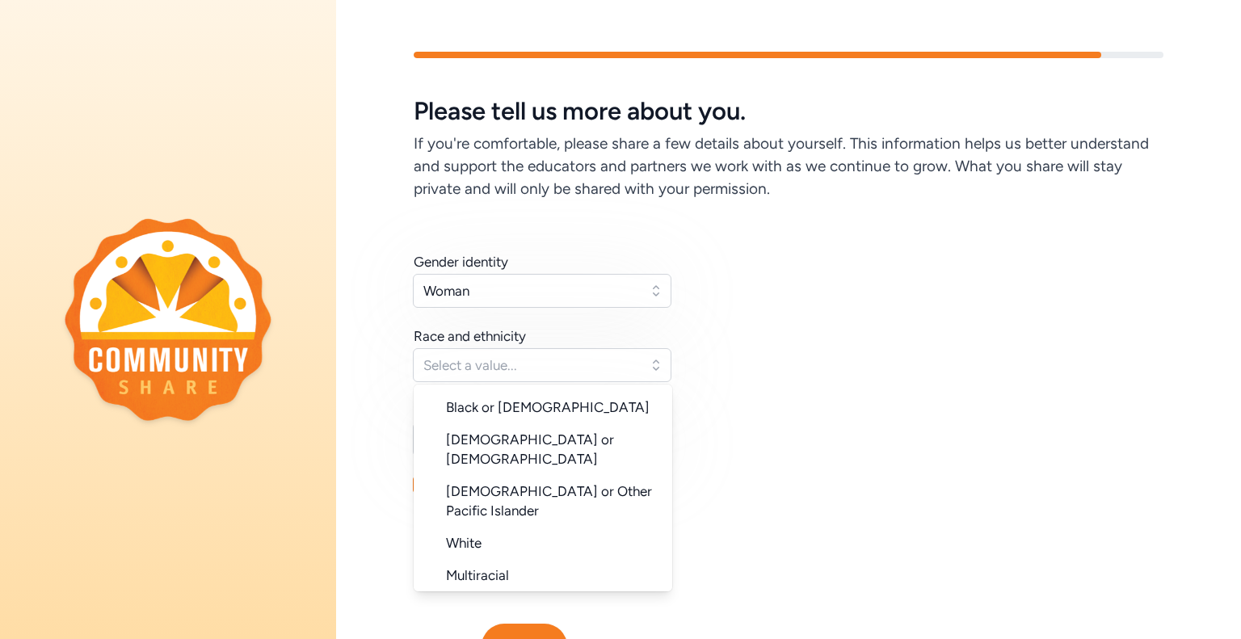
scroll to position [132, 0]
click at [481, 535] on span "White" at bounding box center [464, 543] width 36 height 16
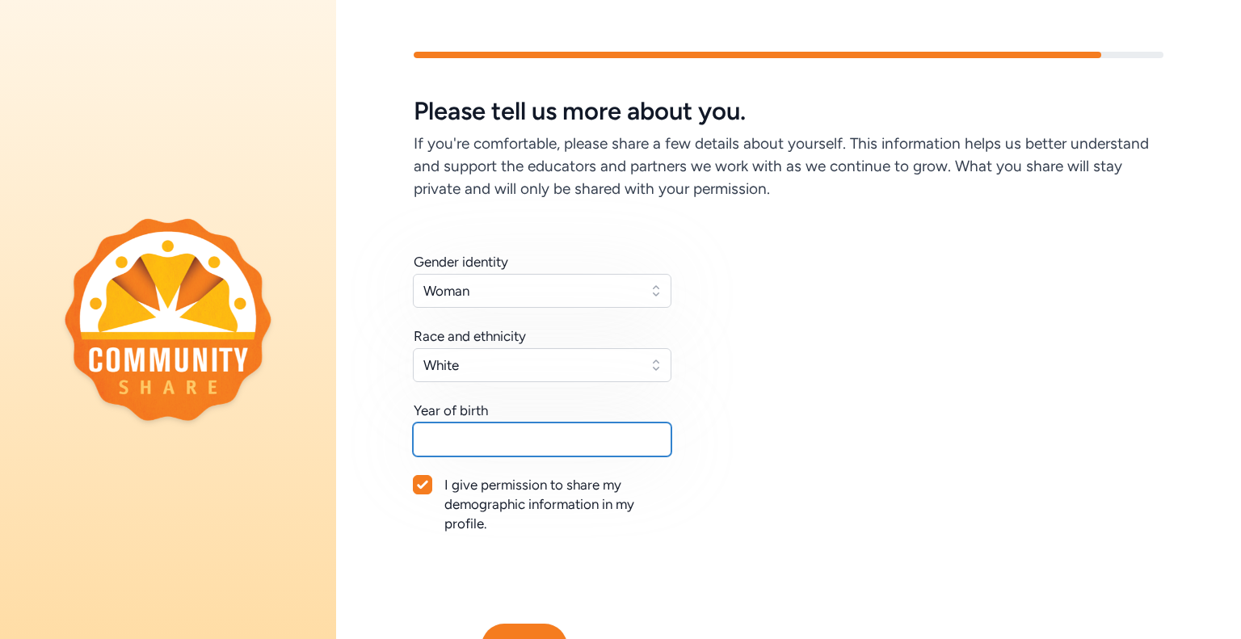
click at [562, 447] on input "text" at bounding box center [542, 440] width 259 height 34
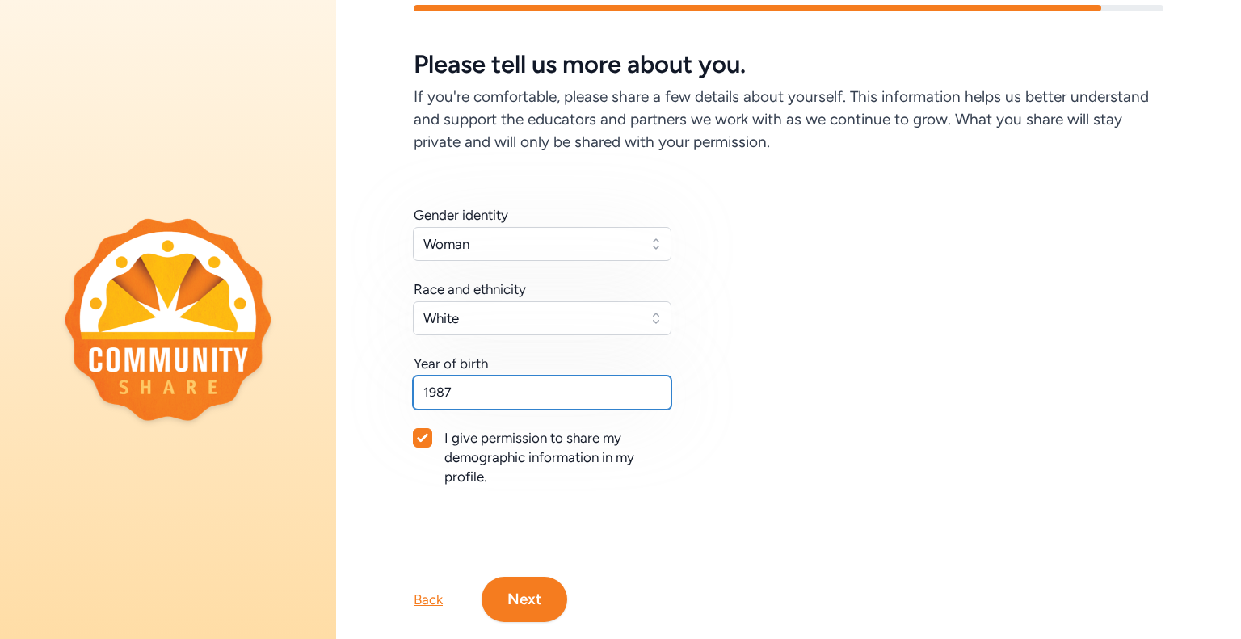
scroll to position [81, 0]
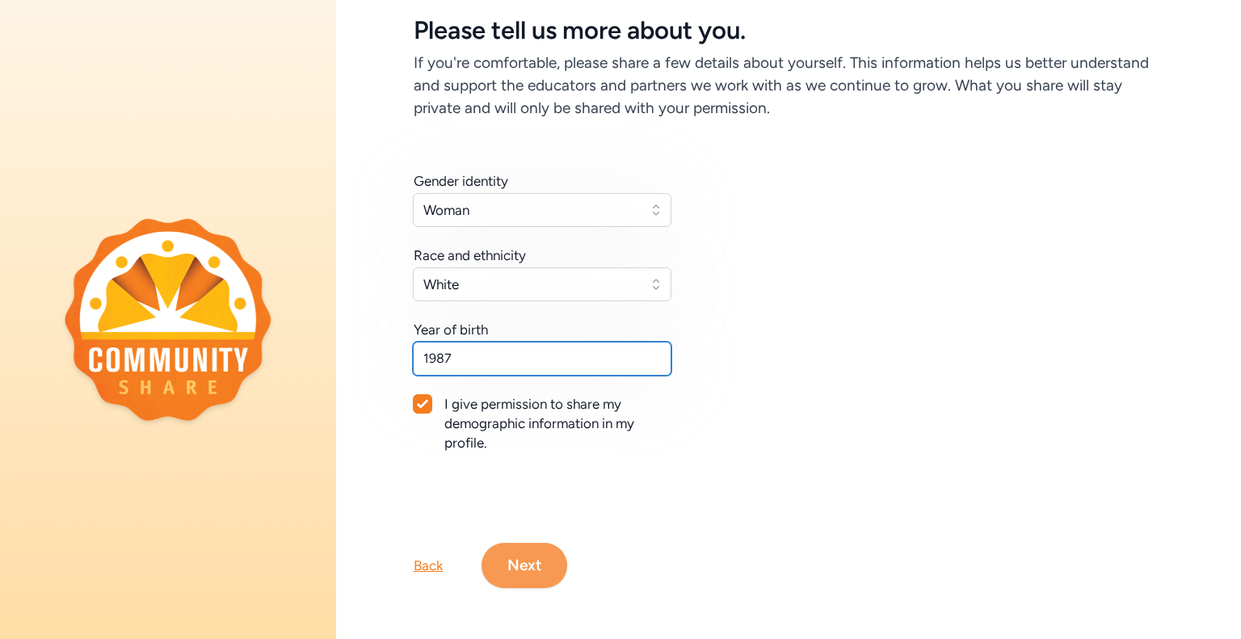
type input "1987"
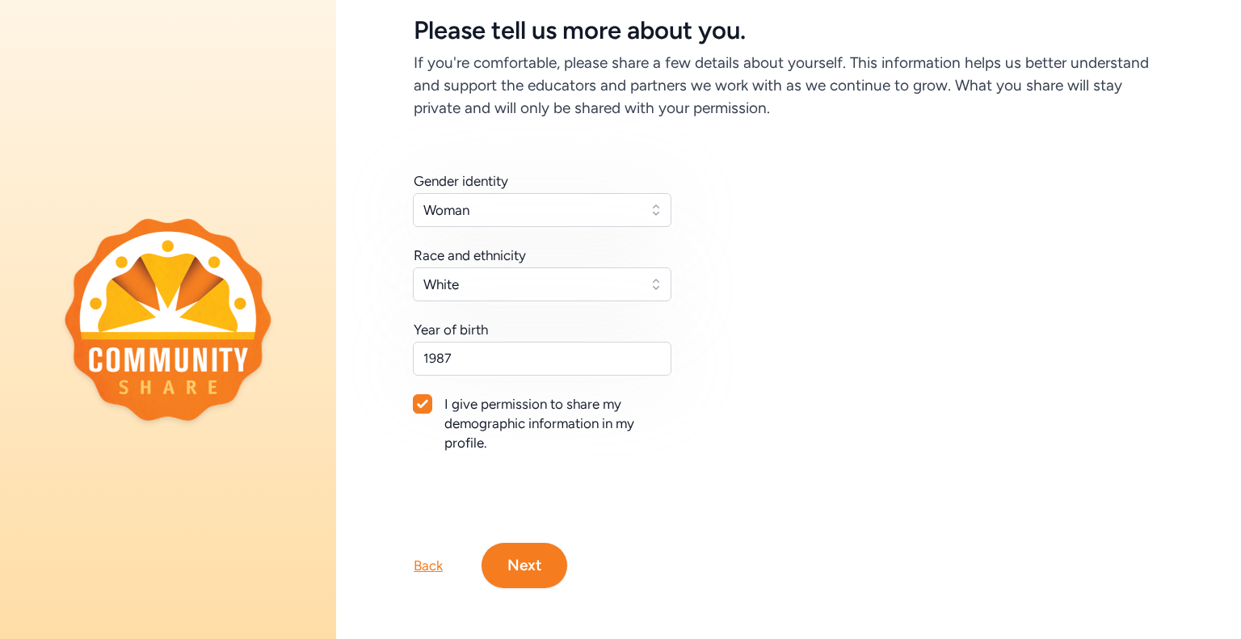
click at [540, 569] on button "Next" at bounding box center [524, 565] width 86 height 45
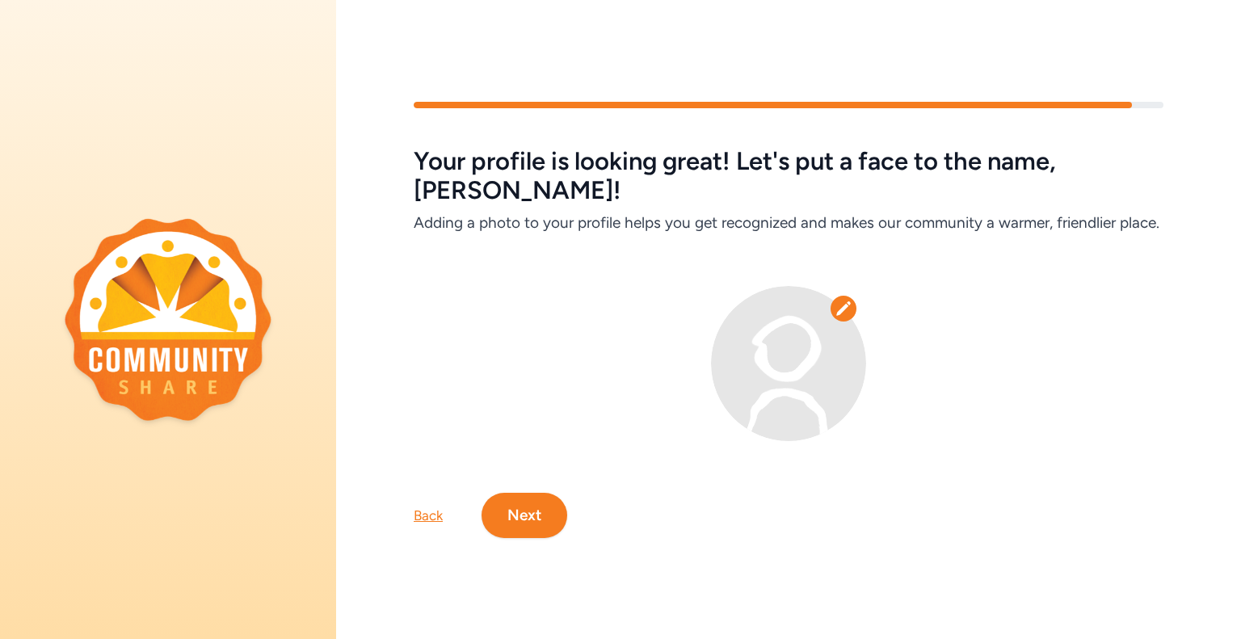
click at [529, 515] on button "Next" at bounding box center [524, 515] width 86 height 45
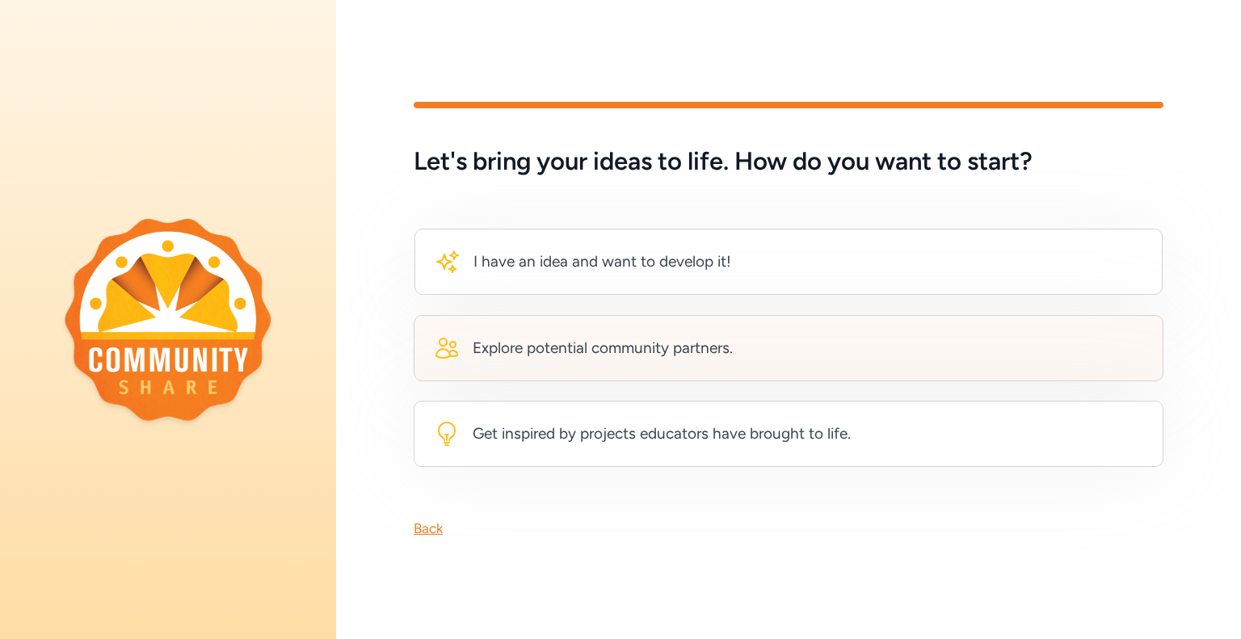
click at [749, 339] on div "Explore potential community partners." at bounding box center [789, 348] width 750 height 66
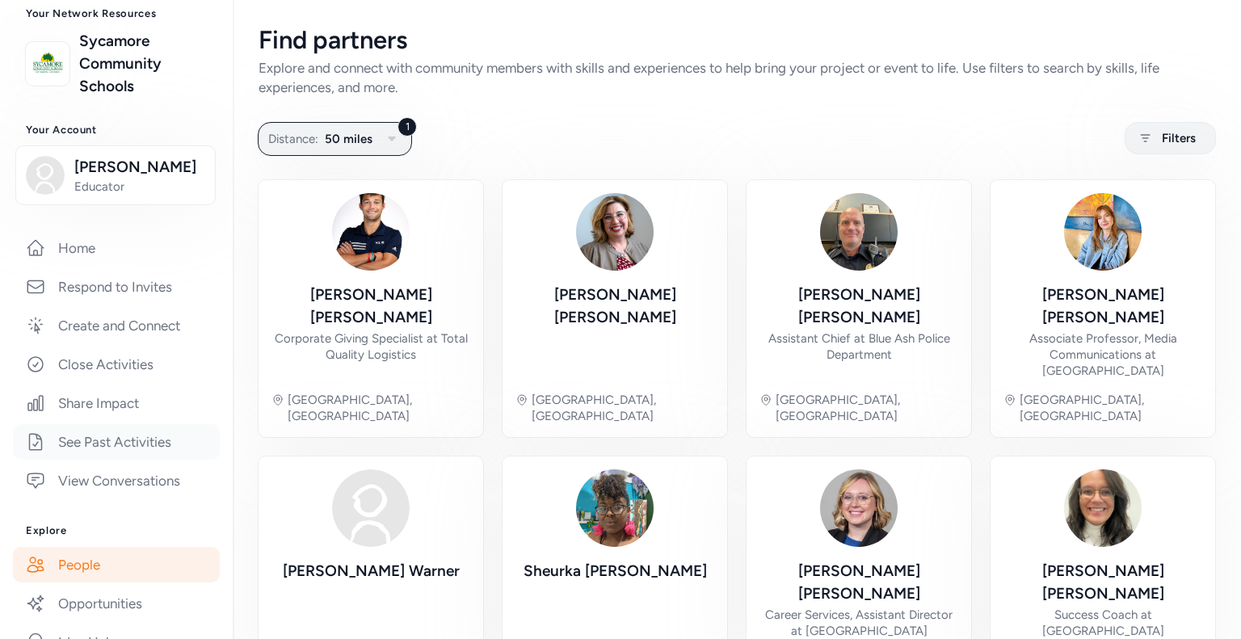
scroll to position [103, 0]
click at [141, 328] on link "Create and Connect" at bounding box center [116, 325] width 207 height 36
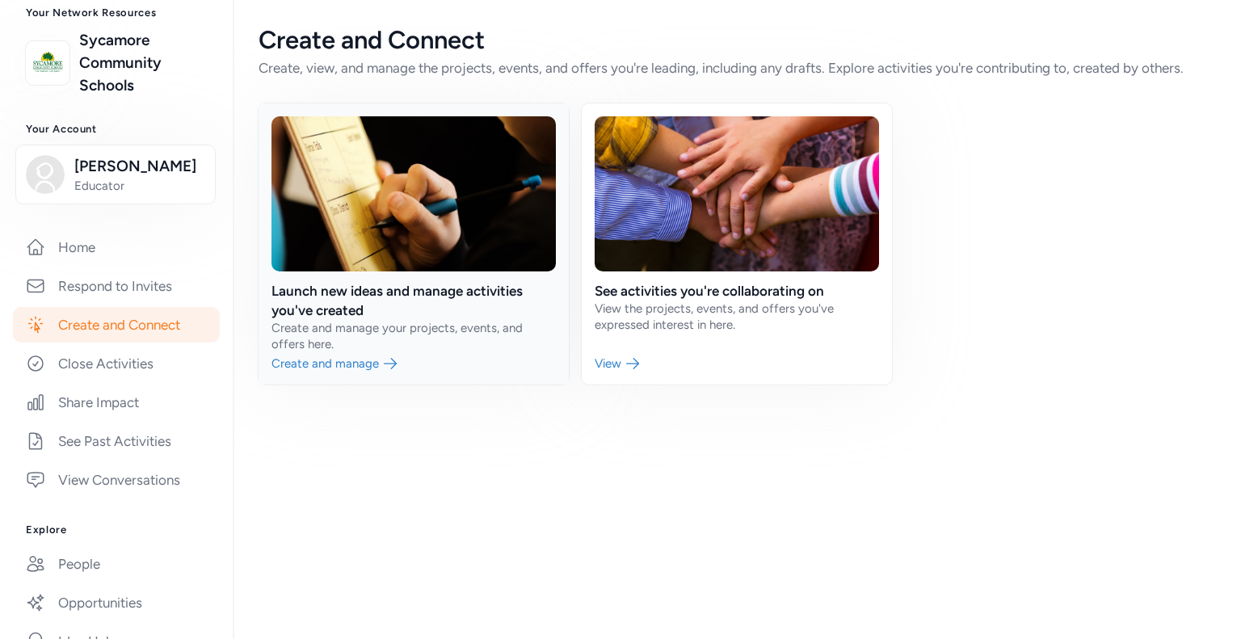
click at [366, 365] on link at bounding box center [414, 243] width 310 height 281
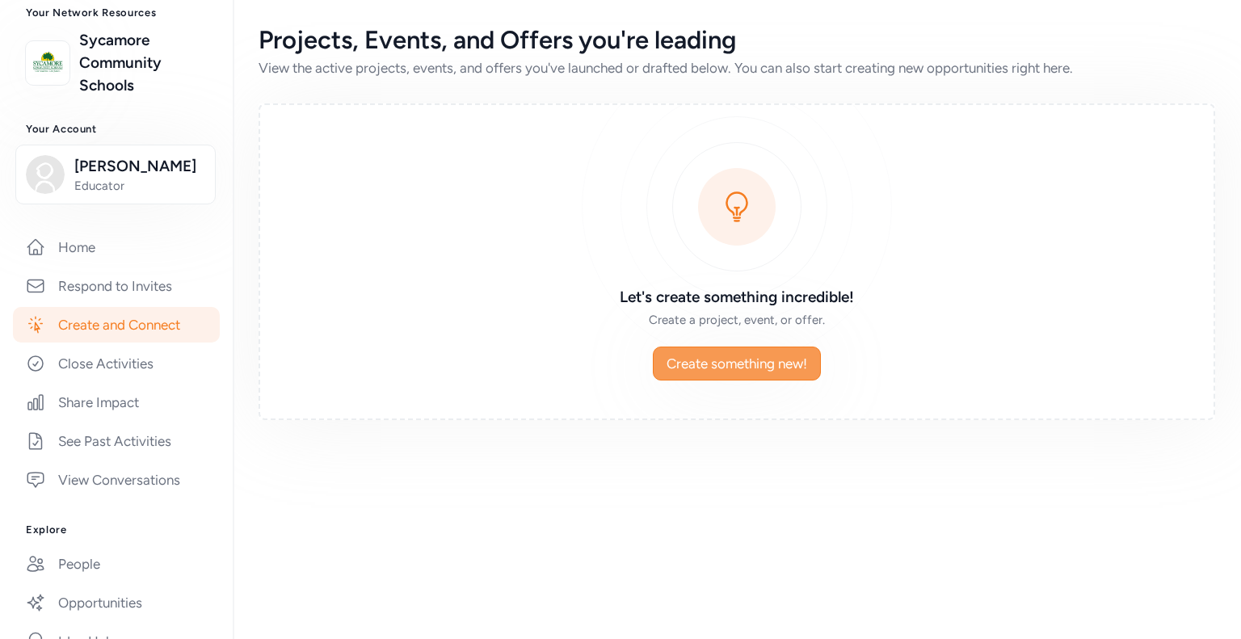
click at [708, 372] on span "Create something new!" at bounding box center [736, 363] width 141 height 19
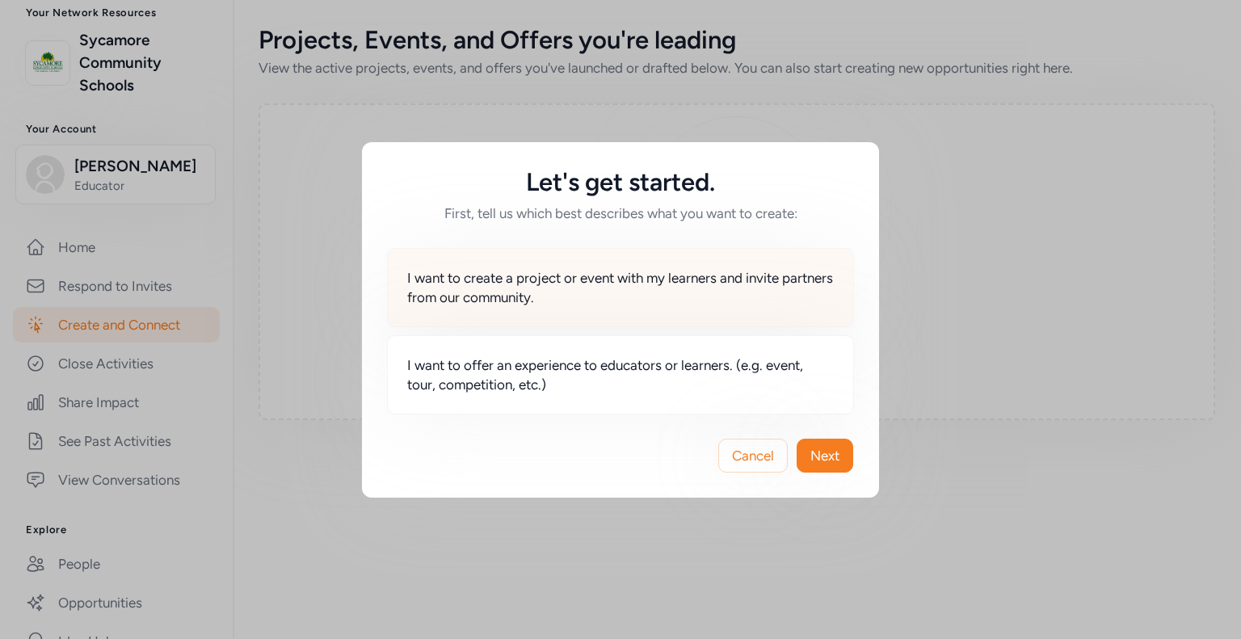
click at [729, 310] on div "I want to create a project or event with my learners and invite partners from o…" at bounding box center [620, 287] width 467 height 79
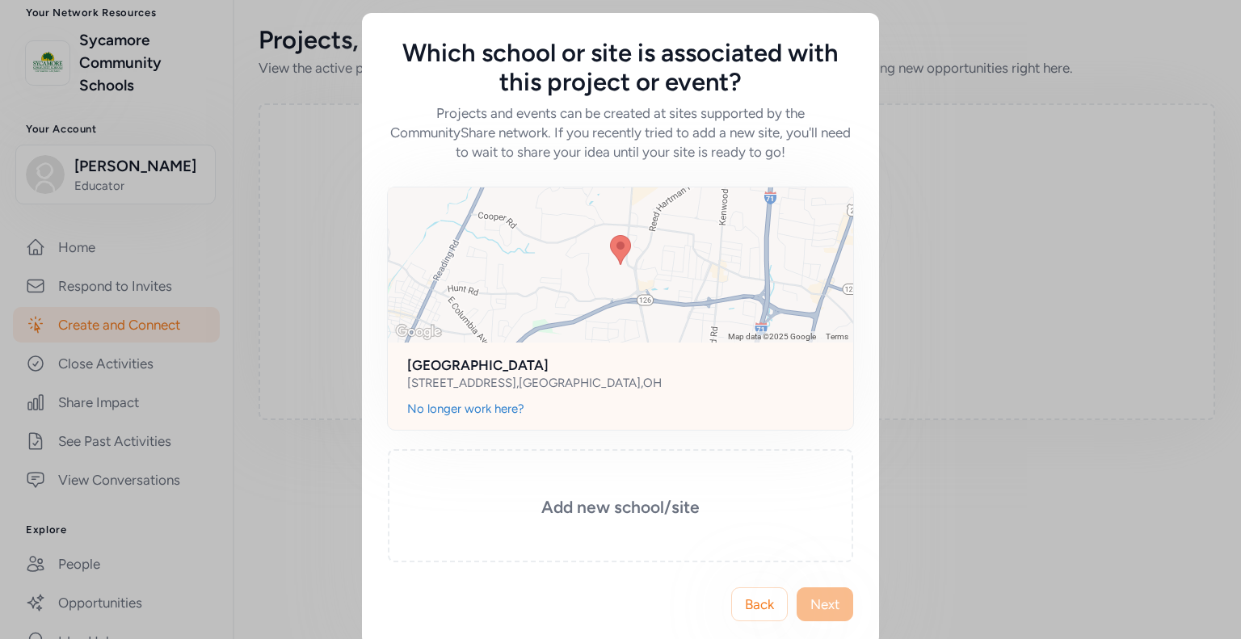
click at [531, 371] on h2 "[GEOGRAPHIC_DATA]" at bounding box center [620, 364] width 427 height 19
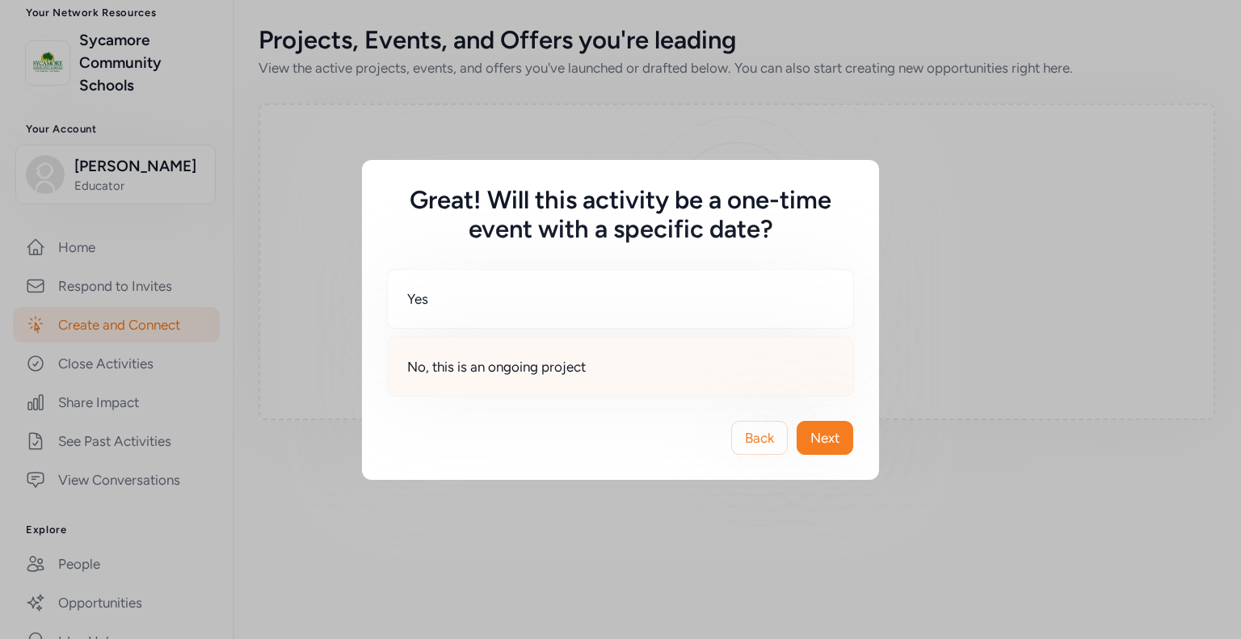
click at [667, 355] on div "No, this is an ongoing project" at bounding box center [620, 367] width 467 height 60
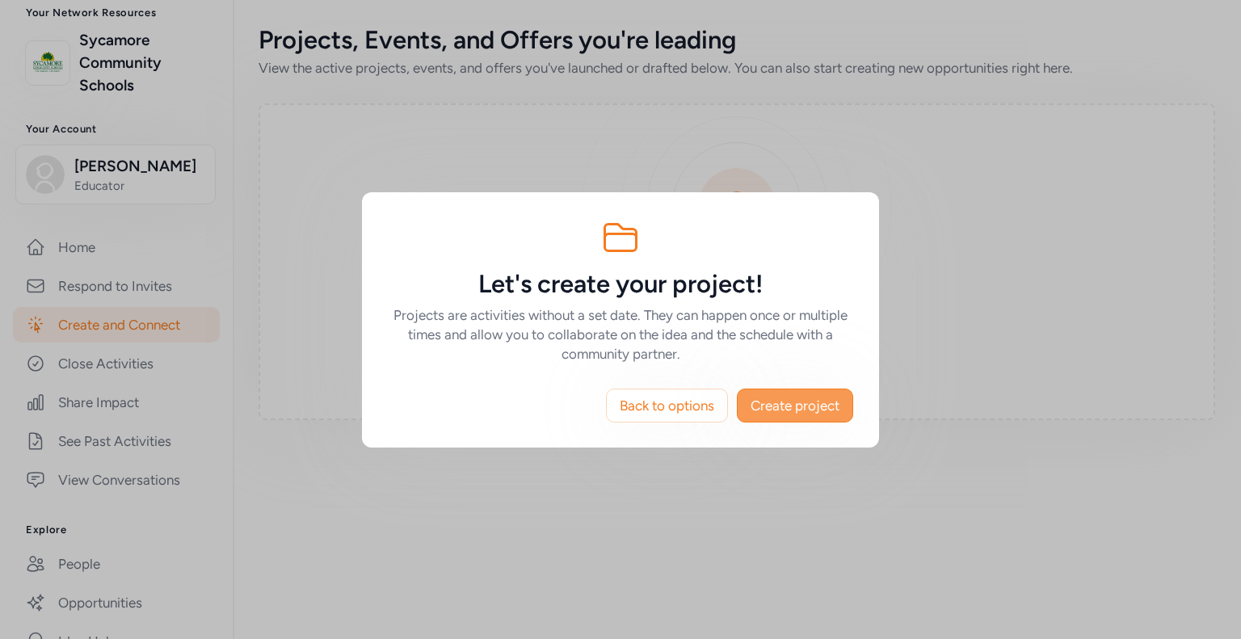
click at [788, 408] on span "Create project" at bounding box center [794, 405] width 89 height 19
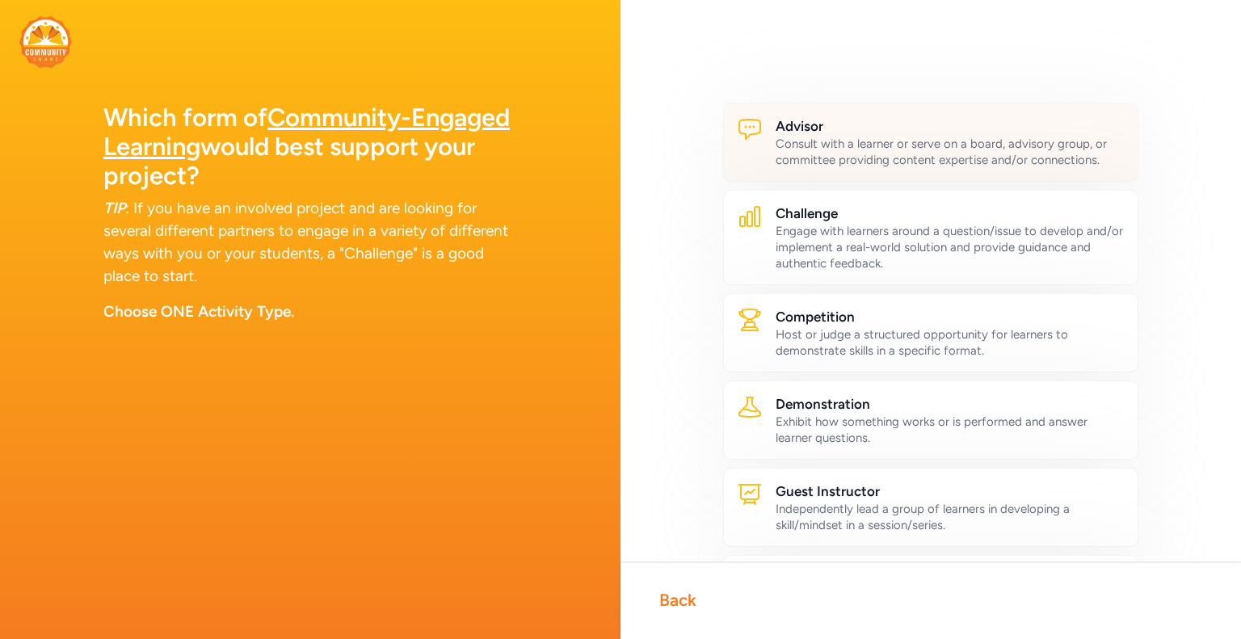
click at [871, 137] on div "Consult with a learner or serve on a board, advisory group, or committee provid…" at bounding box center [950, 152] width 349 height 32
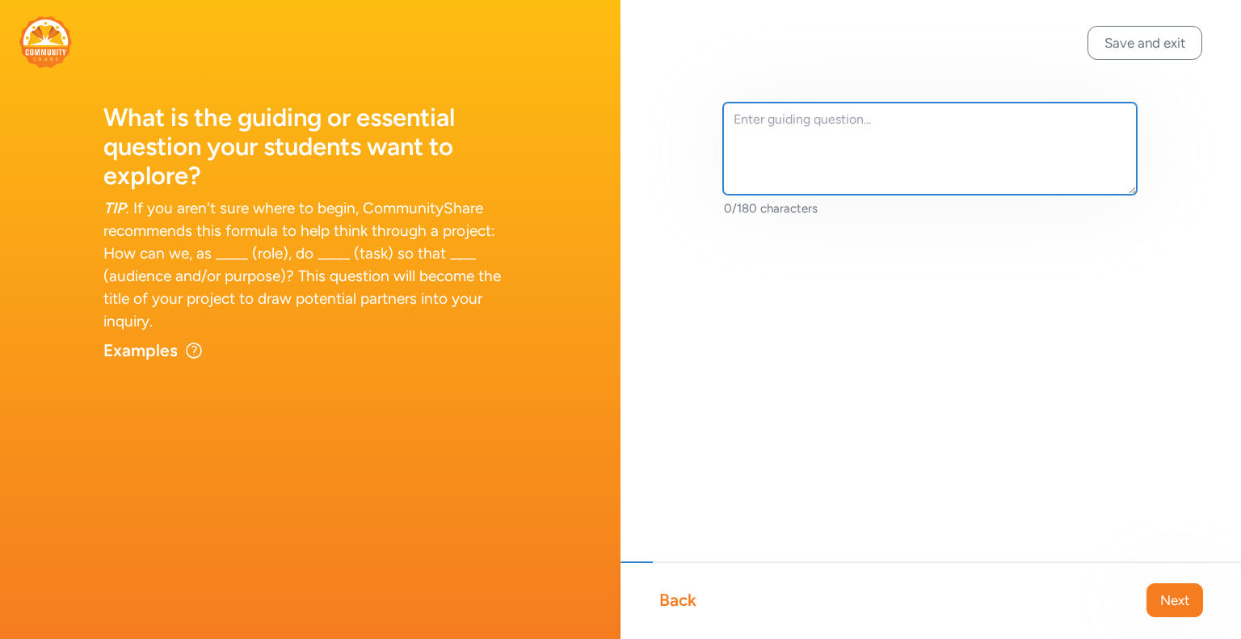
click at [871, 140] on textarea at bounding box center [930, 149] width 414 height 92
click at [1040, 178] on textarea "To enrich screen reader interactions, please activate Accessibility in Grammarl…" at bounding box center [930, 149] width 414 height 92
type textarea "<"
type textarea "L"
type textarea "In this project students are writing stories that take place in the ocean."
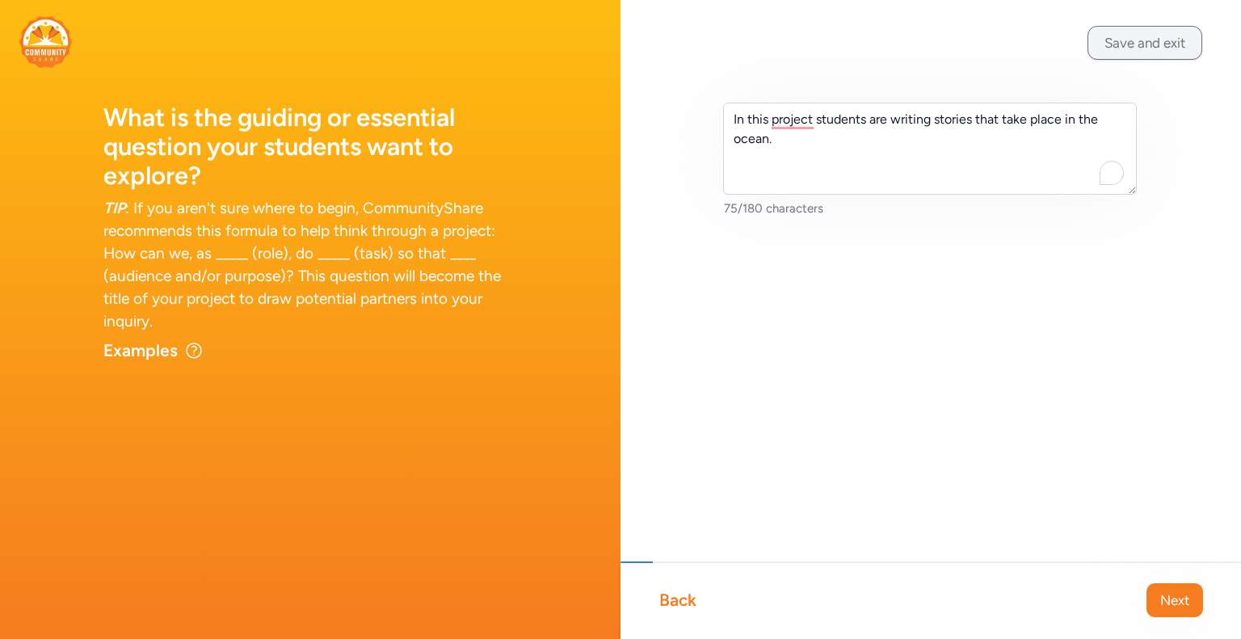
click at [1099, 42] on button "Save and exit" at bounding box center [1144, 43] width 115 height 34
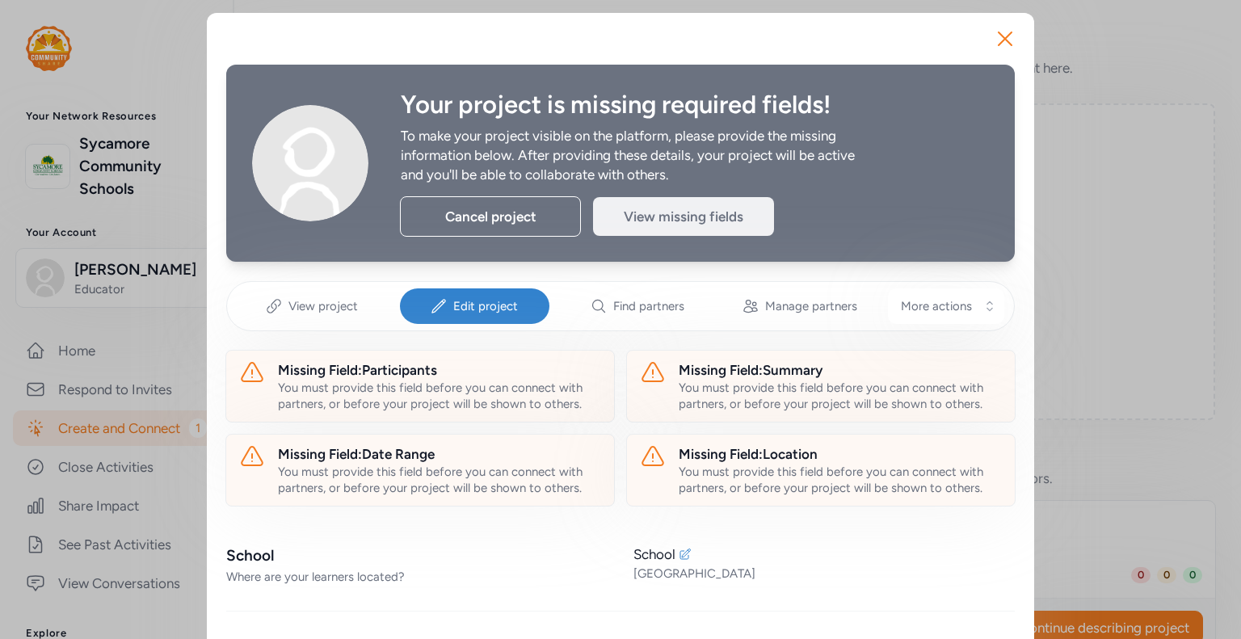
click at [668, 217] on div "View missing fields" at bounding box center [683, 216] width 181 height 39
click at [1017, 33] on icon "button" at bounding box center [1005, 39] width 26 height 26
